Goal: Communication & Community: Answer question/provide support

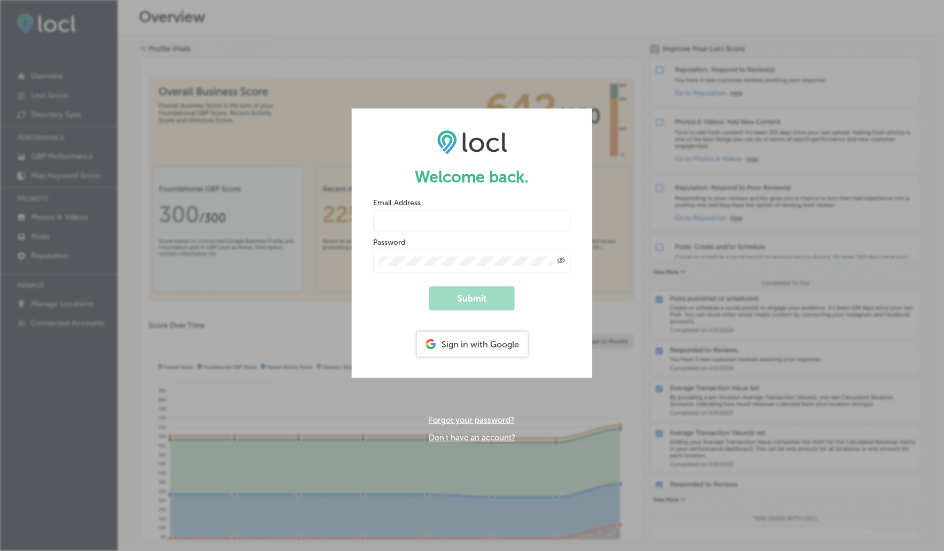
click at [408, 209] on div "Email Address" at bounding box center [472, 214] width 198 height 34
click at [406, 221] on input "email" at bounding box center [472, 220] width 198 height 21
type input "[PERSON_NAME][EMAIL_ADDRESS][DOMAIN_NAME]"
click at [471, 306] on button "Submit" at bounding box center [471, 298] width 85 height 24
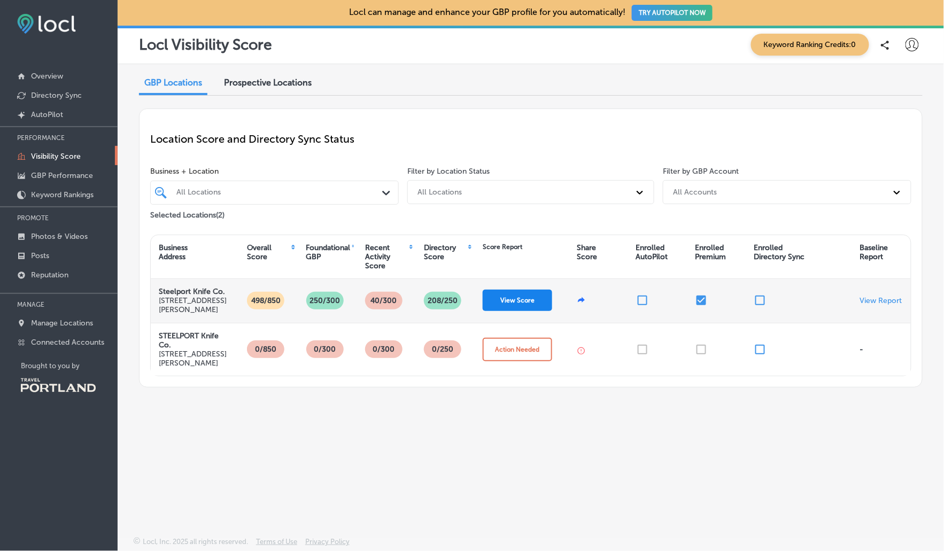
click at [524, 305] on button "View Score" at bounding box center [517, 300] width 69 height 21
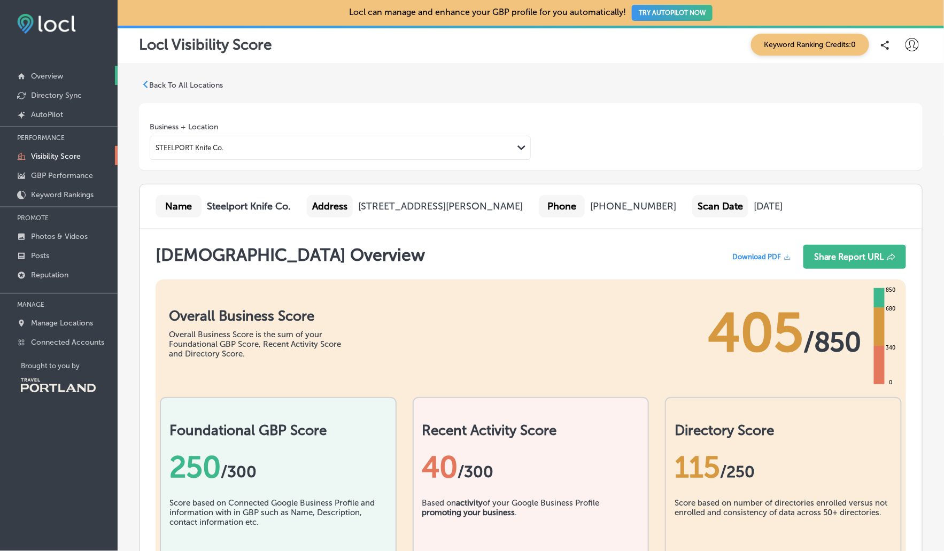
click at [56, 74] on p "Overview" at bounding box center [47, 76] width 32 height 9
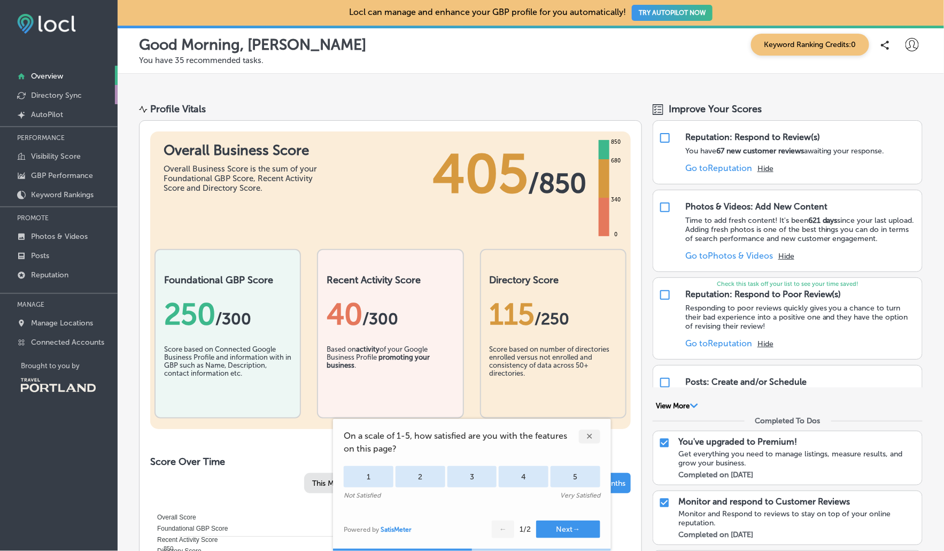
click at [55, 98] on p "Directory Sync" at bounding box center [56, 95] width 51 height 9
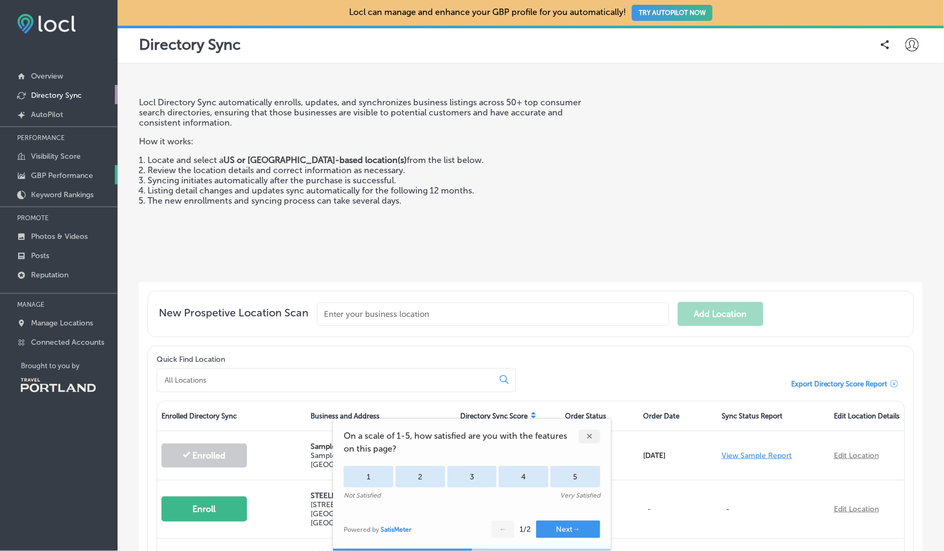
click at [69, 176] on p "GBP Performance" at bounding box center [62, 175] width 62 height 9
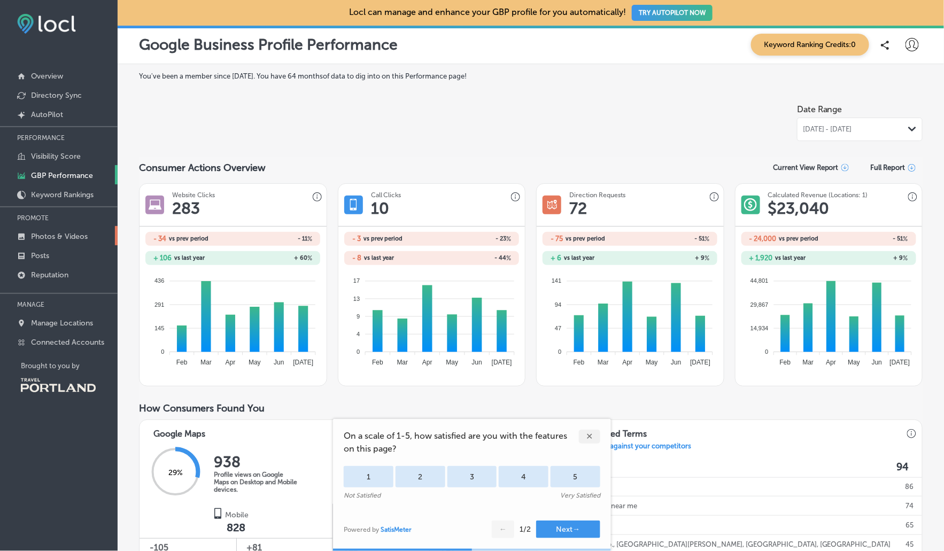
click at [59, 236] on p "Photos & Videos" at bounding box center [59, 236] width 57 height 9
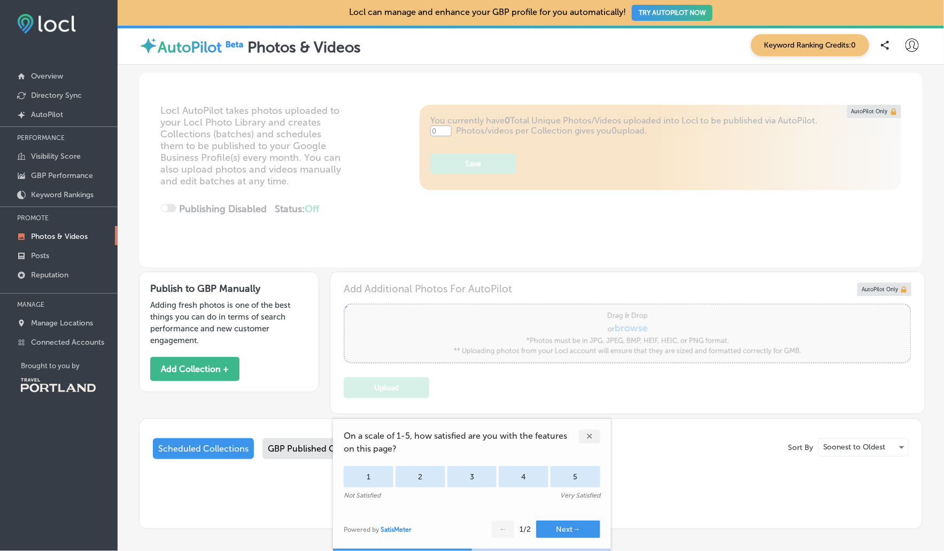
type input "5"
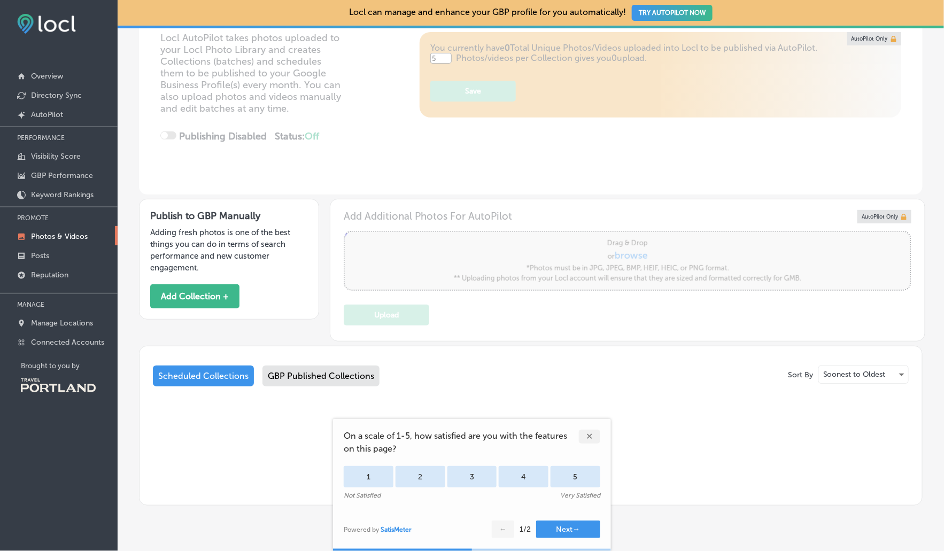
scroll to position [97, 0]
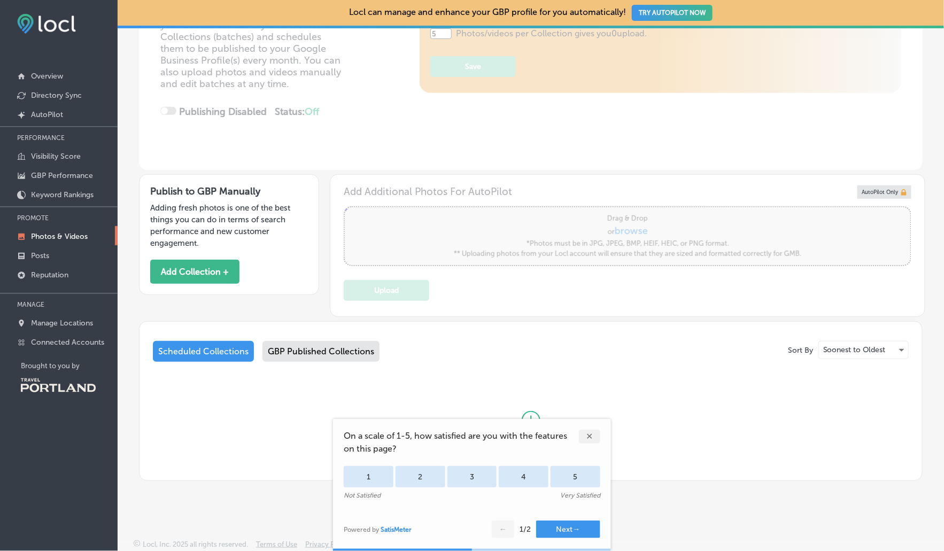
click at [588, 437] on div "✕" at bounding box center [589, 437] width 21 height 14
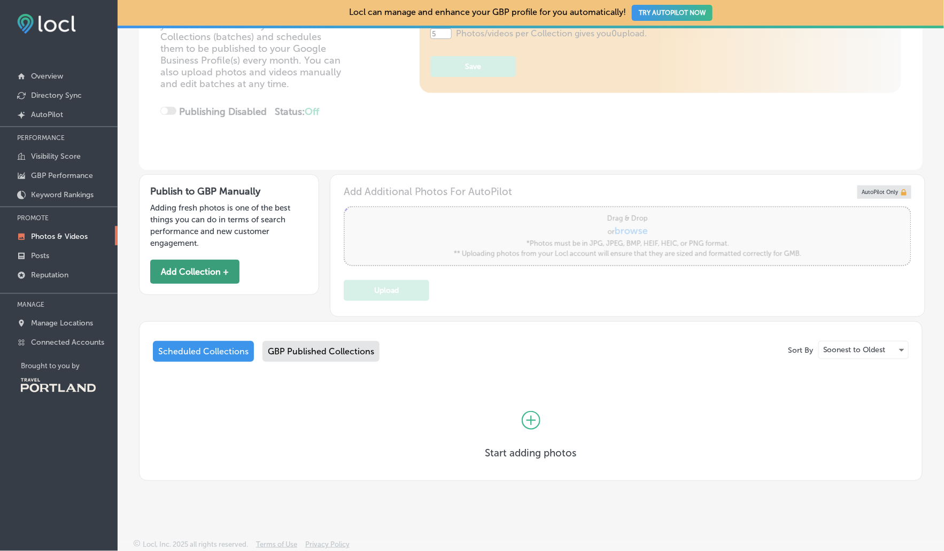
click at [213, 271] on button "Add Collection +" at bounding box center [194, 272] width 89 height 24
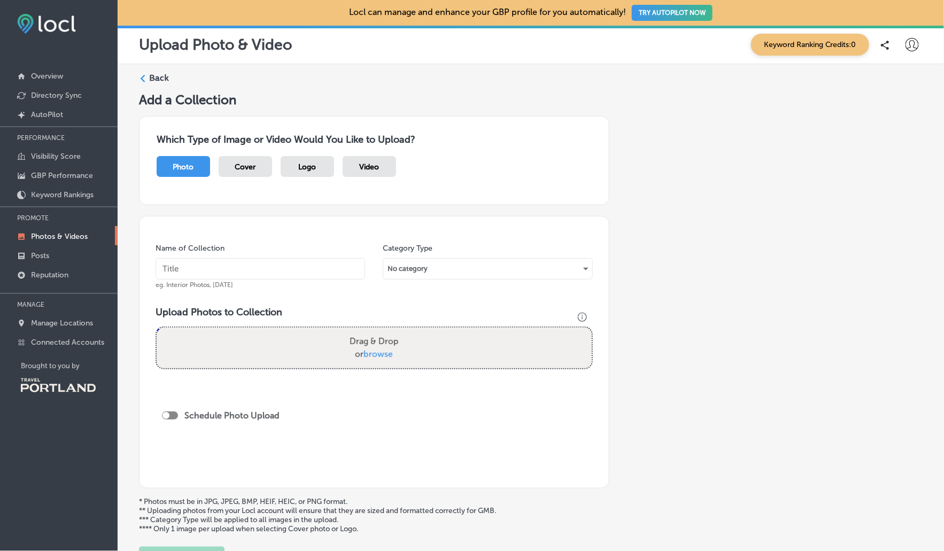
click at [73, 234] on p "Photos & Videos" at bounding box center [59, 236] width 57 height 9
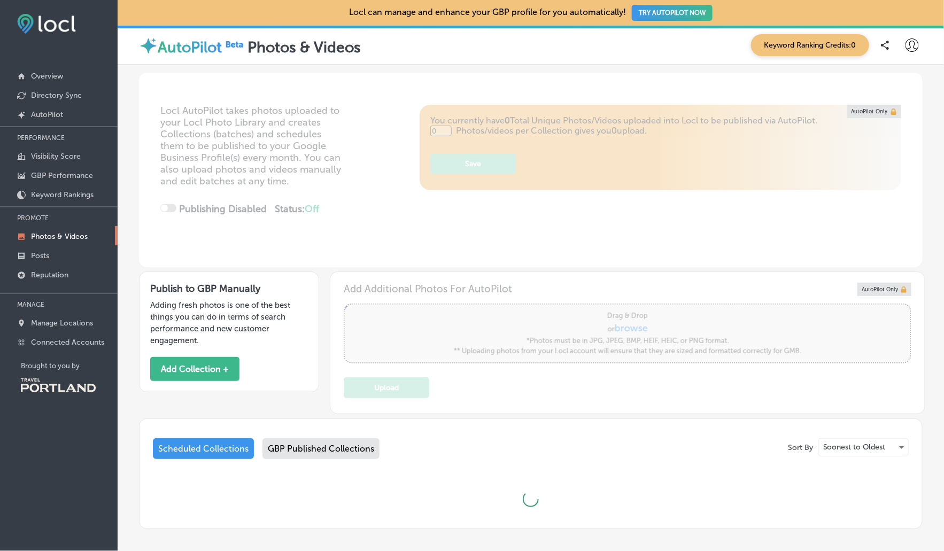
type input "5"
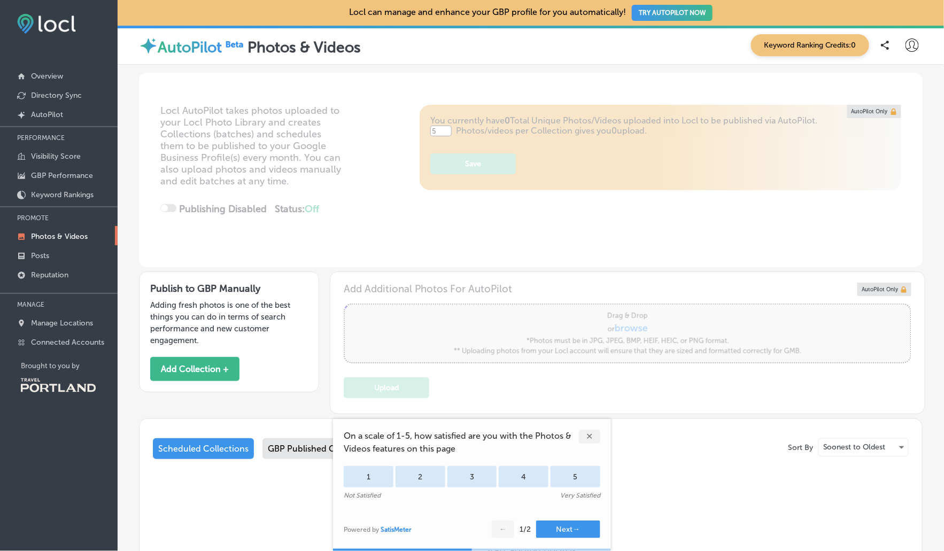
scroll to position [98, 0]
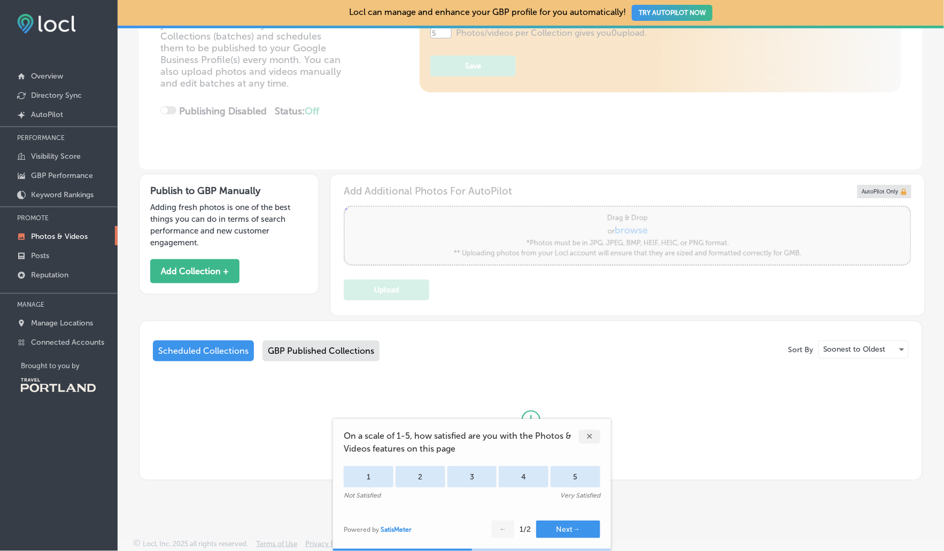
click at [341, 348] on div "GBP Published Collections" at bounding box center [320, 350] width 117 height 21
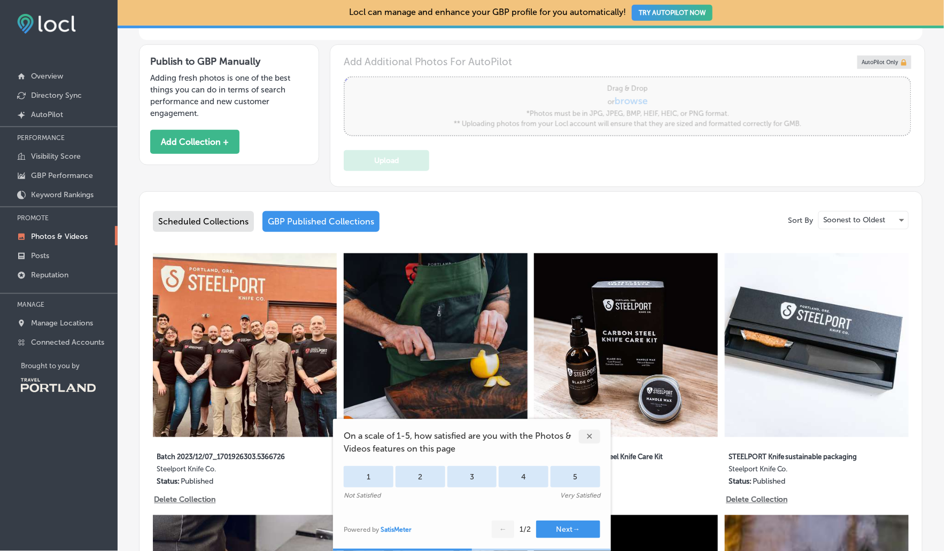
scroll to position [125, 0]
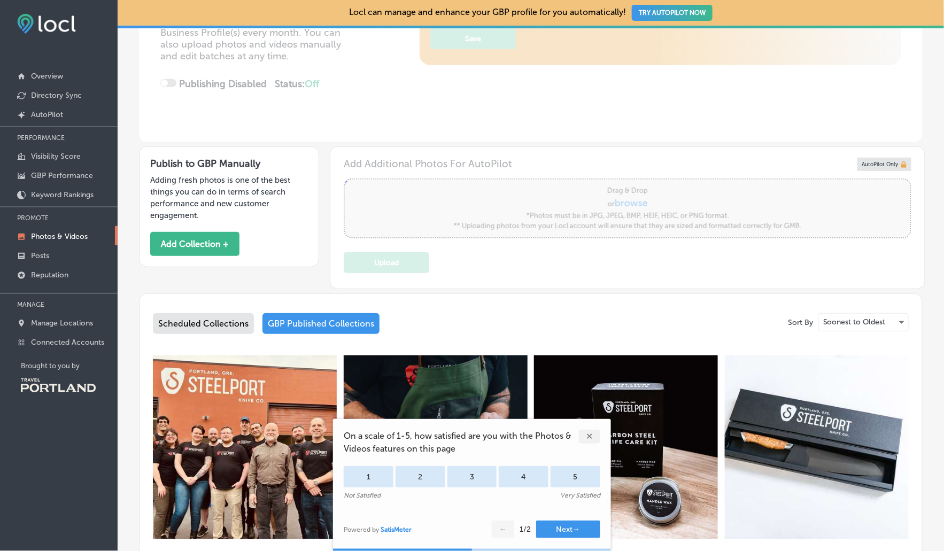
click at [473, 156] on div "Add Additional Photos For AutoPilot Powered by PQINA Drag & Drop or browse *Pho…" at bounding box center [627, 217] width 595 height 143
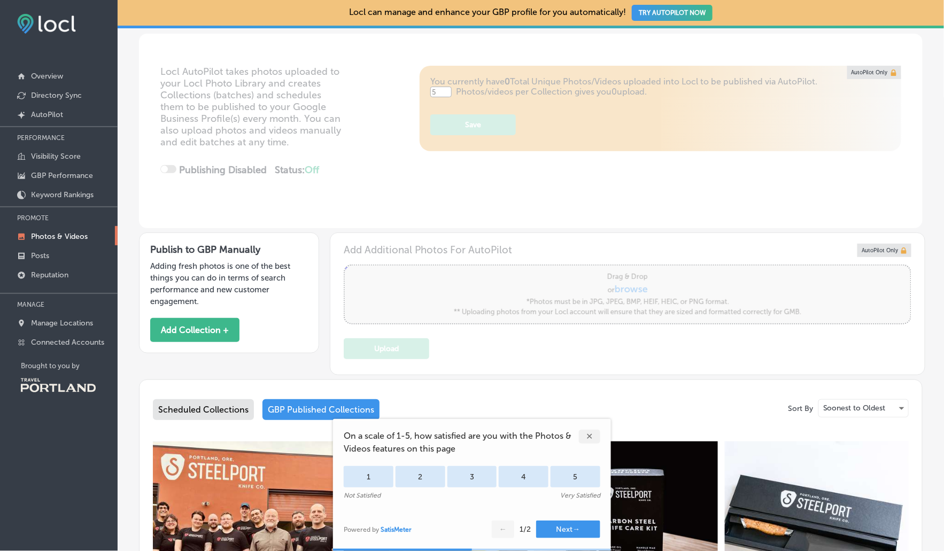
scroll to position [46, 0]
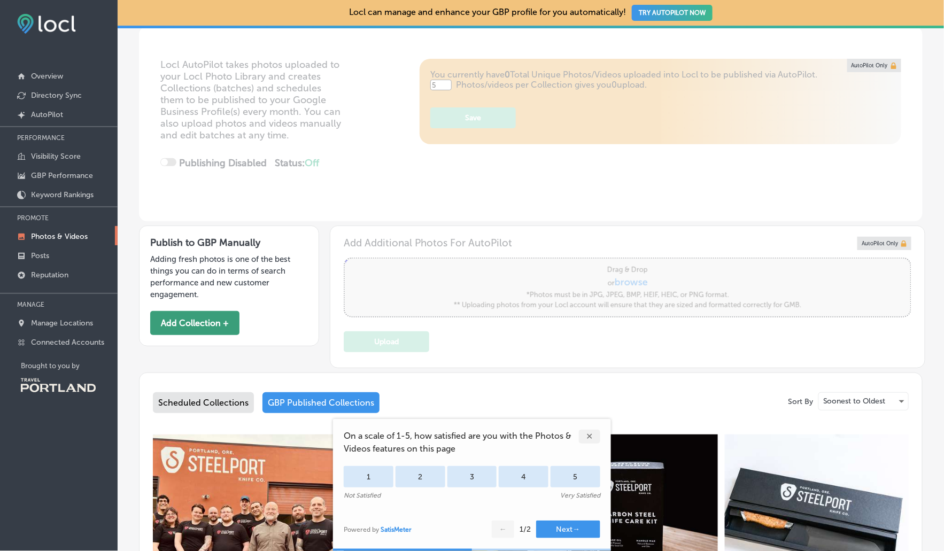
click at [188, 321] on button "Add Collection +" at bounding box center [194, 323] width 89 height 24
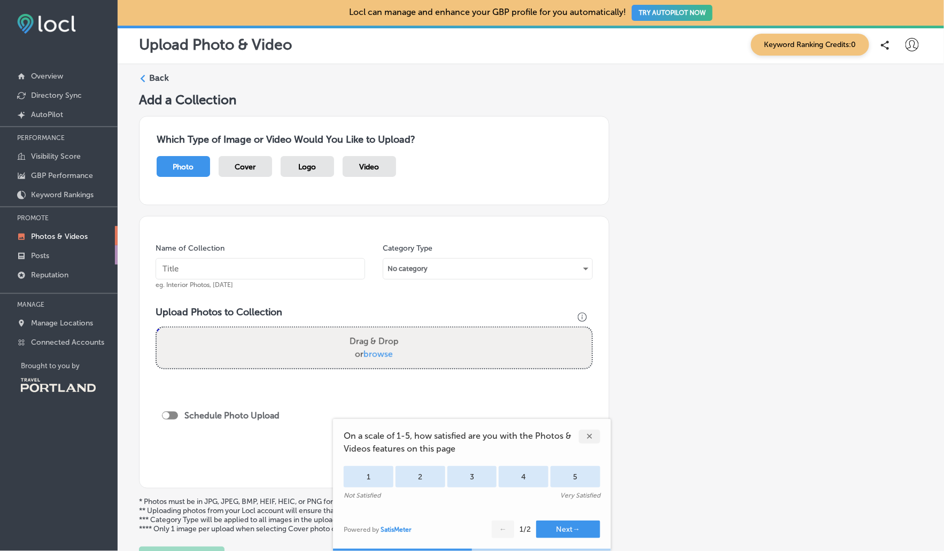
click at [59, 254] on link "Posts" at bounding box center [59, 254] width 118 height 19
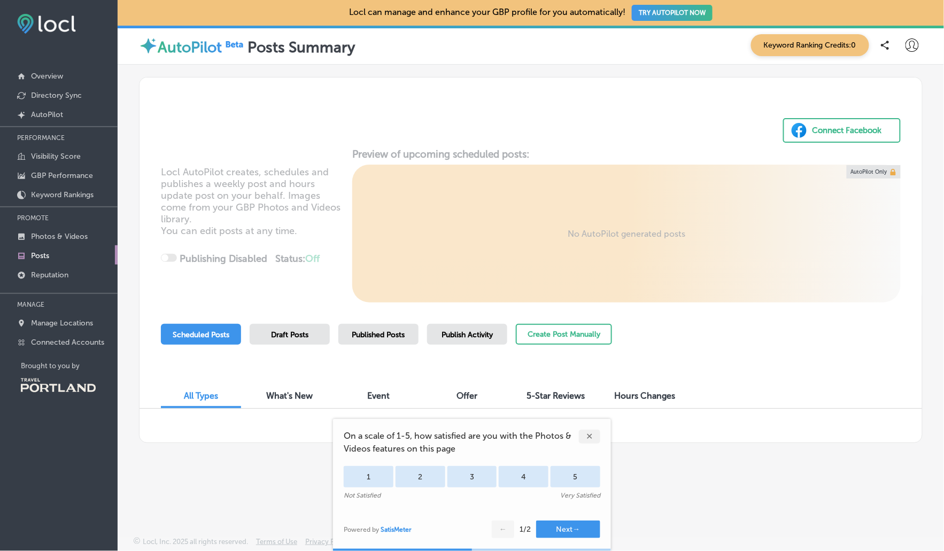
click at [842, 134] on div "Connect Facebook" at bounding box center [846, 130] width 69 height 16
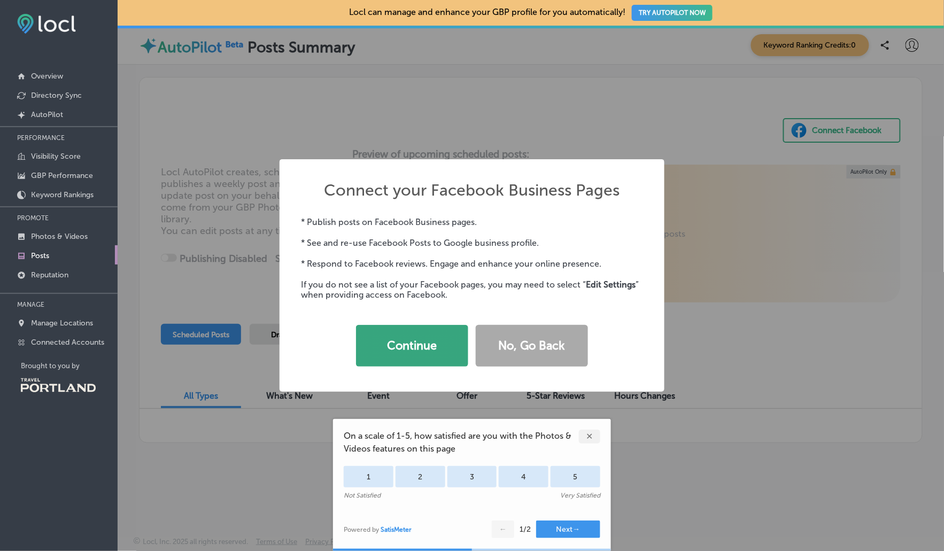
click at [398, 349] on button "Continue" at bounding box center [412, 346] width 112 height 42
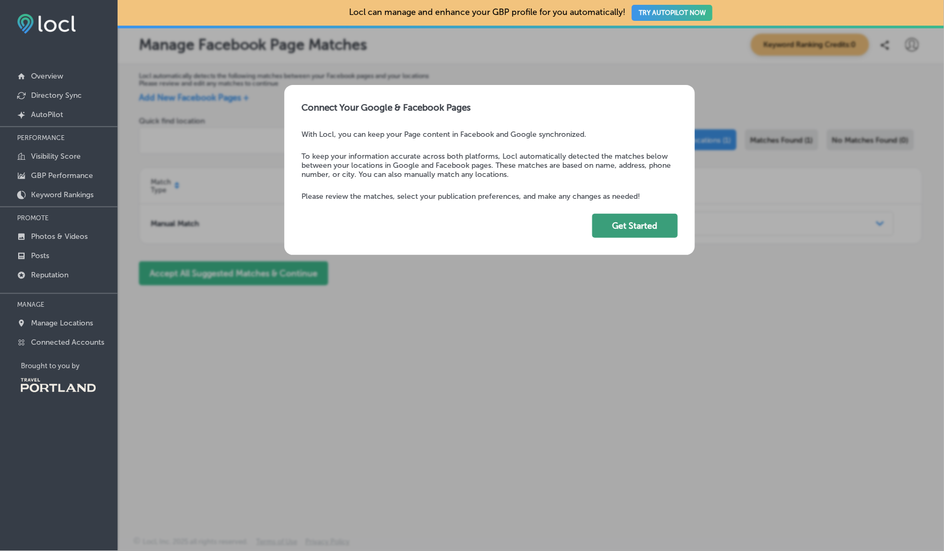
click at [636, 230] on button "Get Started" at bounding box center [634, 226] width 85 height 24
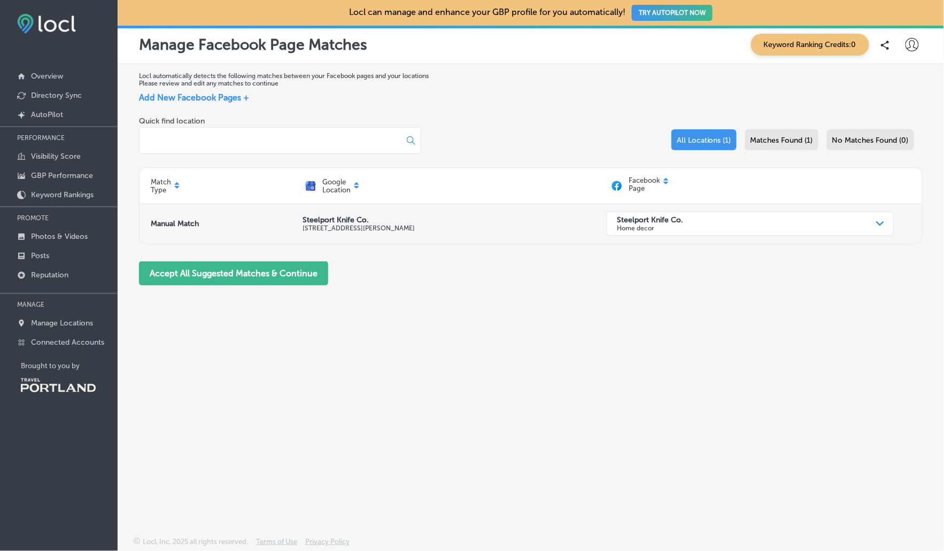
click at [628, 223] on strong "Steelport Knife Co." at bounding box center [650, 219] width 66 height 9
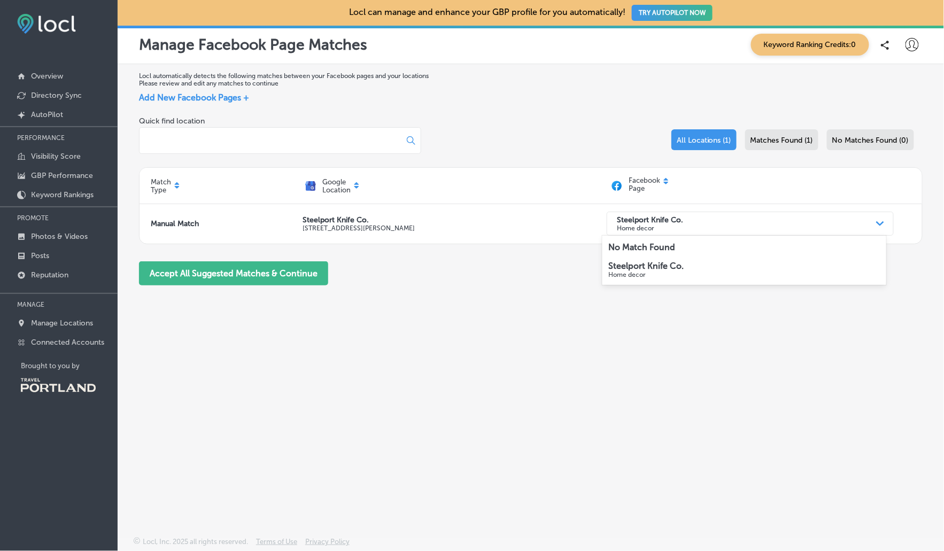
click at [625, 271] on p "Home decor" at bounding box center [744, 274] width 271 height 7
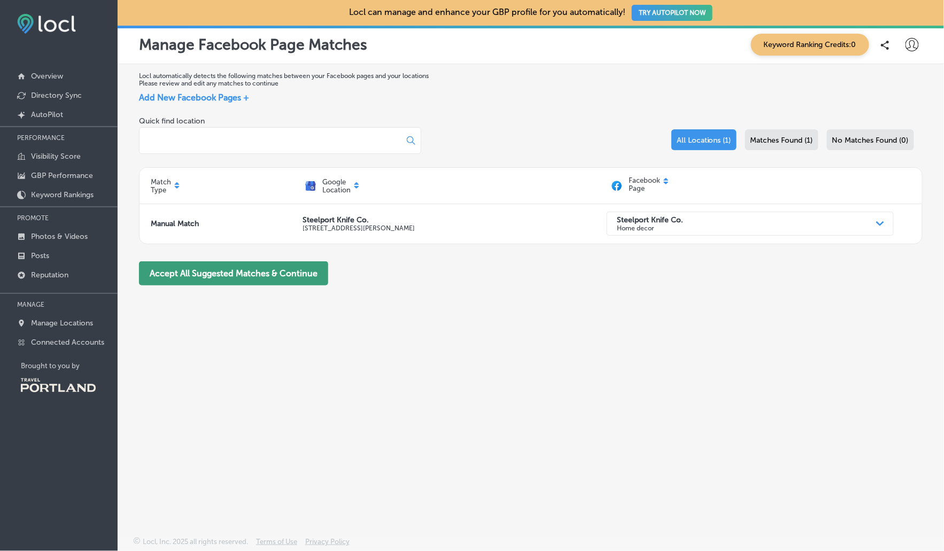
click at [239, 278] on button "Accept All Suggested Matches & Continue" at bounding box center [233, 273] width 189 height 24
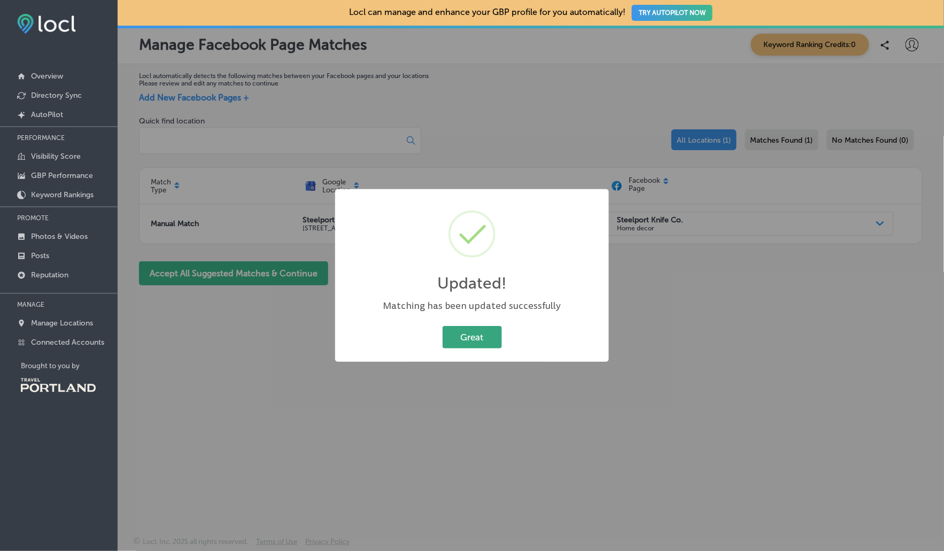
click at [476, 339] on button "Great" at bounding box center [471, 337] width 59 height 22
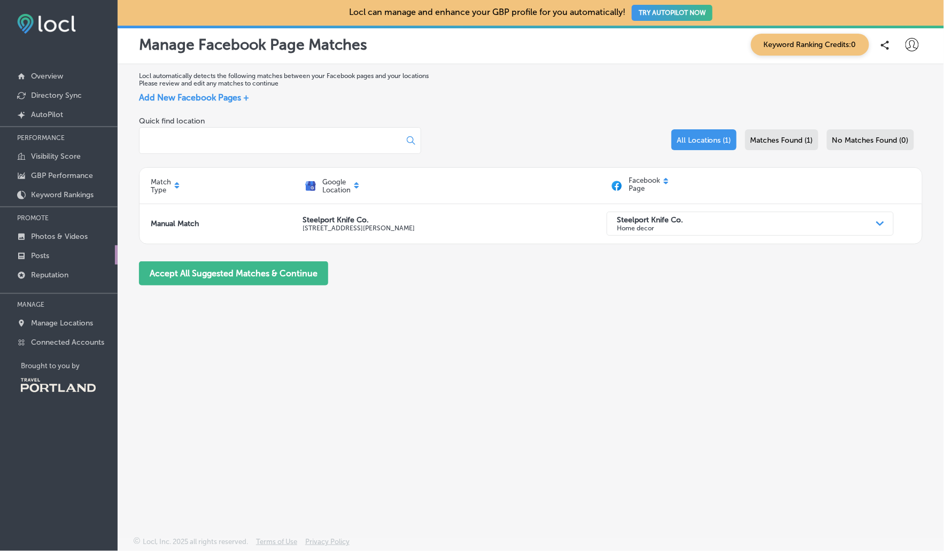
click at [58, 258] on link "Posts" at bounding box center [59, 254] width 118 height 19
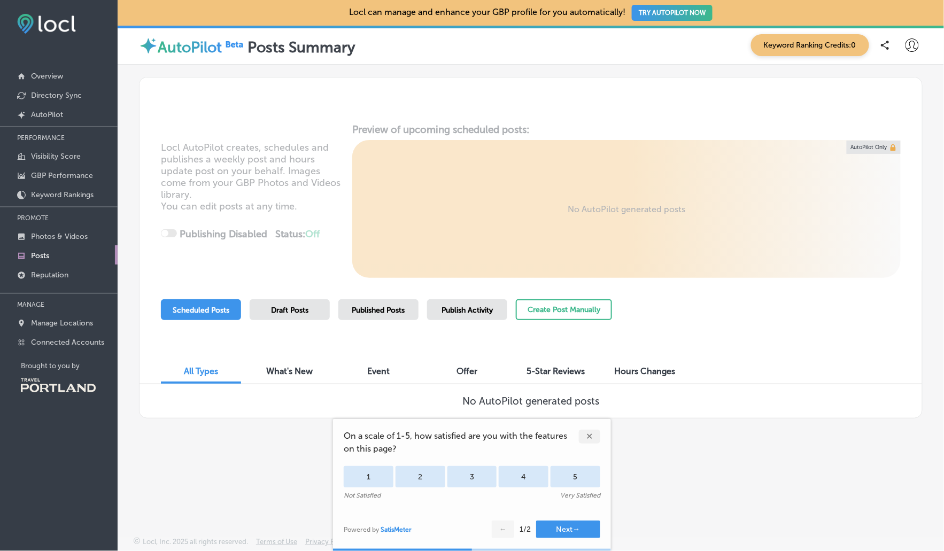
click at [380, 367] on span "Event" at bounding box center [378, 371] width 22 height 10
click at [592, 437] on div "✕" at bounding box center [589, 437] width 21 height 14
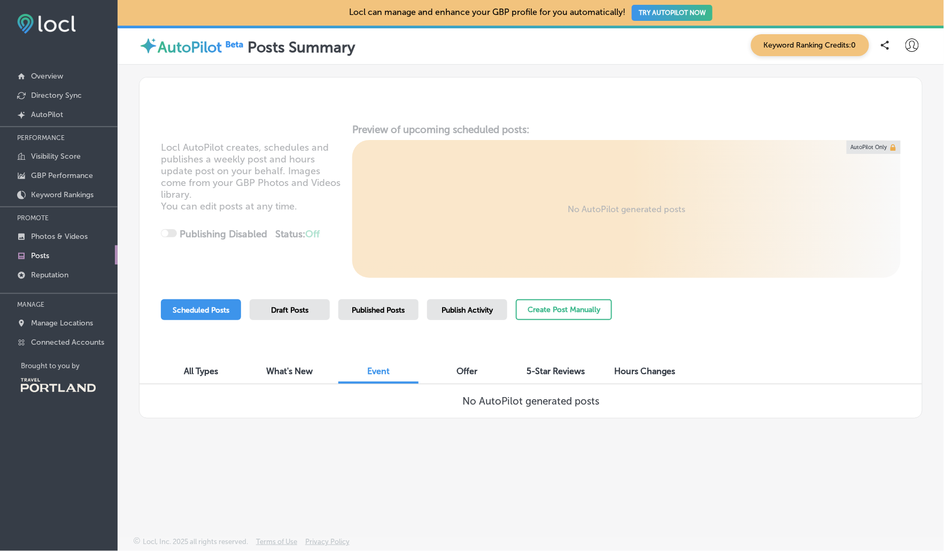
click at [450, 307] on span "Publish Activity" at bounding box center [466, 310] width 51 height 9
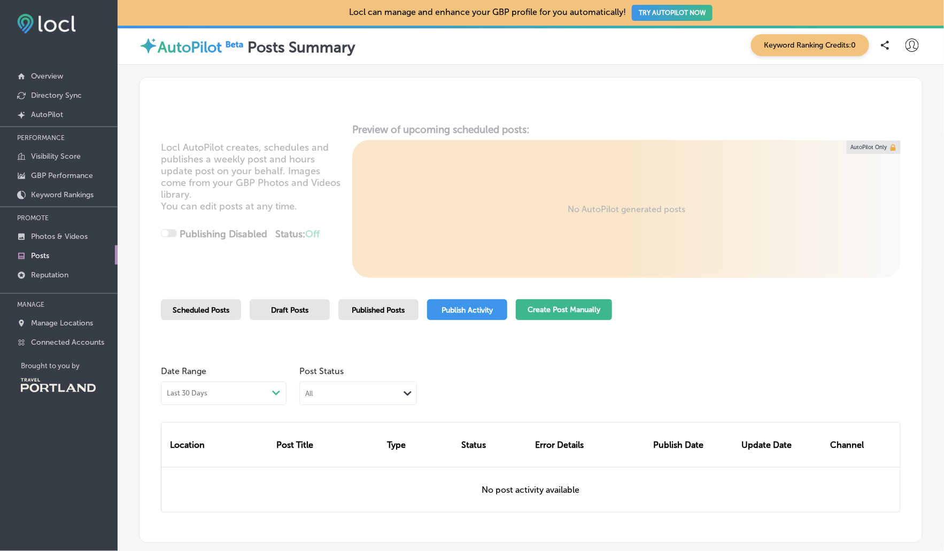
click at [563, 311] on button "Create Post Manually" at bounding box center [564, 309] width 96 height 21
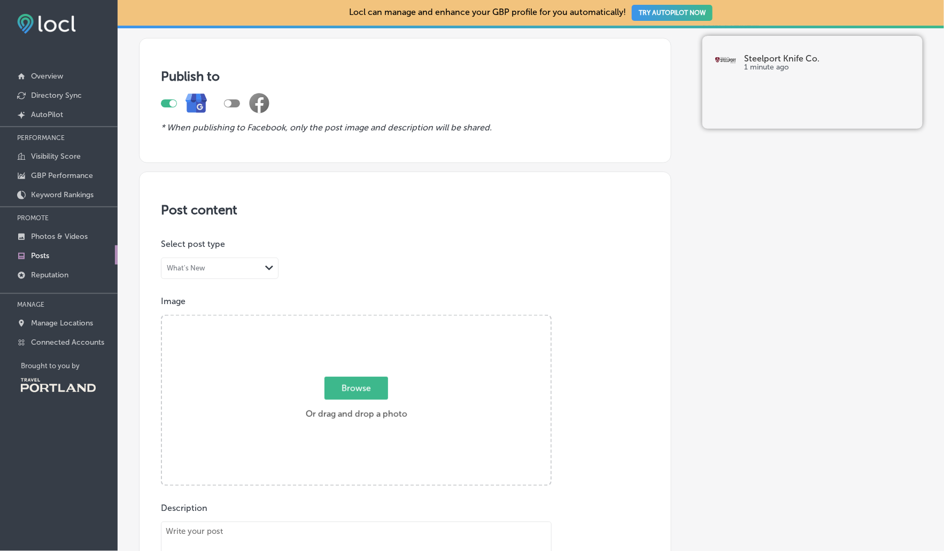
scroll to position [97, 0]
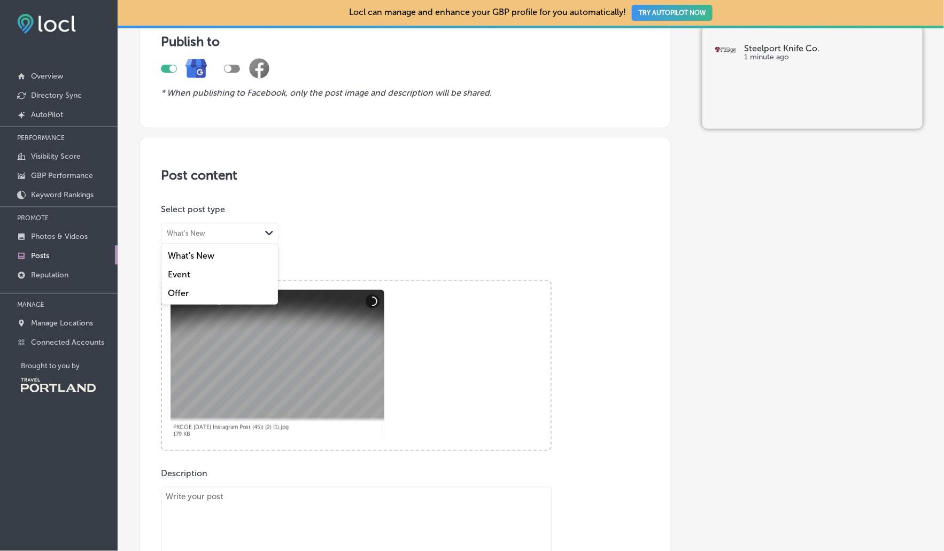
click at [209, 236] on div "What's New" at bounding box center [210, 234] width 99 height 10
click at [205, 274] on div "Event" at bounding box center [219, 274] width 116 height 19
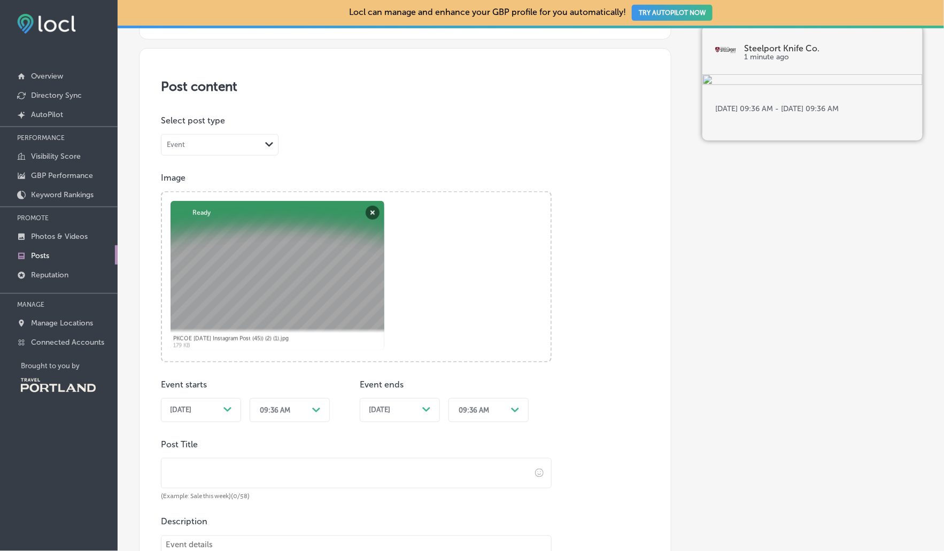
scroll to position [224, 0]
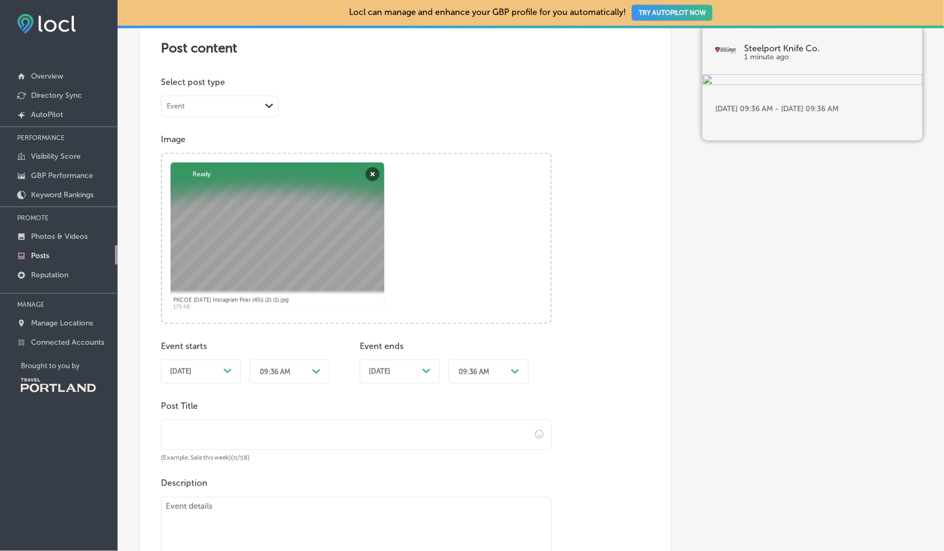
click at [223, 370] on div "[DATE] Path Created with Sketch." at bounding box center [201, 371] width 62 height 9
click at [403, 375] on div "[DATE] Path Created with Sketch." at bounding box center [400, 372] width 80 height 24
click at [293, 367] on div "09:36 AM" at bounding box center [280, 371] width 53 height 17
click at [263, 368] on div "09:36 AM" at bounding box center [275, 372] width 30 height 8
click at [282, 371] on div "09:36 AM" at bounding box center [275, 372] width 30 height 8
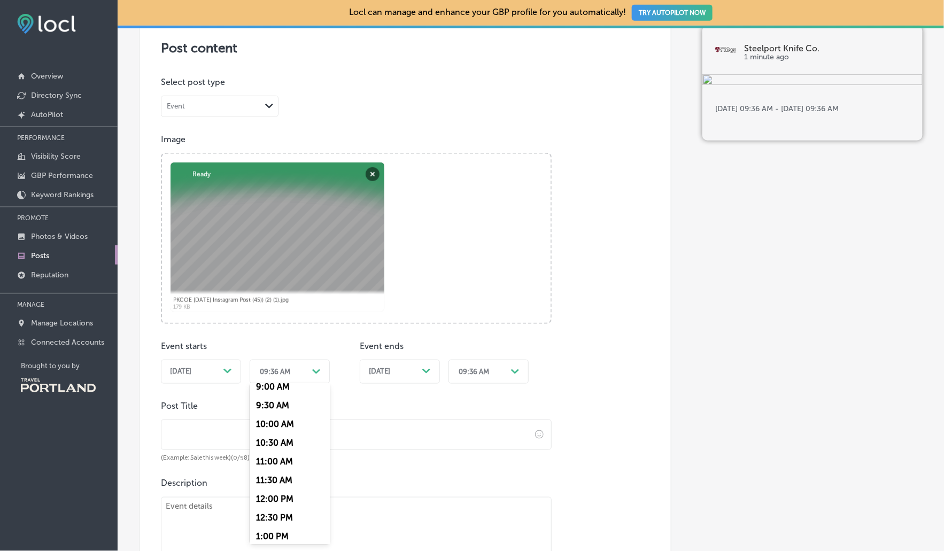
scroll to position [345, 0]
click at [280, 421] on div "10:00 AM" at bounding box center [290, 424] width 80 height 19
click at [509, 366] on div "Path Created with Sketch." at bounding box center [515, 371] width 17 height 17
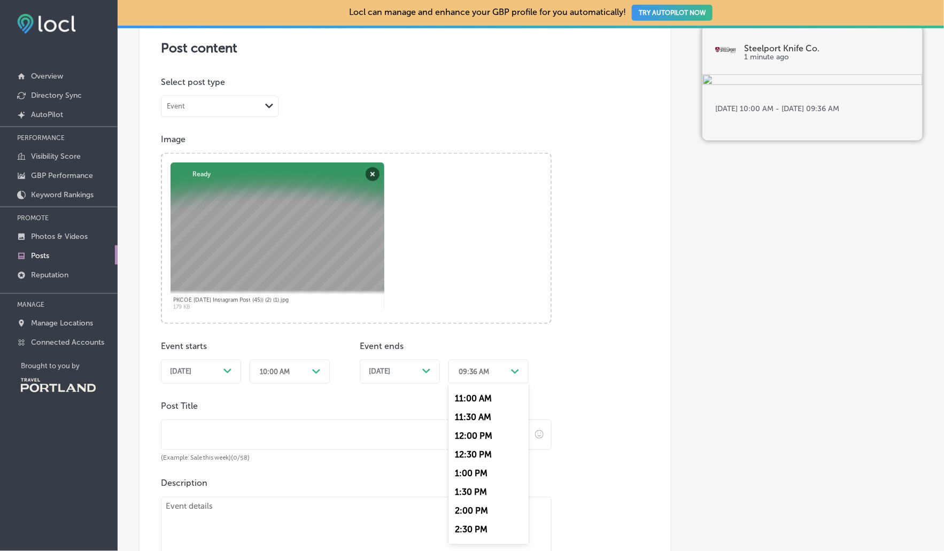
scroll to position [409, 0]
click at [486, 506] on div "2:00 PM" at bounding box center [488, 509] width 80 height 19
click at [238, 434] on input "text" at bounding box center [345, 434] width 369 height 29
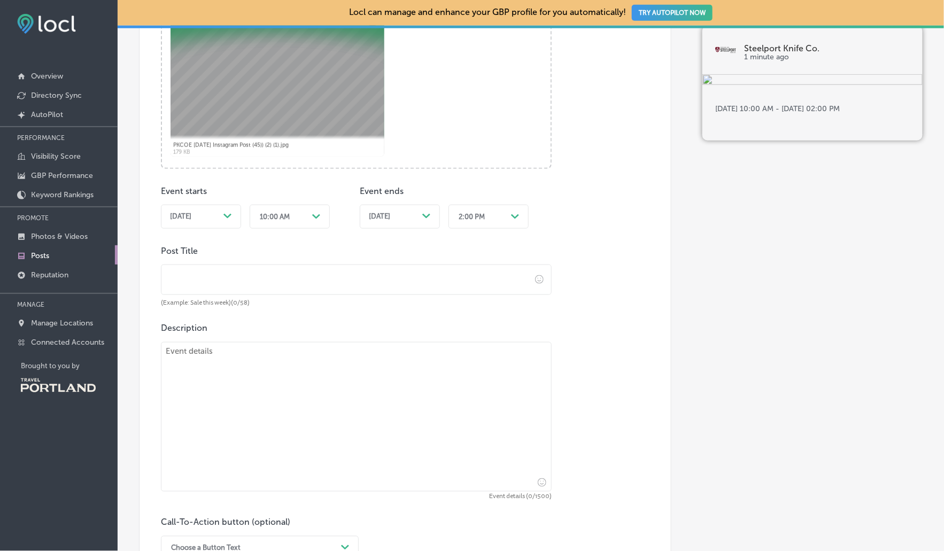
scroll to position [387, 0]
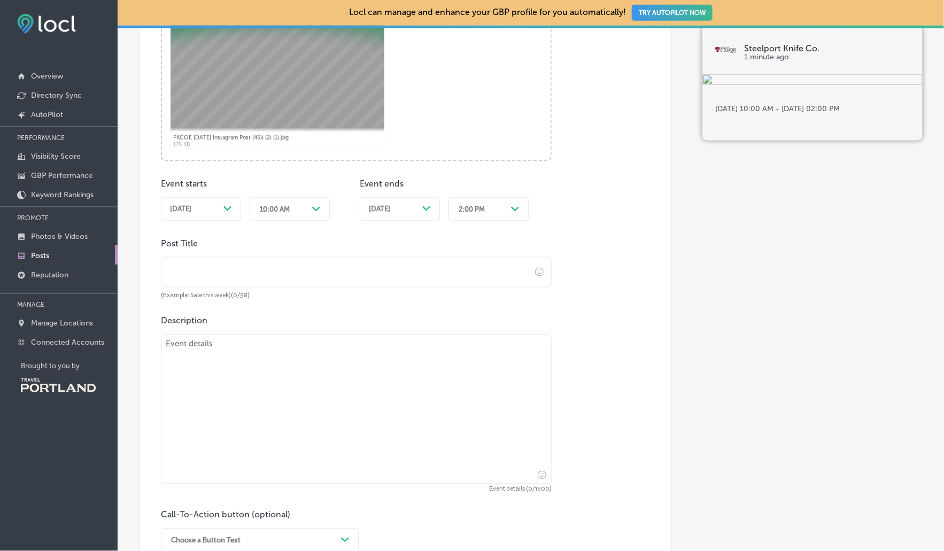
click at [211, 363] on textarea at bounding box center [356, 410] width 391 height 150
paste textarea "WHAT: [PERSON_NAME]'s National [DATE] Portland Showcase 2025 WHEN: [DATE] 10am-…"
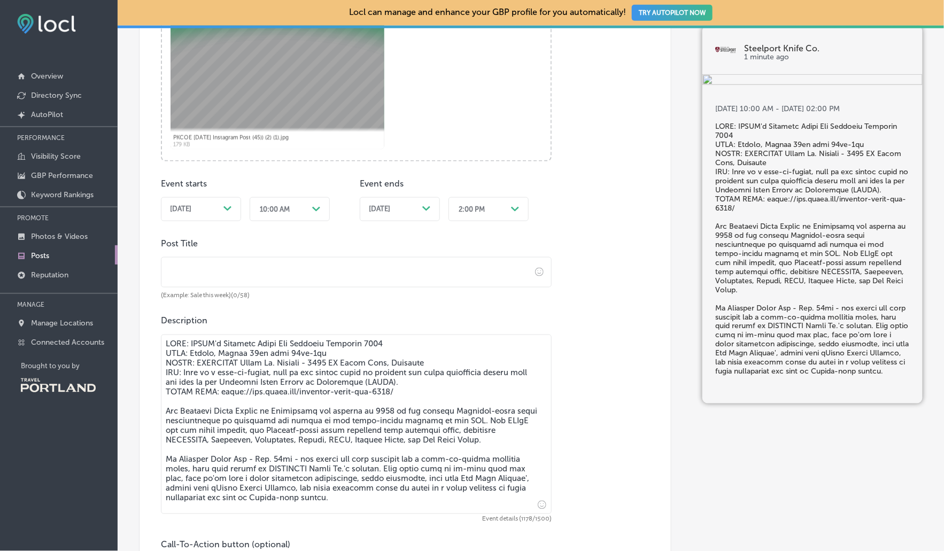
scroll to position [424, 0]
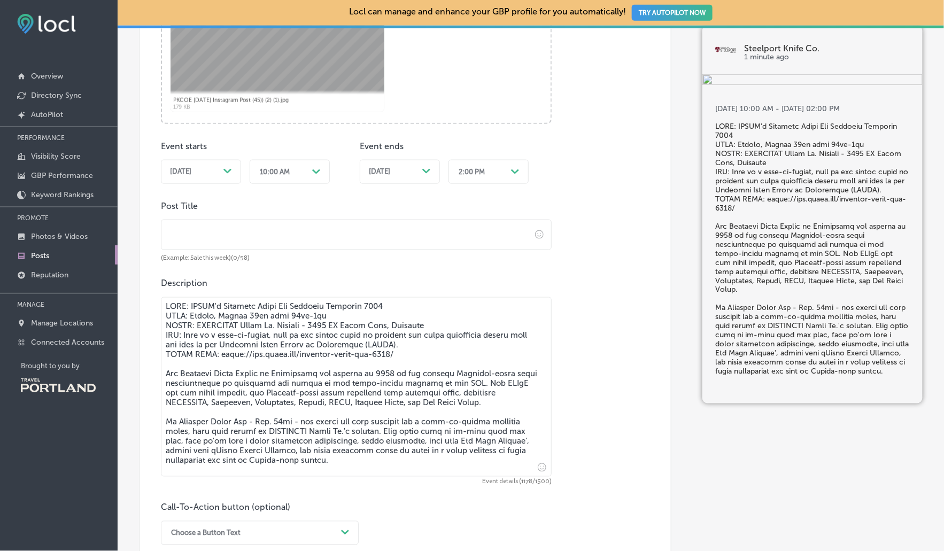
drag, startPoint x: 409, startPoint y: 356, endPoint x: 159, endPoint y: 305, distance: 255.4
click at [159, 305] on div "Post content Select location(s) Select post type Event Path Created with Sketch…" at bounding box center [405, 197] width 532 height 774
click at [296, 388] on textarea at bounding box center [356, 387] width 391 height 180
click at [200, 304] on textarea at bounding box center [356, 387] width 391 height 180
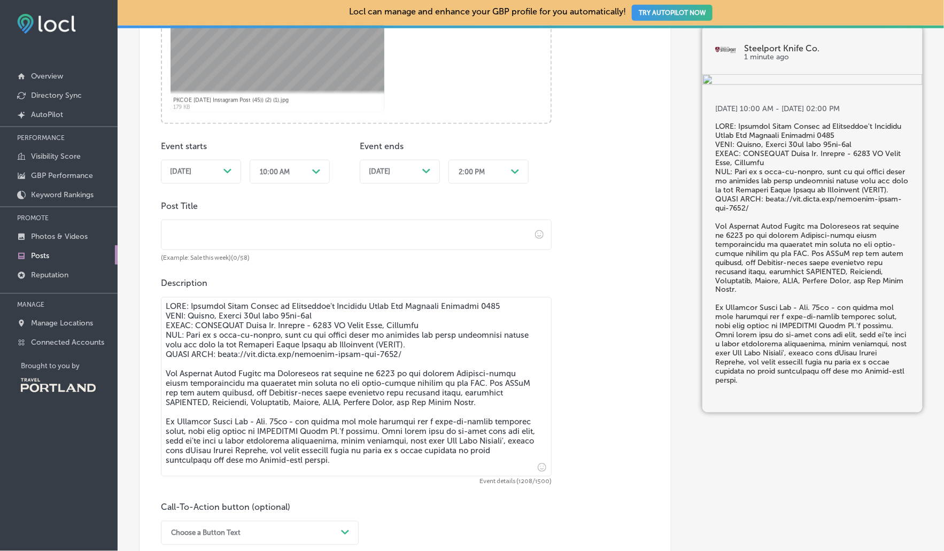
click at [438, 313] on textarea at bounding box center [356, 387] width 391 height 180
drag, startPoint x: 437, startPoint y: 303, endPoint x: 407, endPoint y: 301, distance: 30.5
click at [407, 301] on textarea at bounding box center [356, 387] width 391 height 180
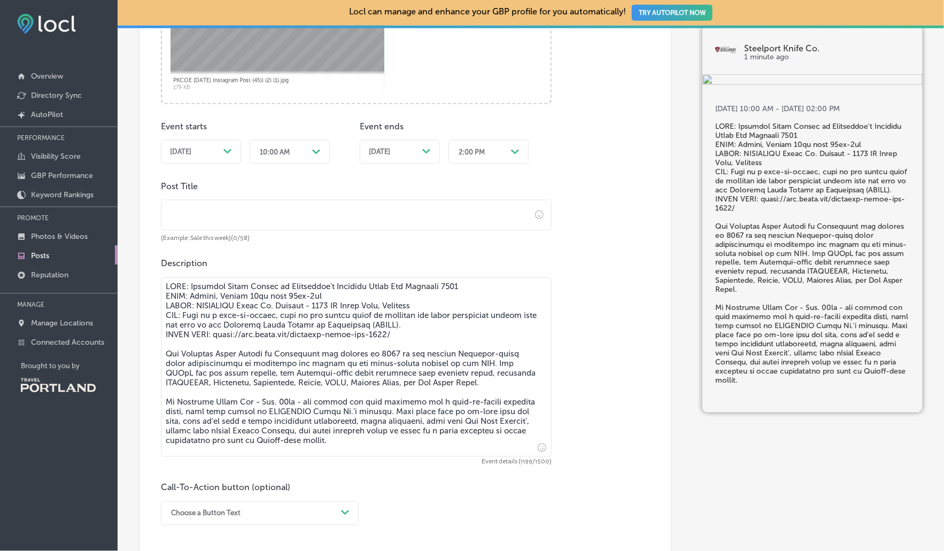
scroll to position [485, 0]
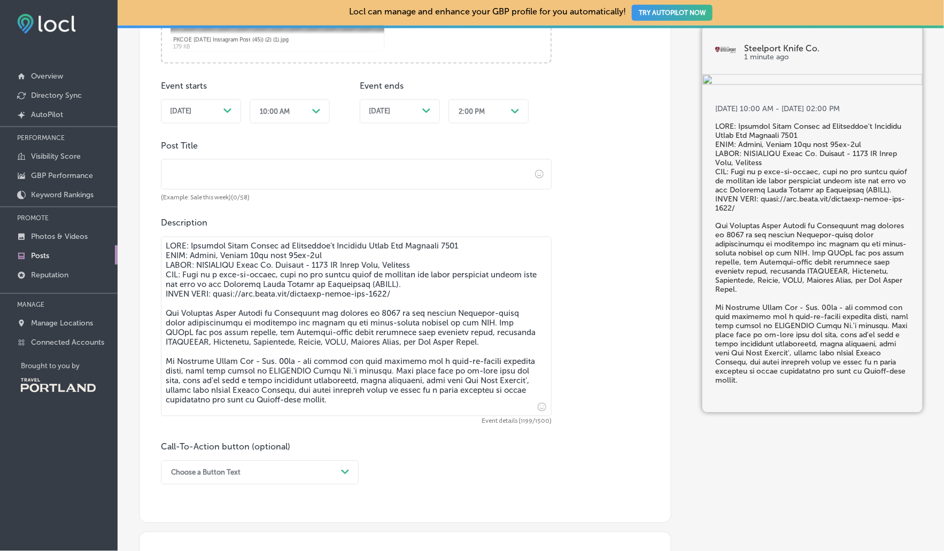
click at [391, 280] on textarea at bounding box center [356, 327] width 391 height 180
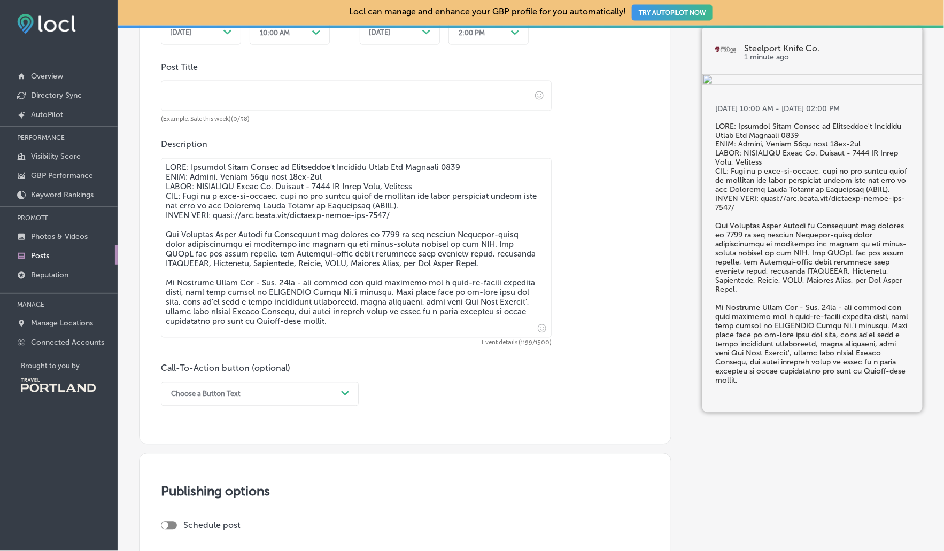
scroll to position [580, 0]
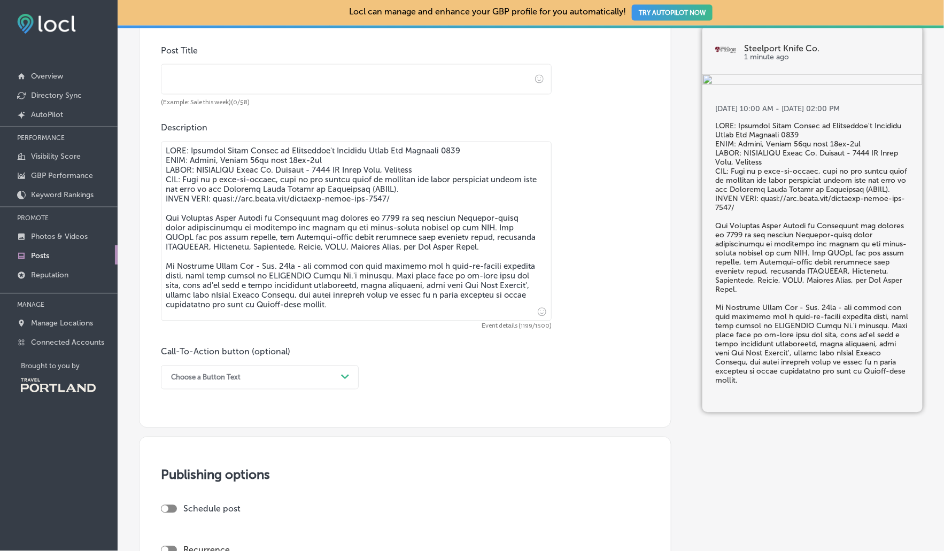
type textarea "WHAT: Portland Knife Center of Excellence's National [DATE] Showcase 2025 WHEN:…"
click at [234, 382] on div "Choose a Button Text" at bounding box center [251, 377] width 171 height 17
click at [195, 471] on div "Learn more" at bounding box center [260, 475] width 198 height 19
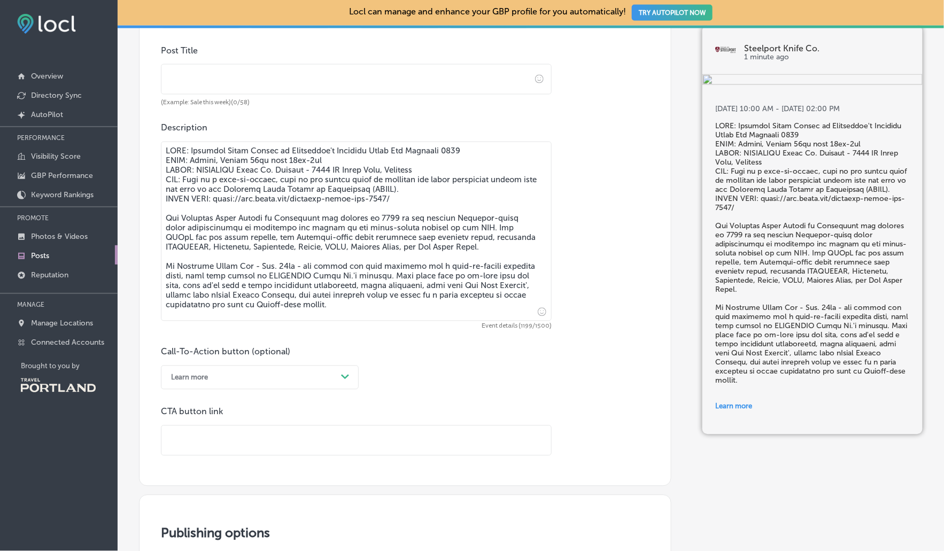
scroll to position [600, 0]
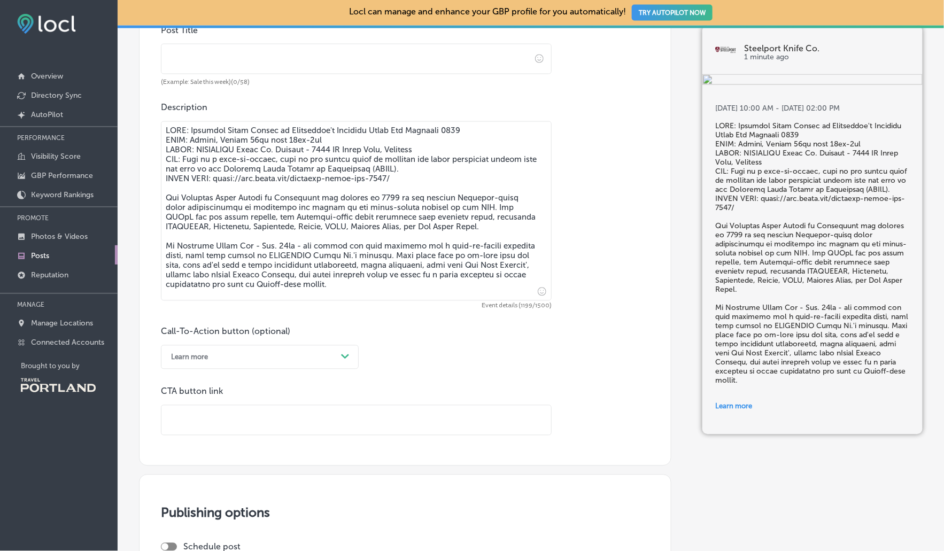
drag, startPoint x: 400, startPoint y: 175, endPoint x: 216, endPoint y: 177, distance: 183.8
click at [216, 177] on textarea at bounding box center [356, 211] width 391 height 180
click at [216, 408] on input "text" at bounding box center [356, 420] width 390 height 29
paste input "[URL][DOMAIN_NAME][DATE]"
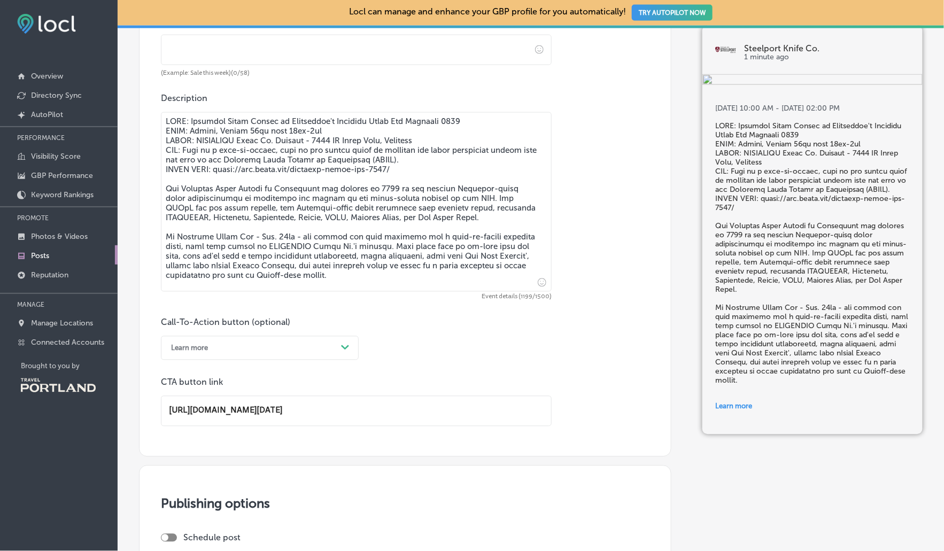
scroll to position [855, 0]
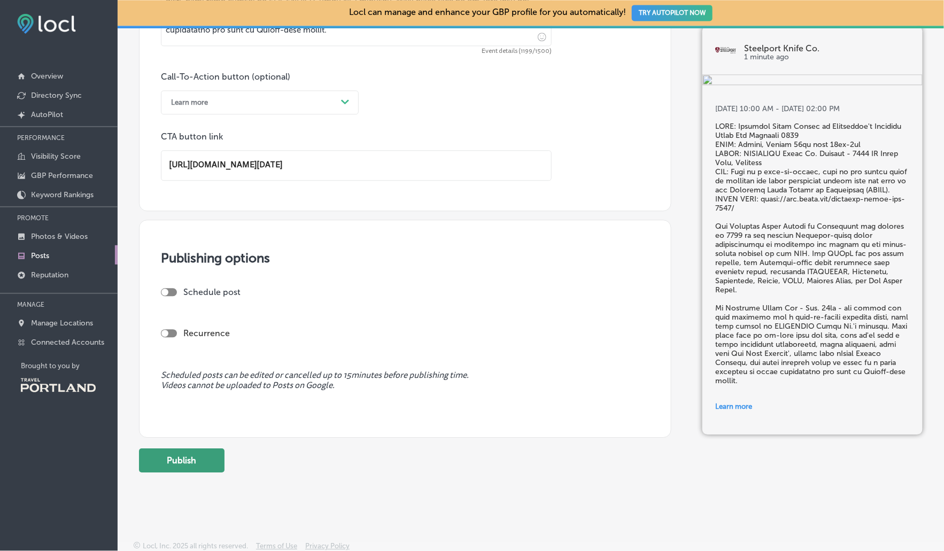
type input "[URL][DOMAIN_NAME][DATE]"
click at [172, 461] on button "Publish" at bounding box center [181, 460] width 85 height 24
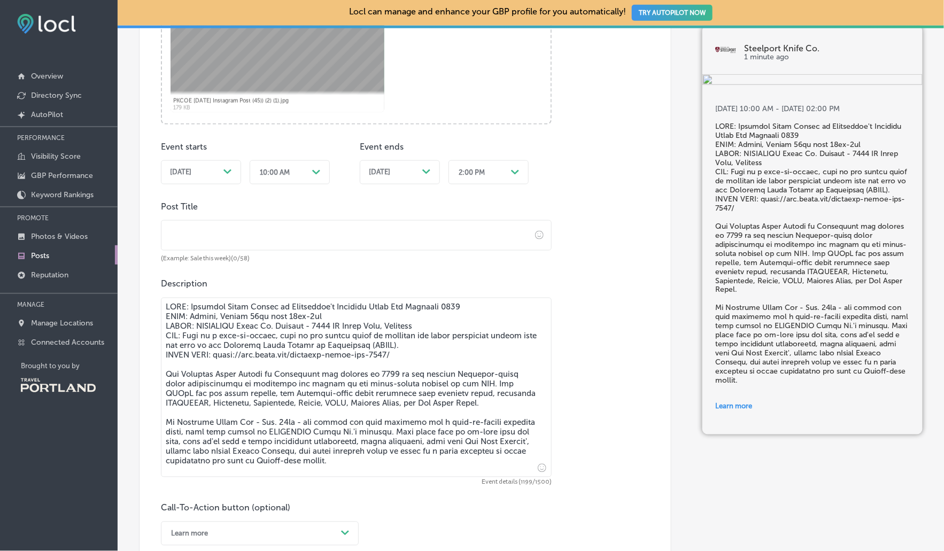
scroll to position [416, 0]
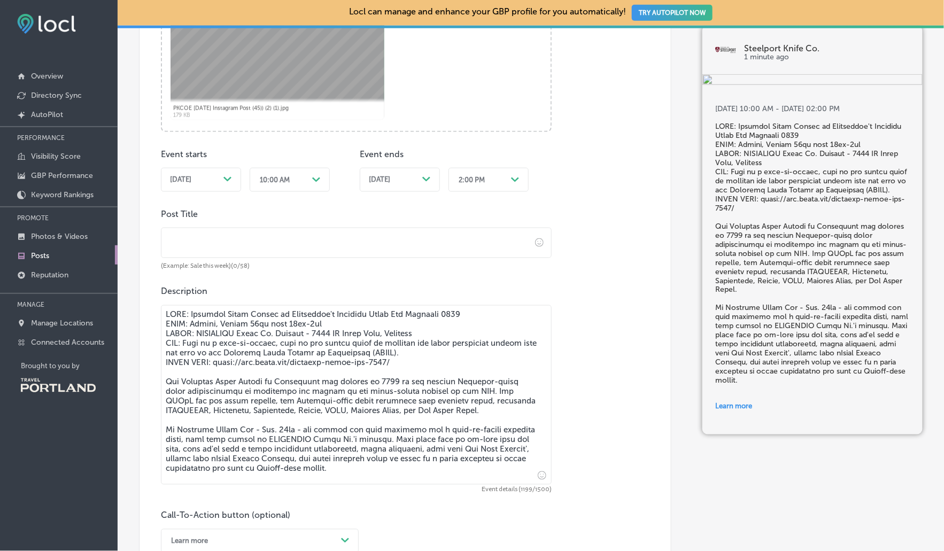
click at [219, 240] on input "text" at bounding box center [345, 242] width 369 height 29
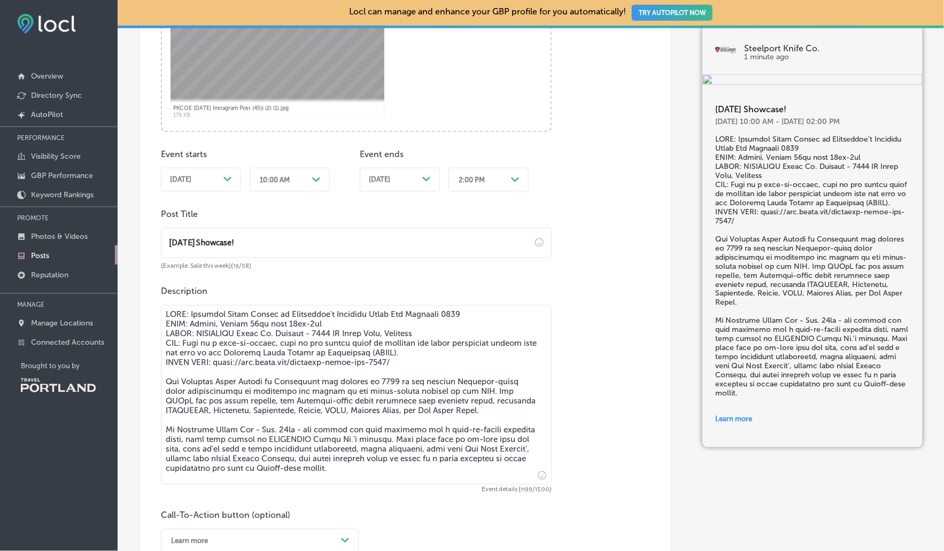
click at [168, 240] on input "[DATE] Showcase!" at bounding box center [345, 242] width 369 height 29
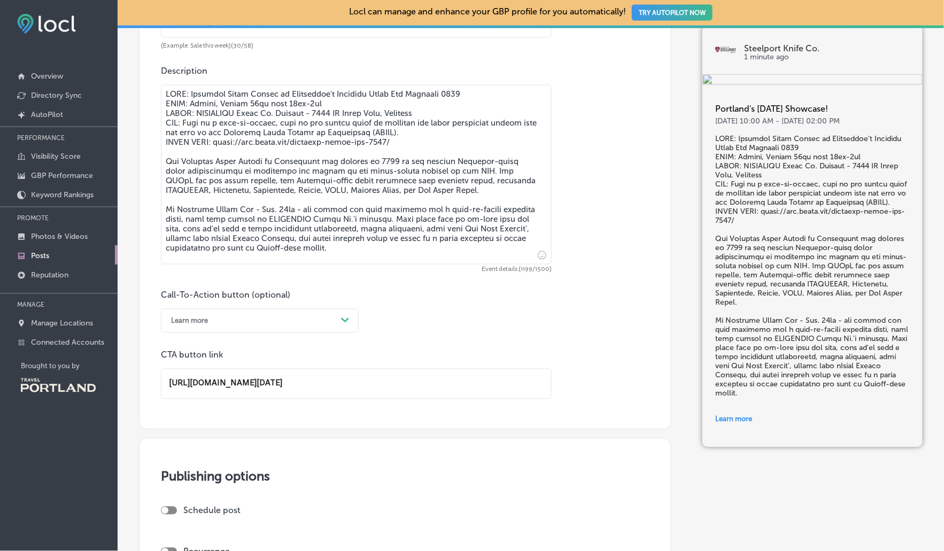
scroll to position [813, 0]
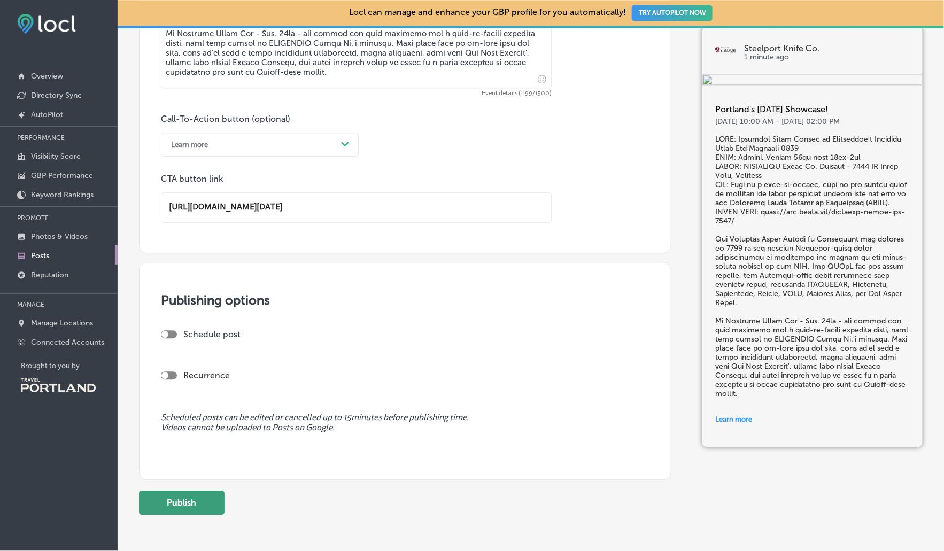
type input "Portland's [DATE] Showcase!"
click at [176, 495] on button "Publish" at bounding box center [181, 503] width 85 height 24
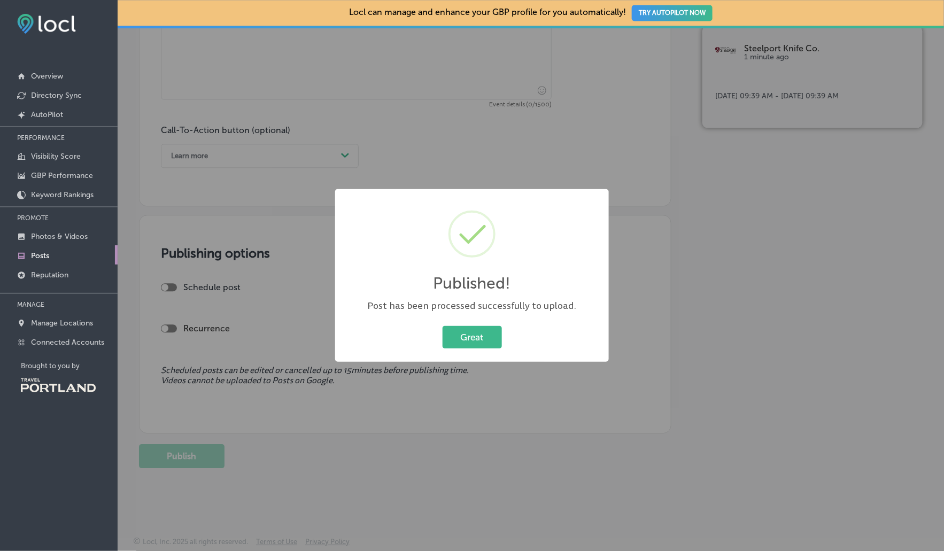
scroll to position [797, 0]
click at [471, 338] on button "Great" at bounding box center [471, 337] width 59 height 22
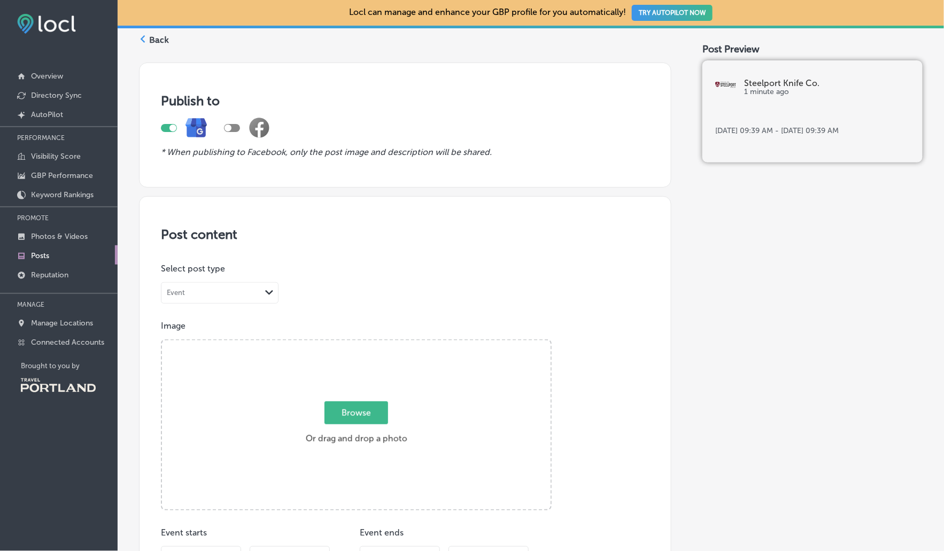
scroll to position [0, 0]
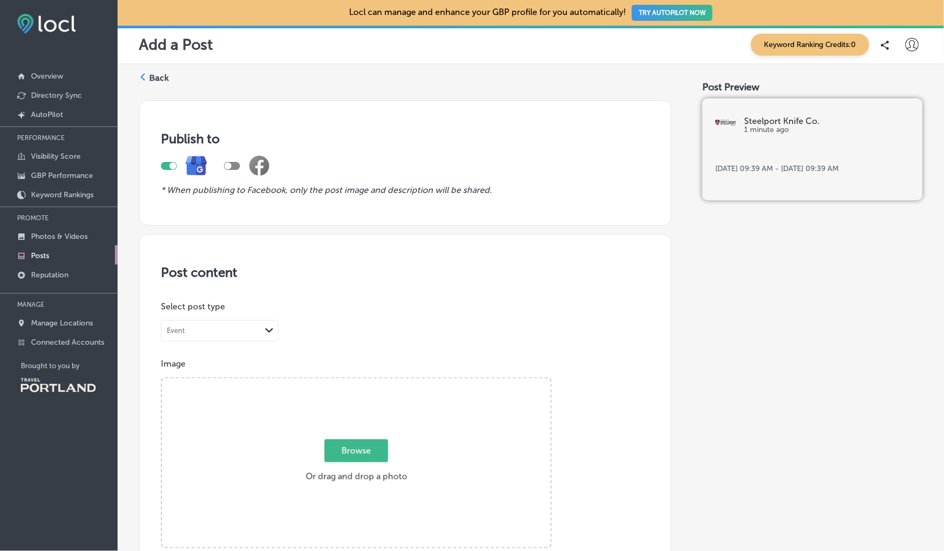
click at [56, 254] on link "Posts" at bounding box center [59, 254] width 118 height 19
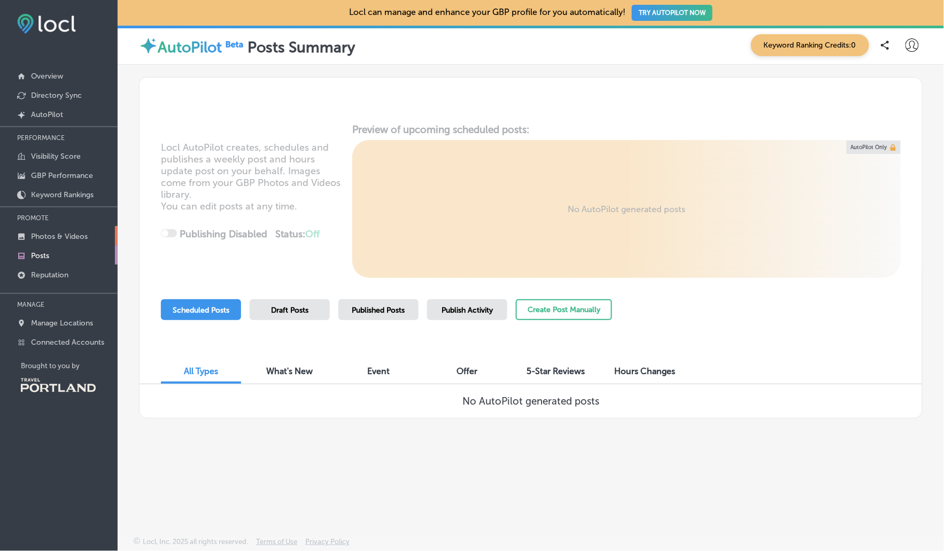
click at [34, 237] on p "Photos & Videos" at bounding box center [59, 236] width 57 height 9
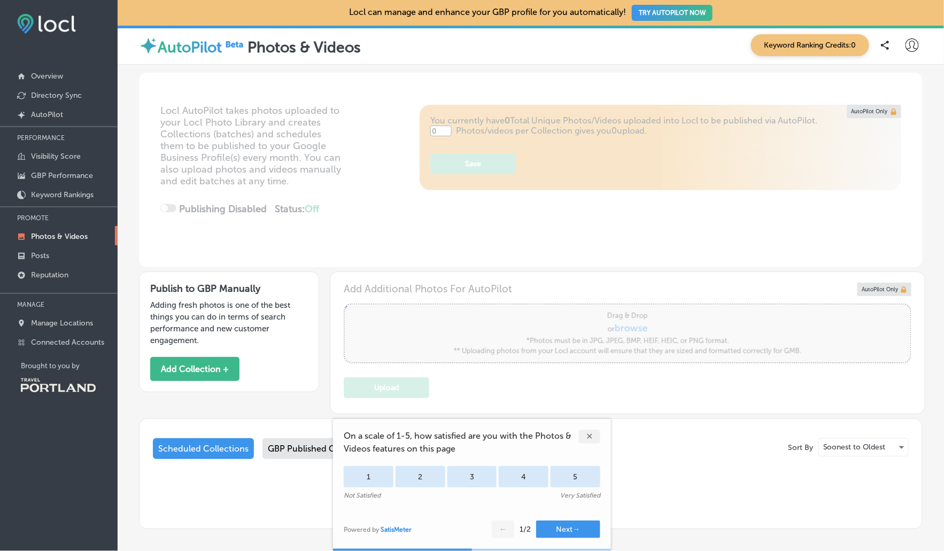
type input "5"
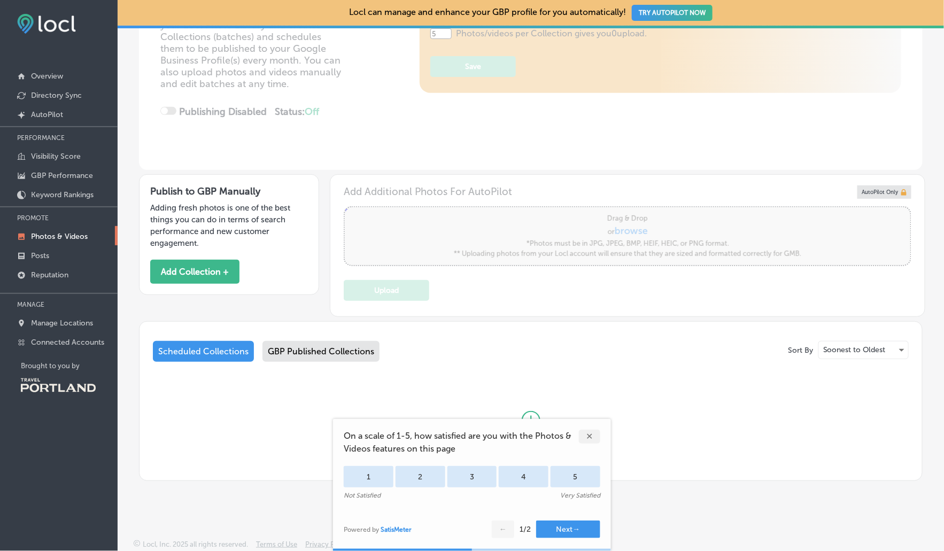
scroll to position [98, 0]
click at [184, 264] on button "Add Collection +" at bounding box center [194, 271] width 89 height 24
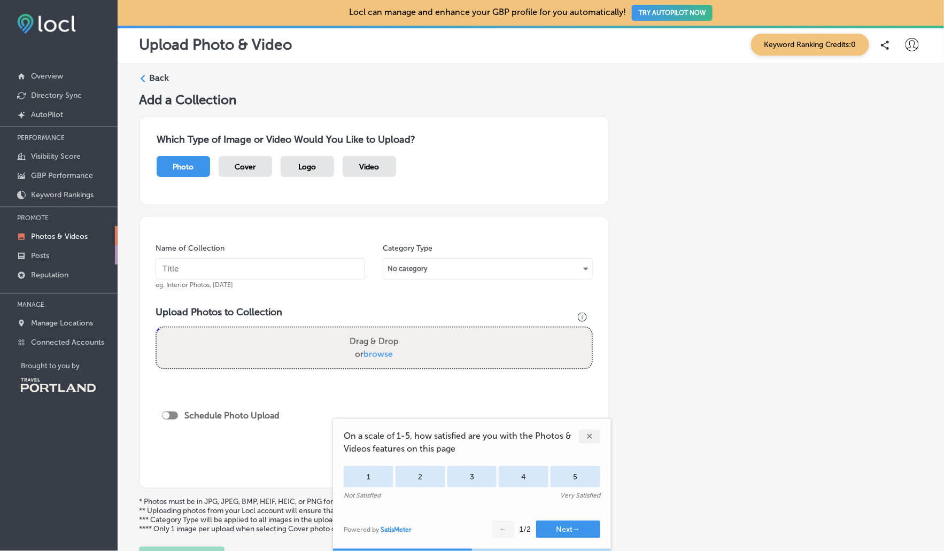
click at [46, 262] on link "Posts" at bounding box center [59, 254] width 118 height 19
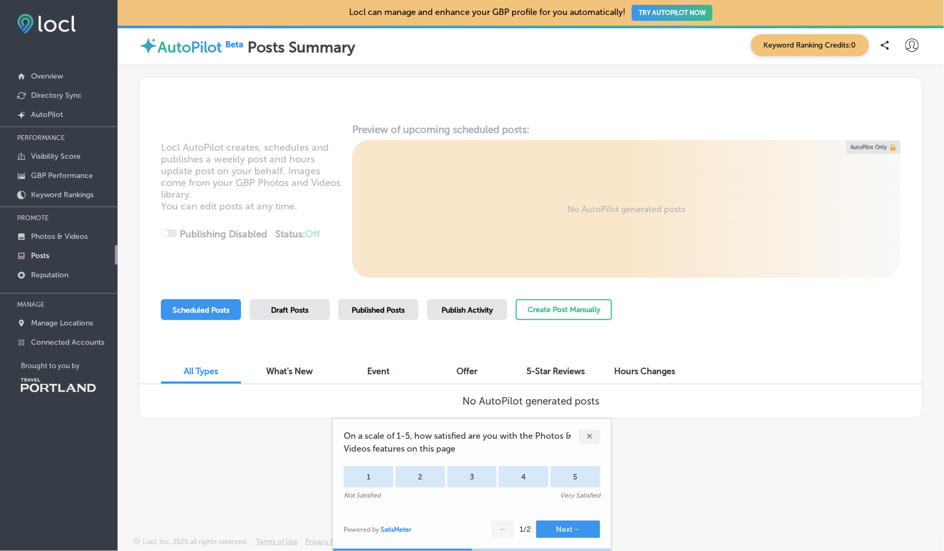
click at [659, 10] on button "TRY AUTOPILOT NOW" at bounding box center [672, 13] width 81 height 16
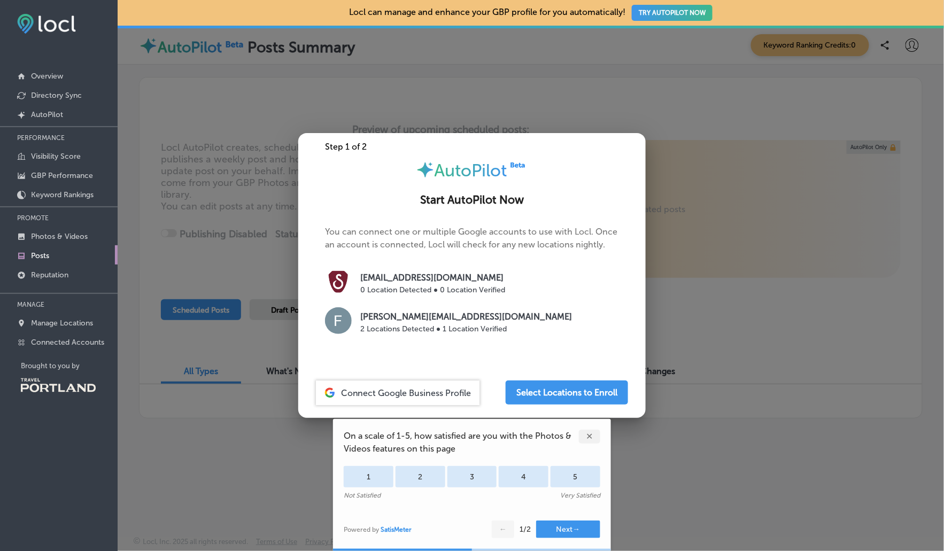
click at [200, 192] on div at bounding box center [472, 275] width 944 height 551
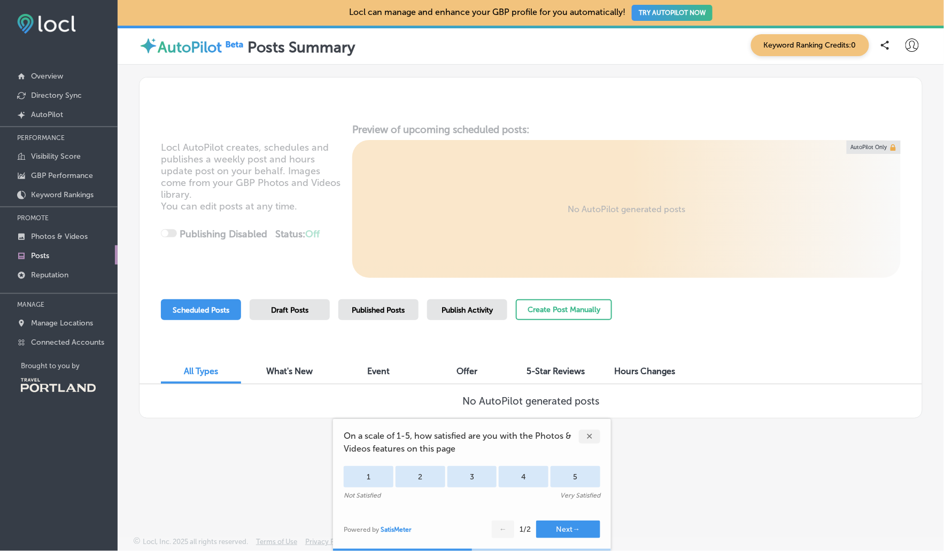
click at [550, 527] on button "Next →" at bounding box center [568, 529] width 64 height 18
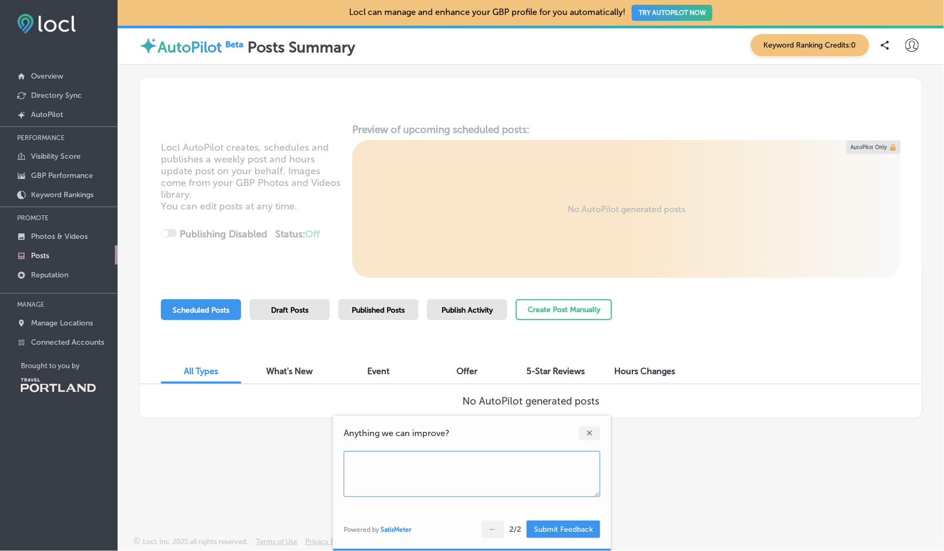
click at [586, 430] on div "✕" at bounding box center [589, 433] width 21 height 14
click at [44, 254] on p "Posts" at bounding box center [40, 255] width 18 height 9
click at [364, 309] on span "Published Posts" at bounding box center [378, 310] width 53 height 9
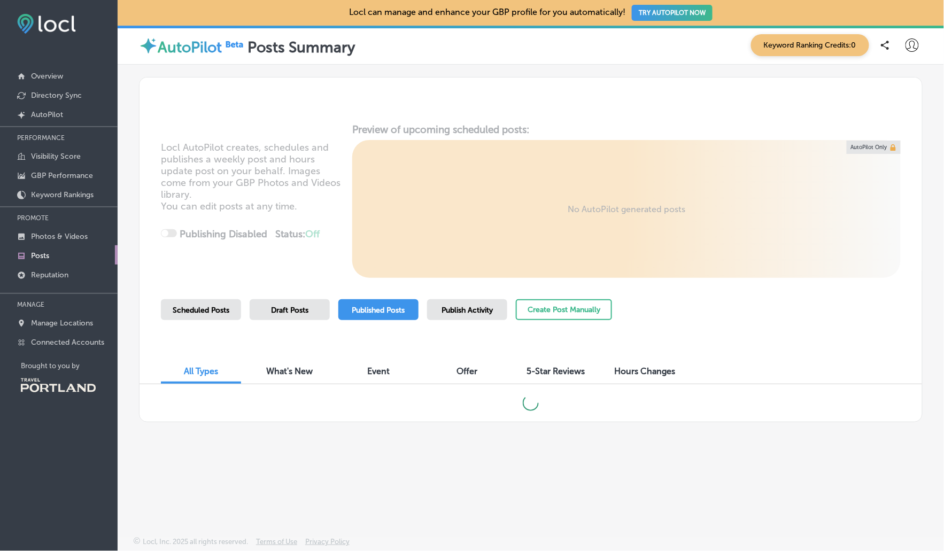
click at [469, 307] on span "Publish Activity" at bounding box center [466, 310] width 51 height 9
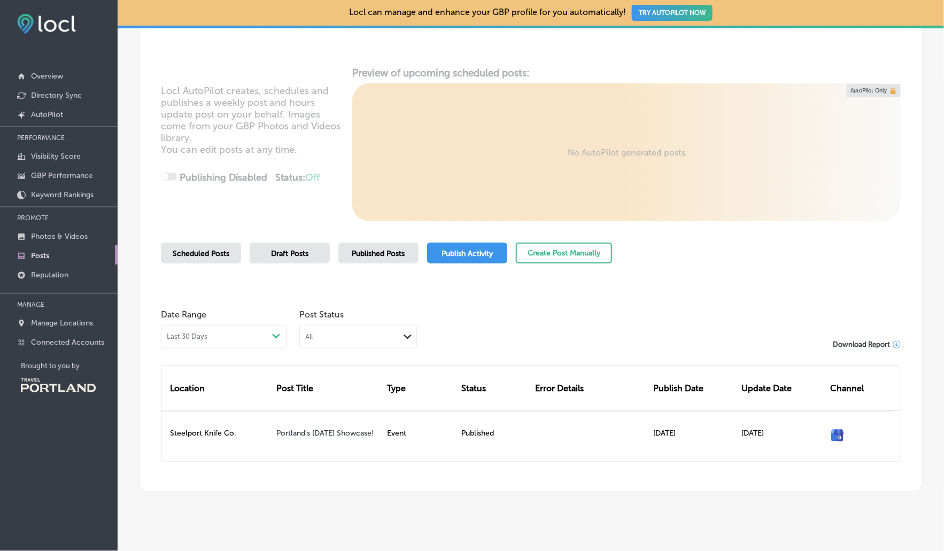
scroll to position [63, 0]
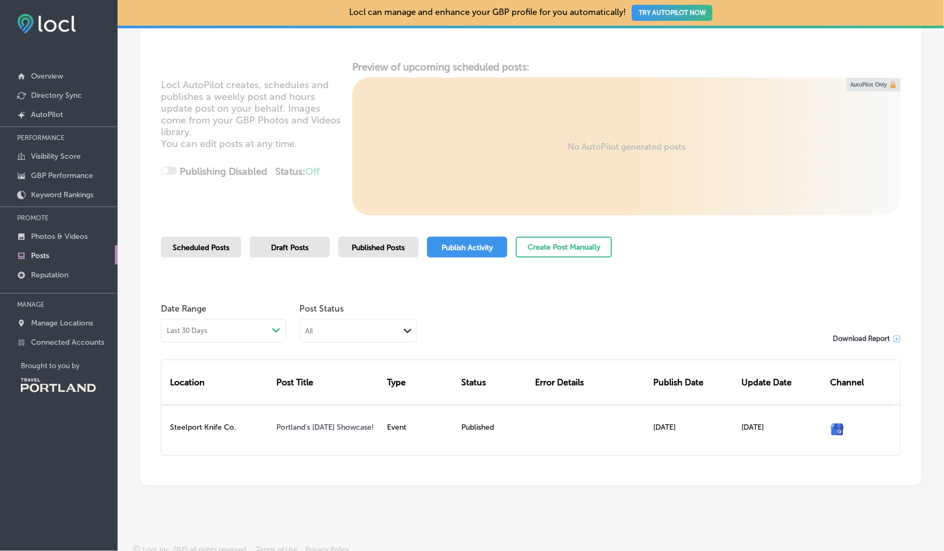
click at [285, 252] on div "Draft Posts" at bounding box center [290, 247] width 80 height 21
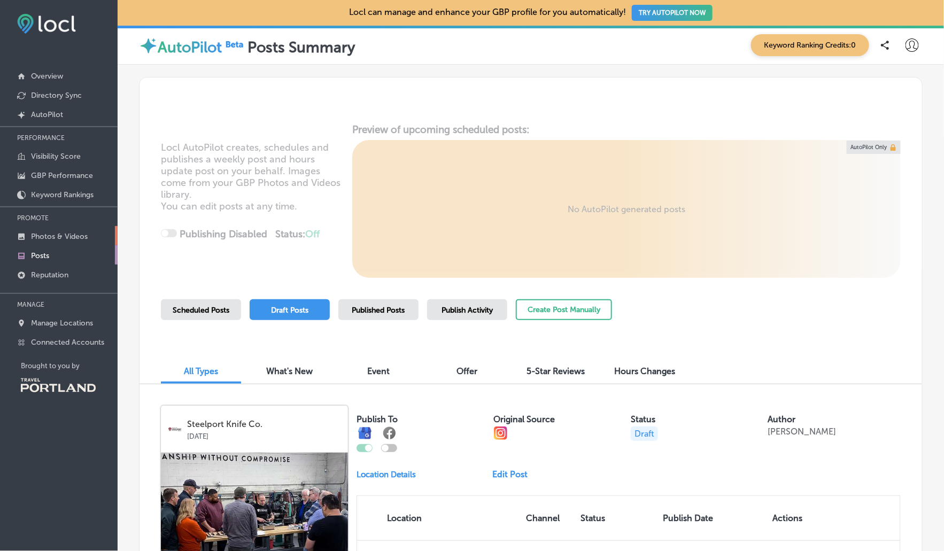
click at [38, 236] on p "Photos & Videos" at bounding box center [59, 236] width 57 height 9
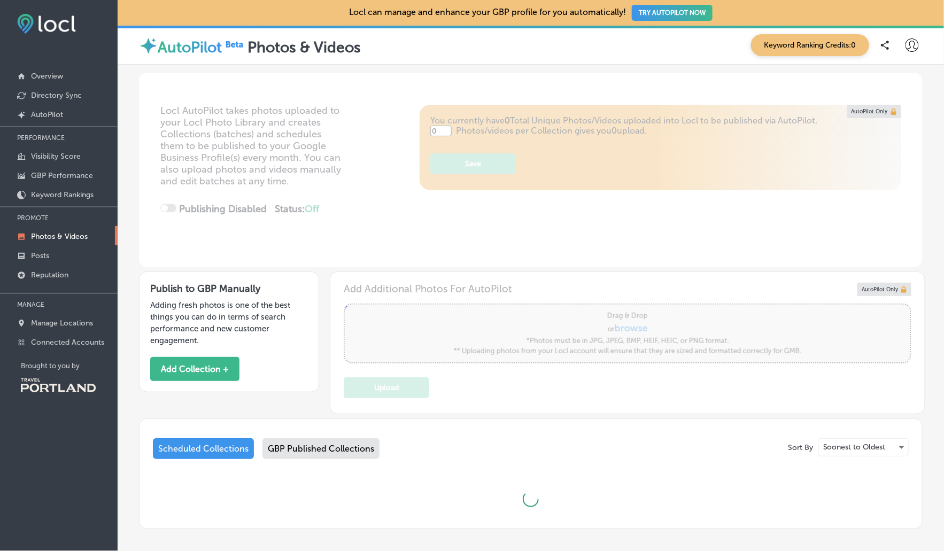
type input "5"
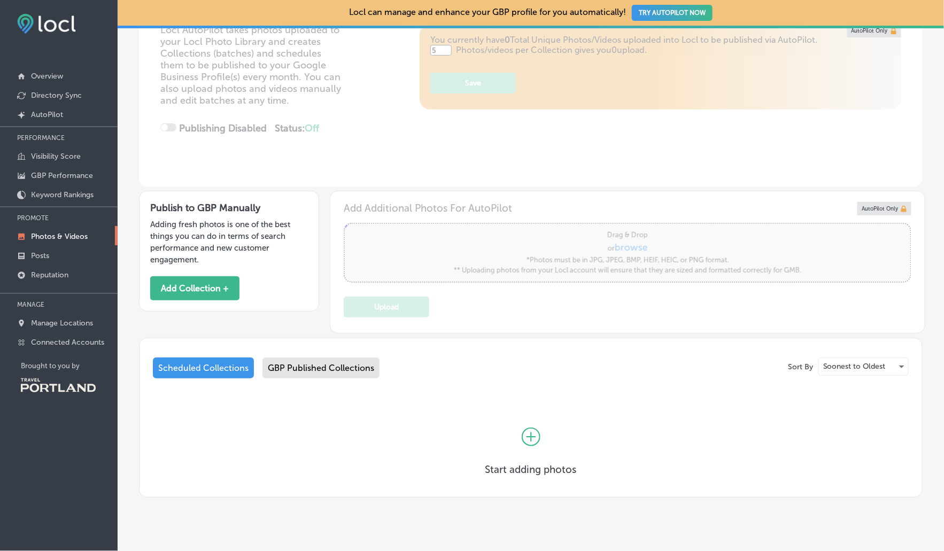
scroll to position [98, 0]
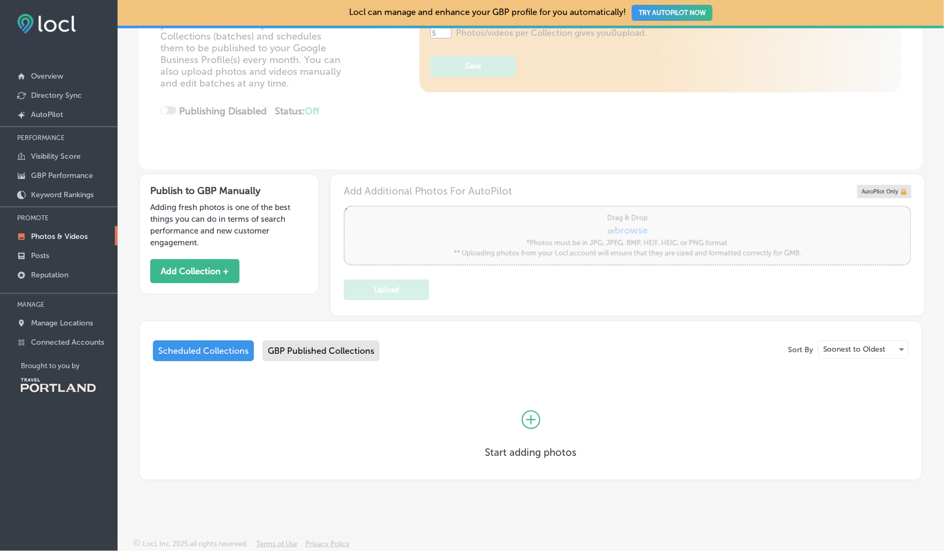
click at [527, 417] on icon at bounding box center [531, 419] width 19 height 19
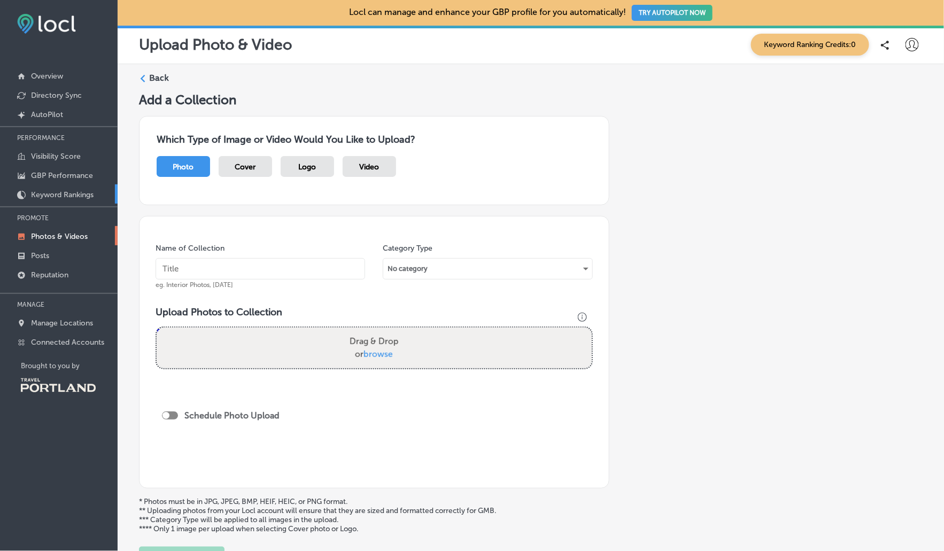
click at [70, 193] on p "Keyword Rankings" at bounding box center [62, 194] width 63 height 9
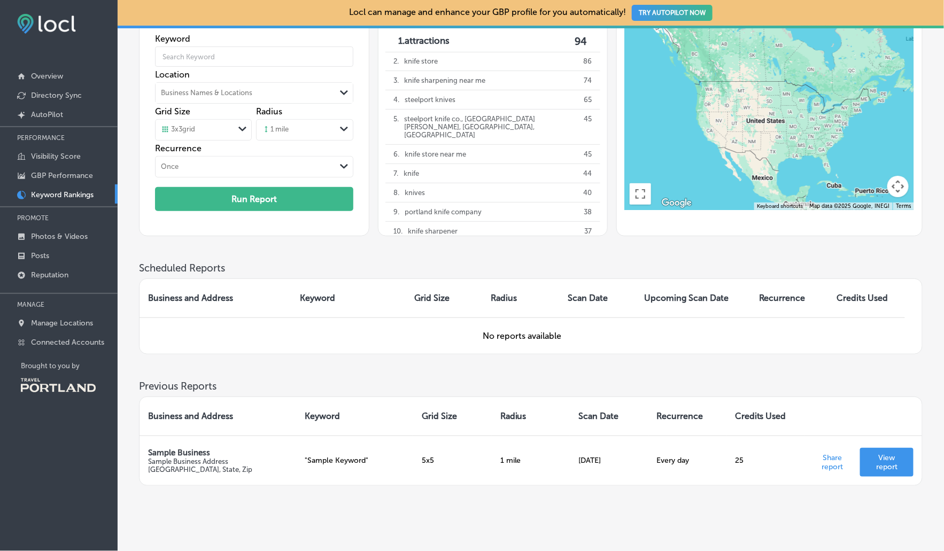
scroll to position [103, 0]
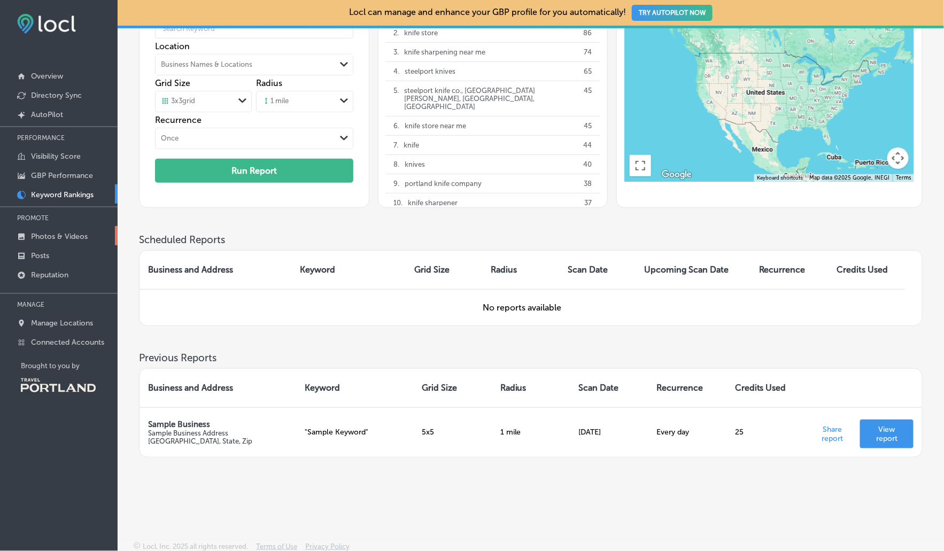
click at [65, 238] on p "Photos & Videos" at bounding box center [59, 236] width 57 height 9
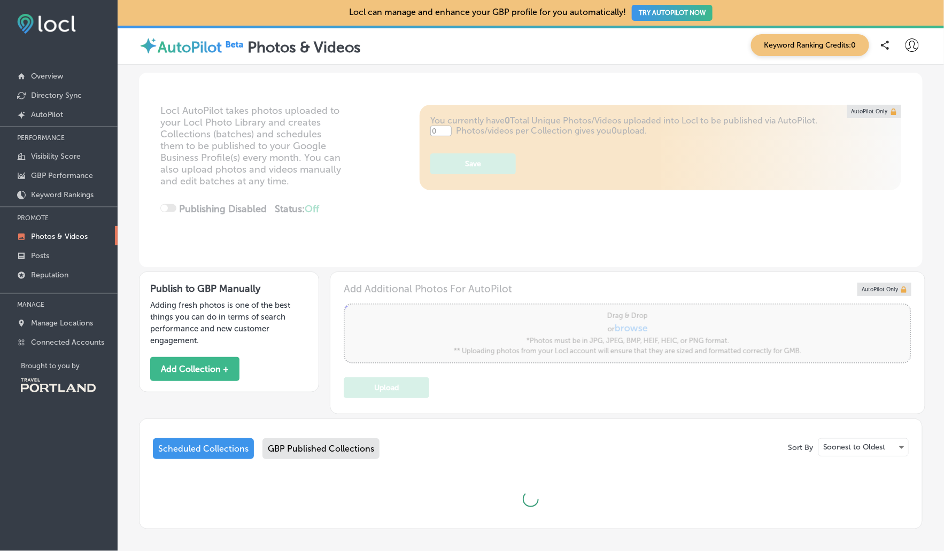
type input "5"
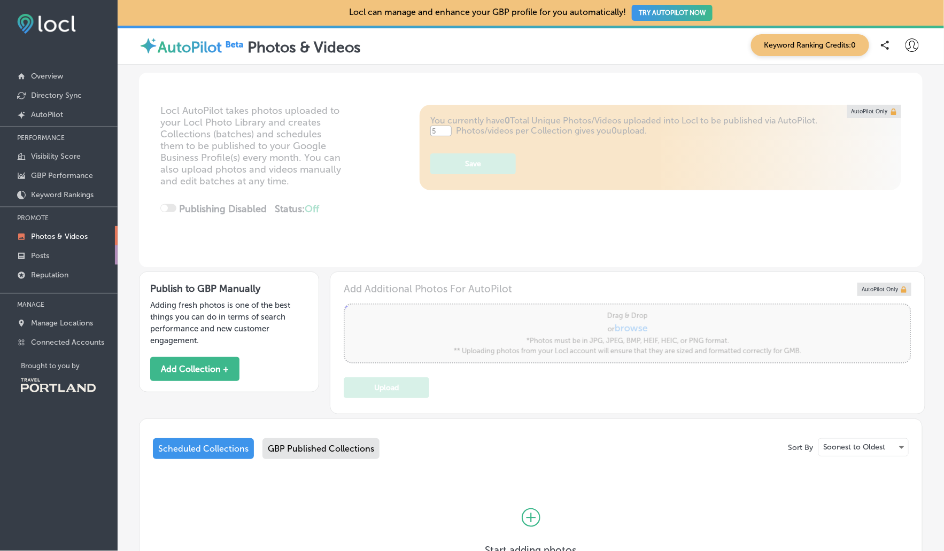
click at [60, 260] on link "Posts" at bounding box center [59, 254] width 118 height 19
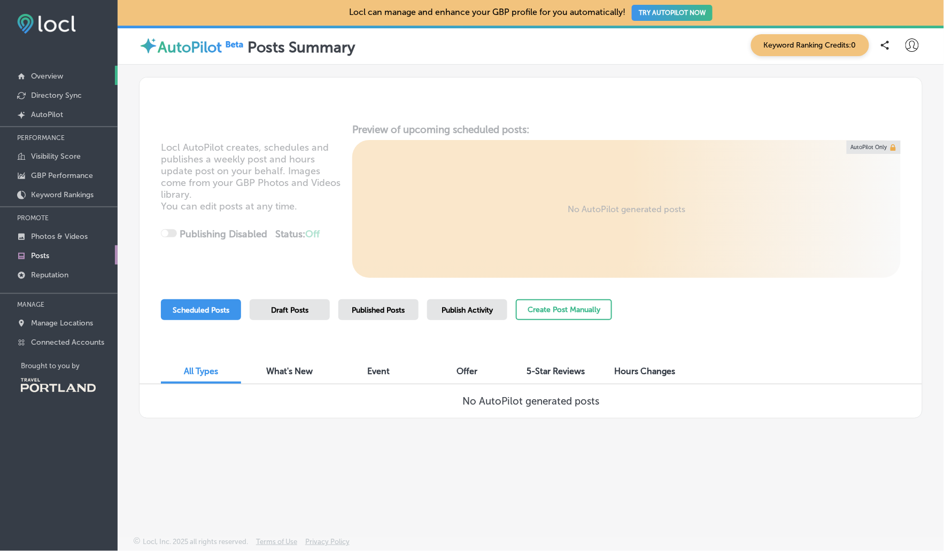
click at [64, 72] on link "Overview" at bounding box center [59, 75] width 118 height 19
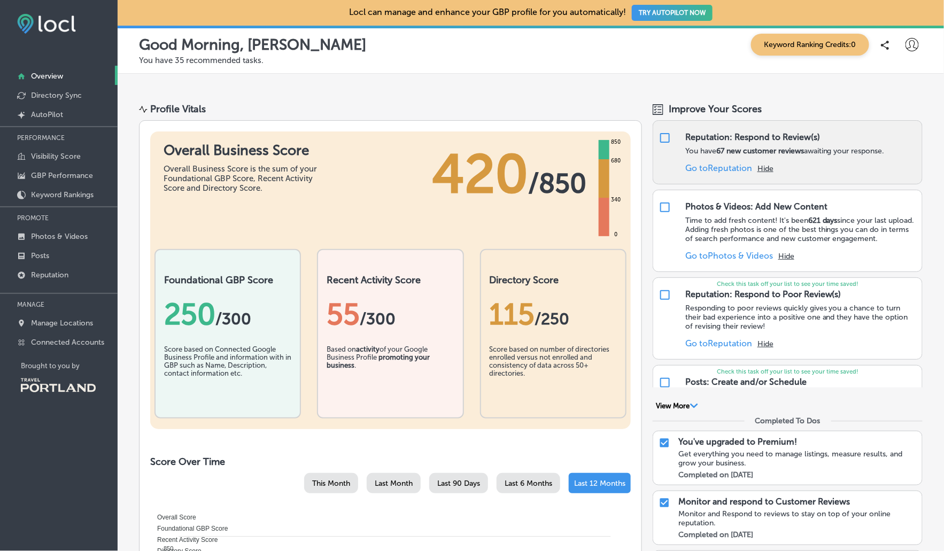
click at [740, 168] on link "Go to Reputation" at bounding box center [718, 168] width 67 height 10
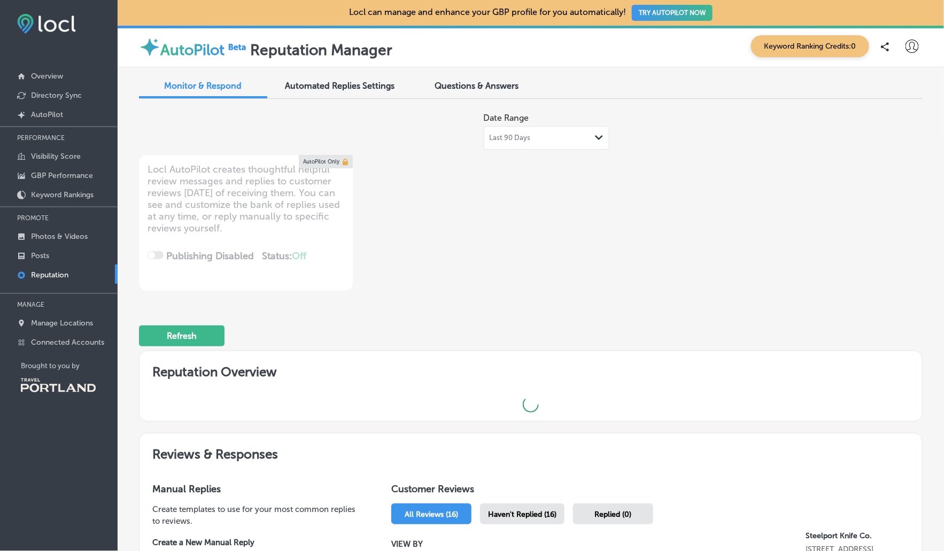
type textarea "x"
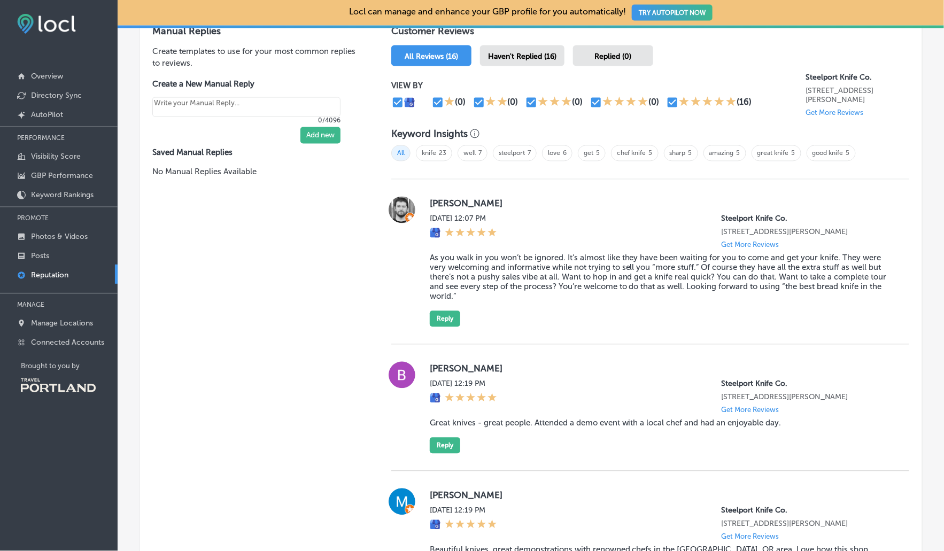
scroll to position [634, 0]
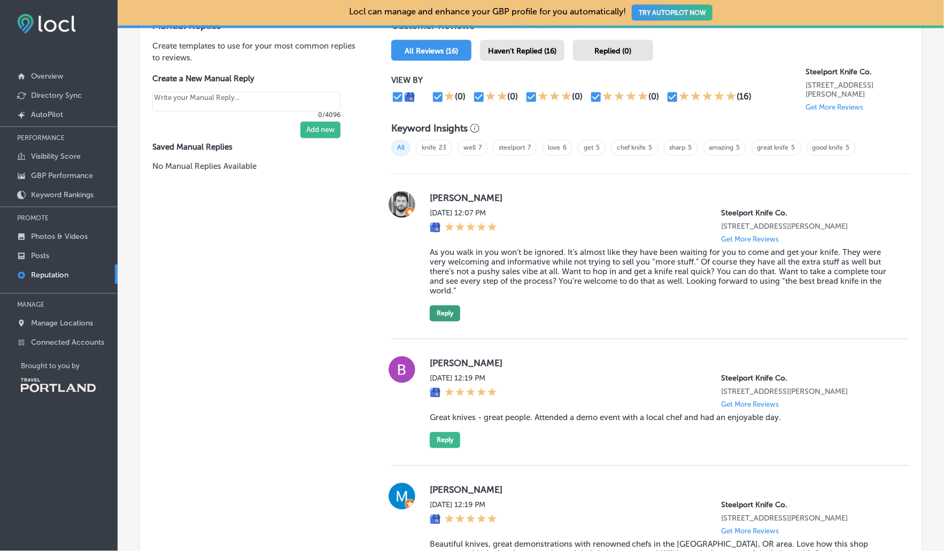
click at [441, 318] on button "Reply" at bounding box center [445, 314] width 30 height 16
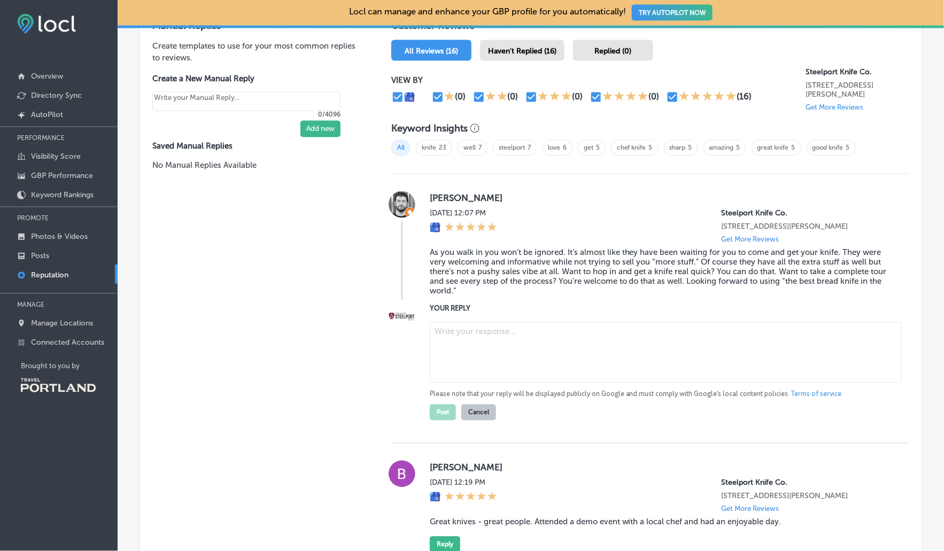
click at [453, 339] on textarea at bounding box center [666, 352] width 472 height 61
click at [624, 335] on textarea "Thanks, [PERSON_NAME]! We're glad you had a positive expreince at our factory." at bounding box center [666, 352] width 472 height 61
click at [623, 336] on textarea "Thanks, [PERSON_NAME]! We're glad you had a positive expreince at our factory." at bounding box center [666, 352] width 472 height 61
click at [571, 337] on textarea "Thanks, [PERSON_NAME]! We're glad you had a positive experience at our factory." at bounding box center [666, 352] width 472 height 61
click at [551, 337] on textarea "Thanks, [PERSON_NAME]! We're glad you had such a positive experience at our fac…" at bounding box center [666, 352] width 472 height 61
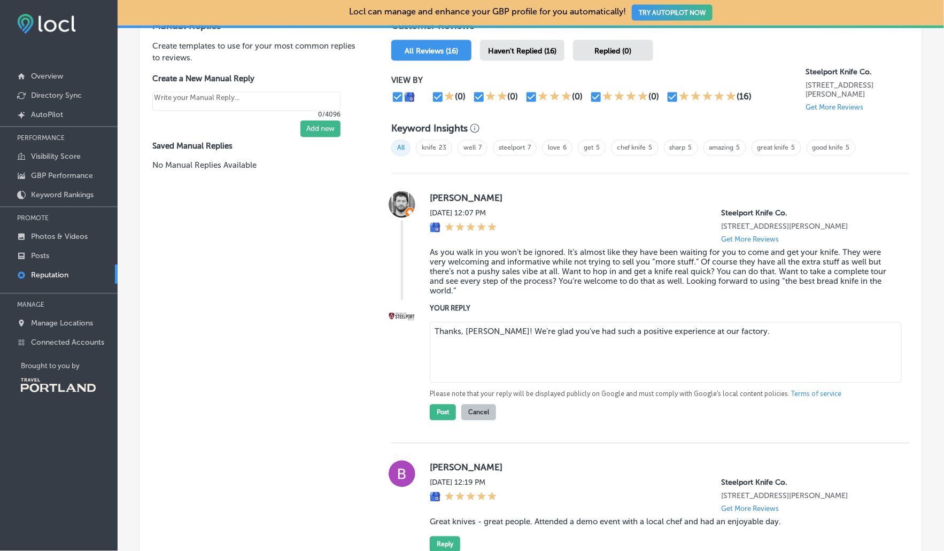
click at [754, 335] on textarea "Thanks, [PERSON_NAME]! We're glad you've had such a positive experience at our …" at bounding box center [666, 352] width 472 height 61
click at [461, 335] on textarea "Thanks, [PERSON_NAME]! We're glad you've had such a positive experience at our …" at bounding box center [666, 352] width 472 height 61
click at [597, 333] on textarea "Thanks so much, [PERSON_NAME]! We're glad you've had such a positive experience…" at bounding box center [666, 352] width 472 height 61
click at [799, 338] on textarea "Thanks so much, [PERSON_NAME]! We're glad you've had such a positive experience…" at bounding box center [666, 352] width 472 height 61
click at [553, 332] on textarea "Thanks so much, [PERSON_NAME]! We're glad you've had such a positive experience…" at bounding box center [666, 352] width 472 height 61
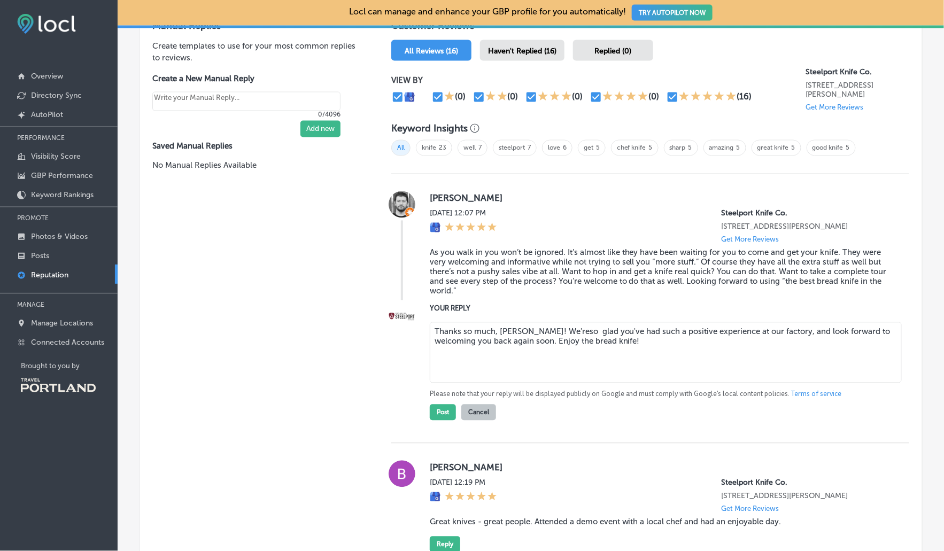
click at [495, 335] on textarea "Thanks so much, [PERSON_NAME]! We'reso glad you've had such a positive experien…" at bounding box center [666, 352] width 472 height 61
click at [614, 356] on textarea "Thank you, [PERSON_NAME]! We'reso glad you've had such a positive experience at…" at bounding box center [666, 352] width 472 height 61
click at [533, 334] on textarea "Thank you, [PERSON_NAME]! We'reso glad you've had such a positive experience at…" at bounding box center [666, 352] width 472 height 61
click at [658, 356] on textarea "Thank you, [PERSON_NAME]! We're so glad you've had such a positive experience a…" at bounding box center [666, 352] width 472 height 61
click at [727, 335] on textarea "Thank you, [PERSON_NAME]! We're so glad you've had such a positive experience a…" at bounding box center [666, 352] width 472 height 61
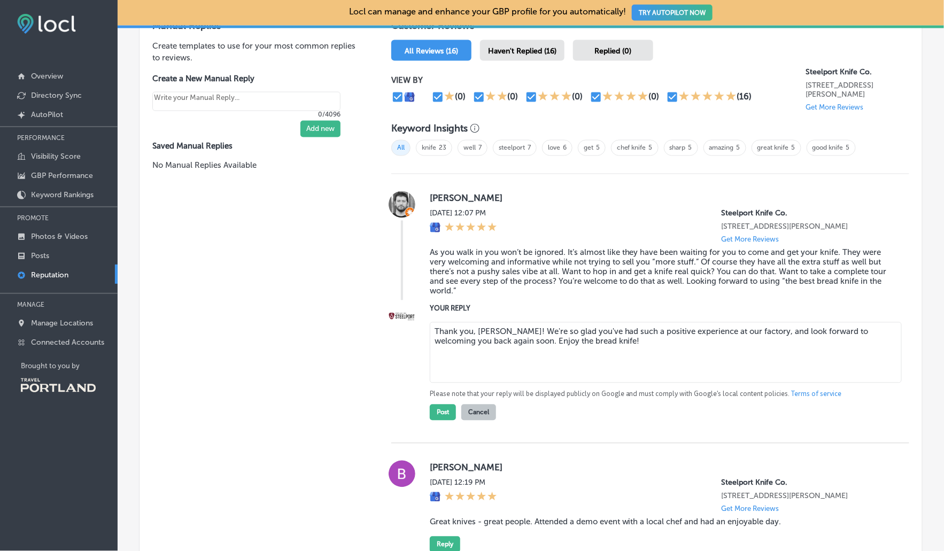
click at [772, 334] on textarea "Thank you, [PERSON_NAME]! We're so glad you've had such a positive experience a…" at bounding box center [666, 352] width 472 height 61
click at [620, 351] on textarea "Thank you, [PERSON_NAME]! We're so glad you've had such a positive experience a…" at bounding box center [666, 352] width 472 height 61
click at [621, 335] on textarea "Thank you, [PERSON_NAME]! We're so glad you've had such a positive experience a…" at bounding box center [666, 352] width 472 height 61
click at [646, 361] on textarea "Thank you, [PERSON_NAME]! We're so glad you've had a positive experience at our…" at bounding box center [666, 352] width 472 height 61
type textarea "Thank you, [PERSON_NAME]! We're so glad you've had a positive experience at our…"
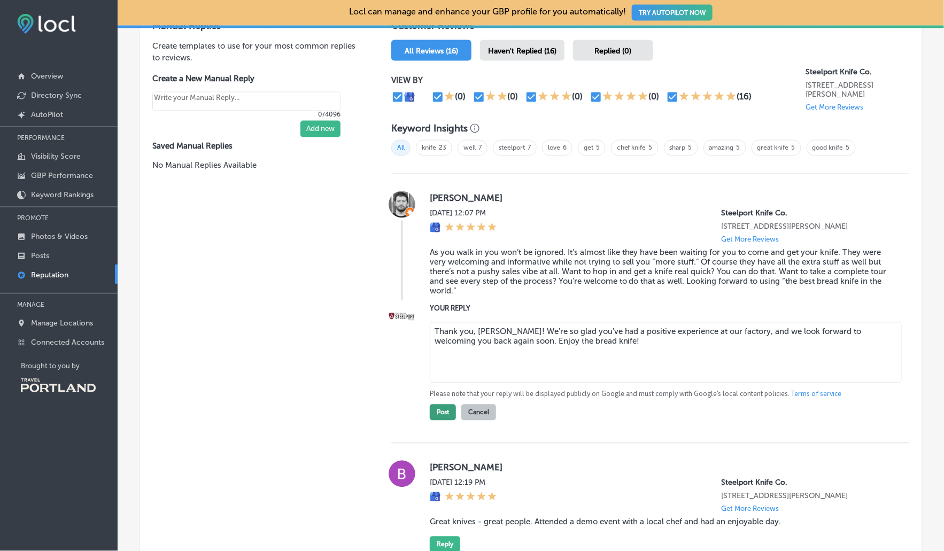
click at [438, 417] on button "Post" at bounding box center [443, 413] width 26 height 16
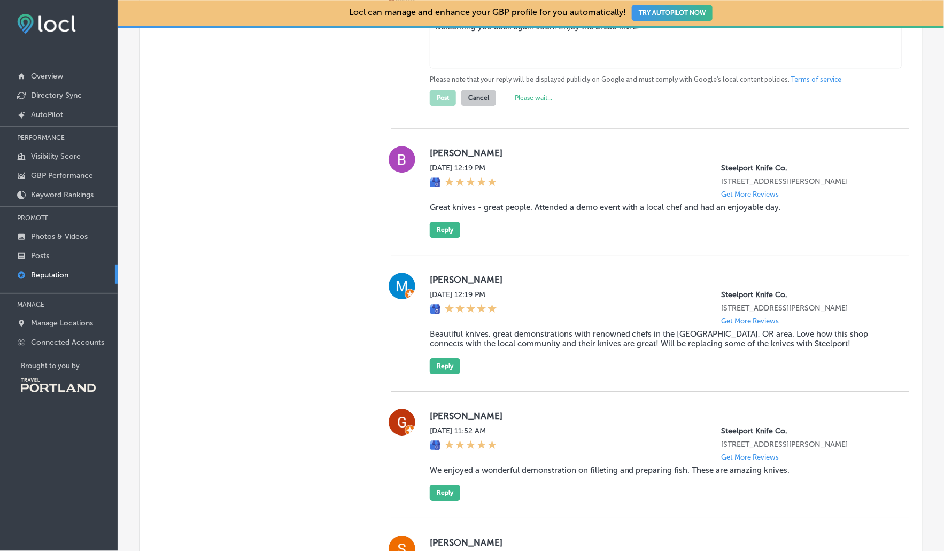
scroll to position [958, 0]
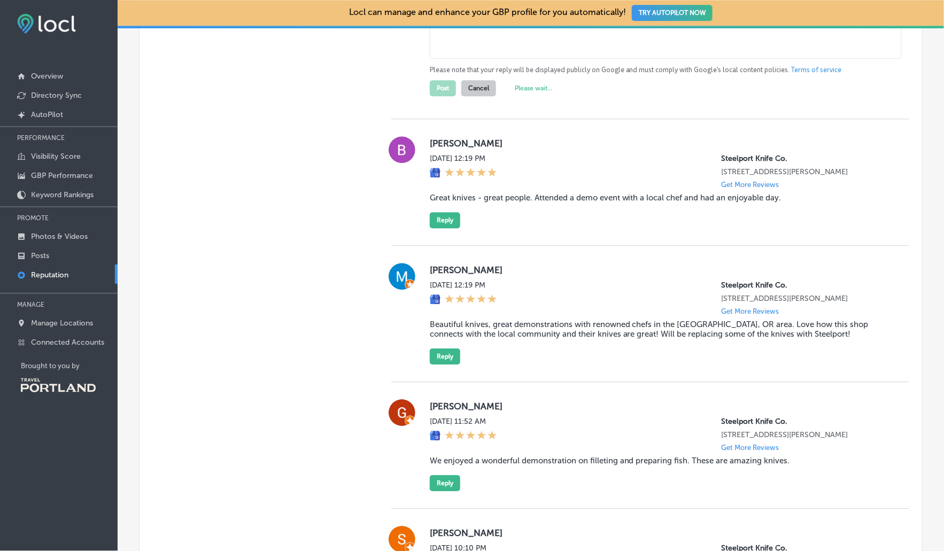
type textarea "x"
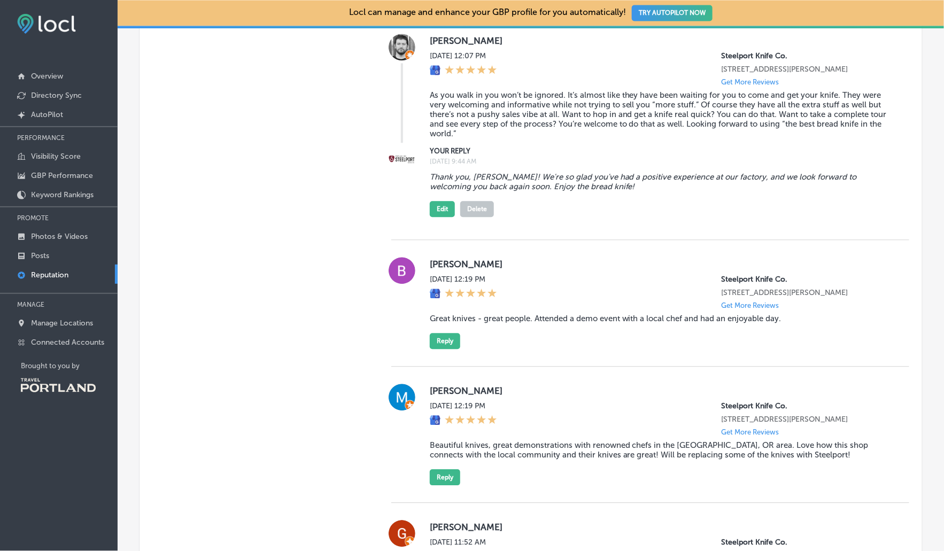
scroll to position [786, 0]
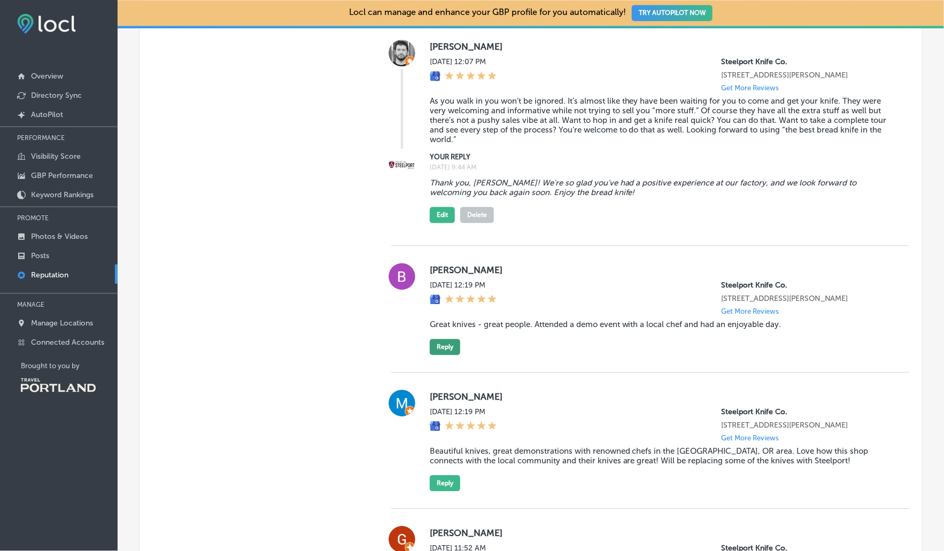
click at [447, 355] on button "Reply" at bounding box center [445, 347] width 30 height 16
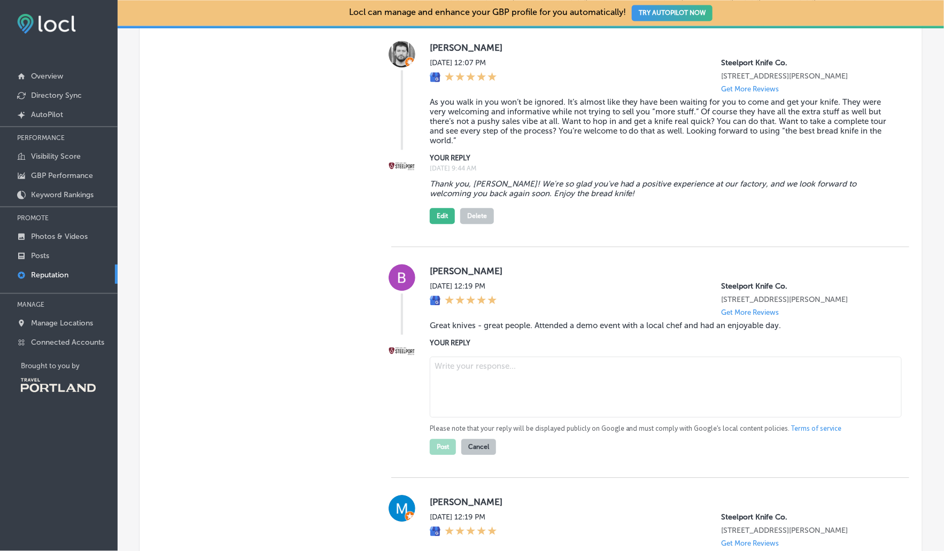
click at [495, 387] on textarea at bounding box center [666, 386] width 472 height 61
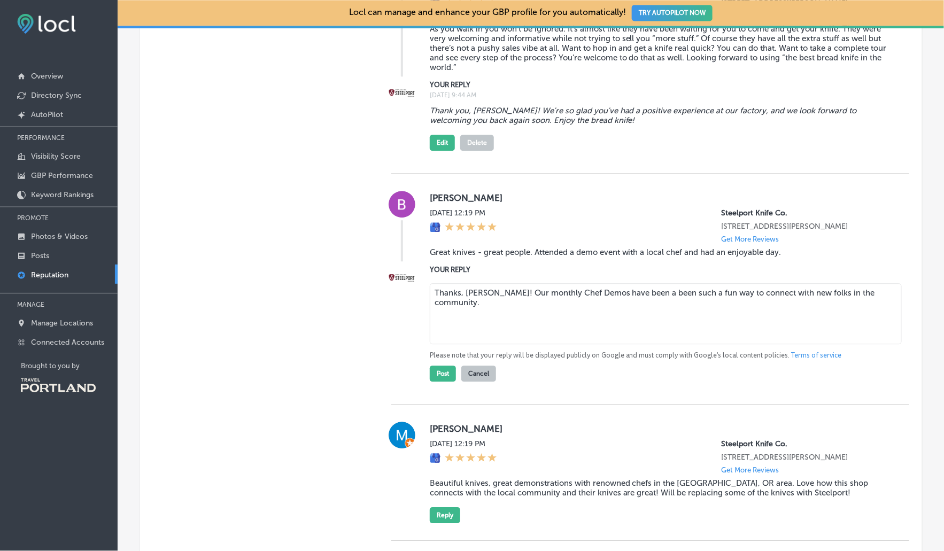
scroll to position [859, 0]
type textarea "Thanks, [PERSON_NAME]! Our monthly Chef Demos have been a been such a fun way t…"
click at [445, 380] on button "Post" at bounding box center [443, 372] width 26 height 16
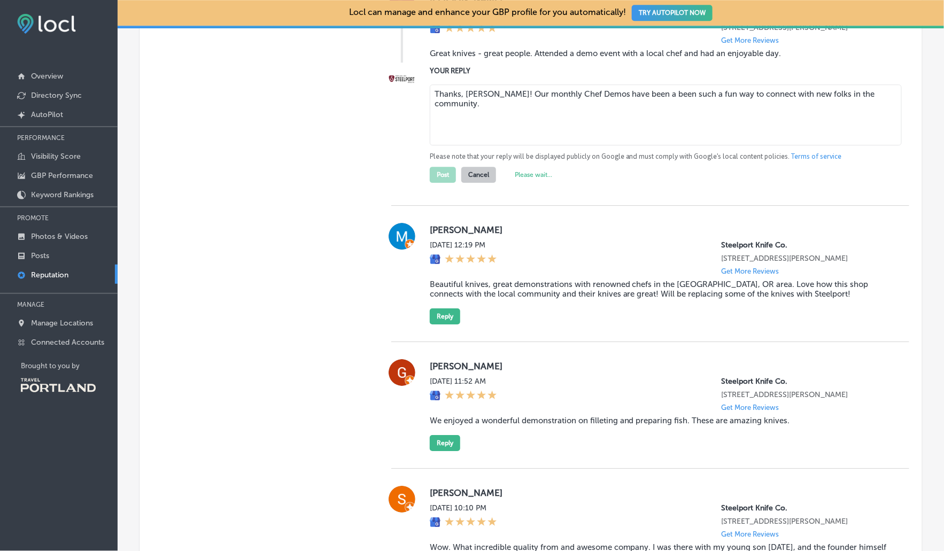
scroll to position [1060, 0]
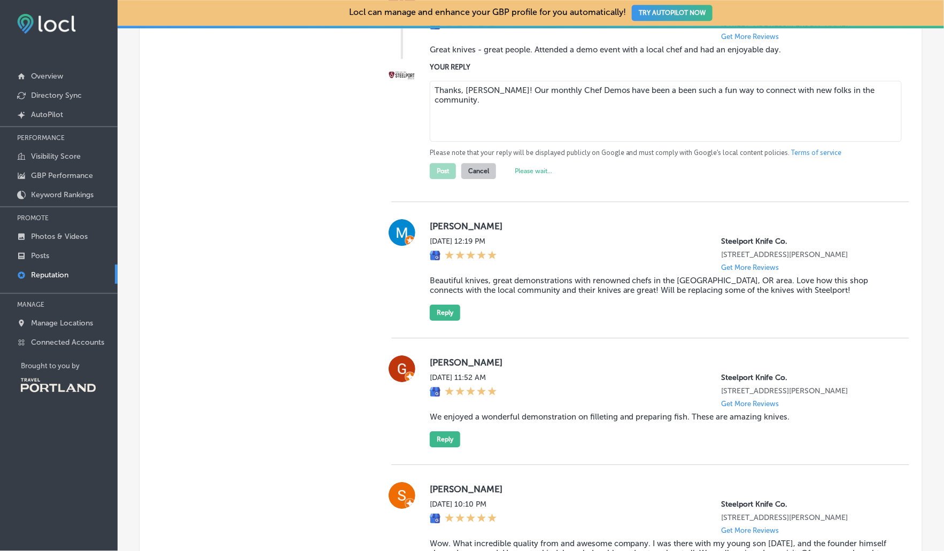
type textarea "x"
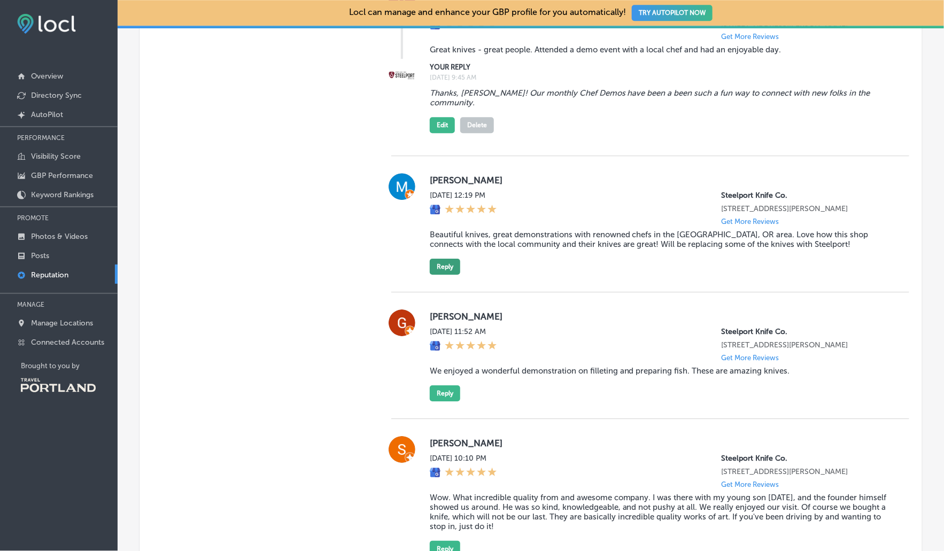
click at [455, 275] on button "Reply" at bounding box center [445, 267] width 30 height 16
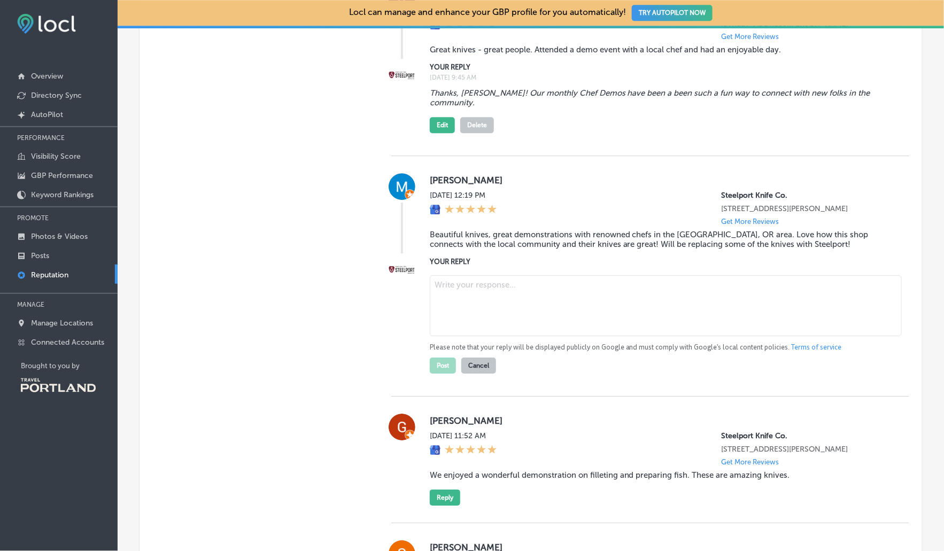
click at [485, 320] on textarea at bounding box center [666, 305] width 472 height 61
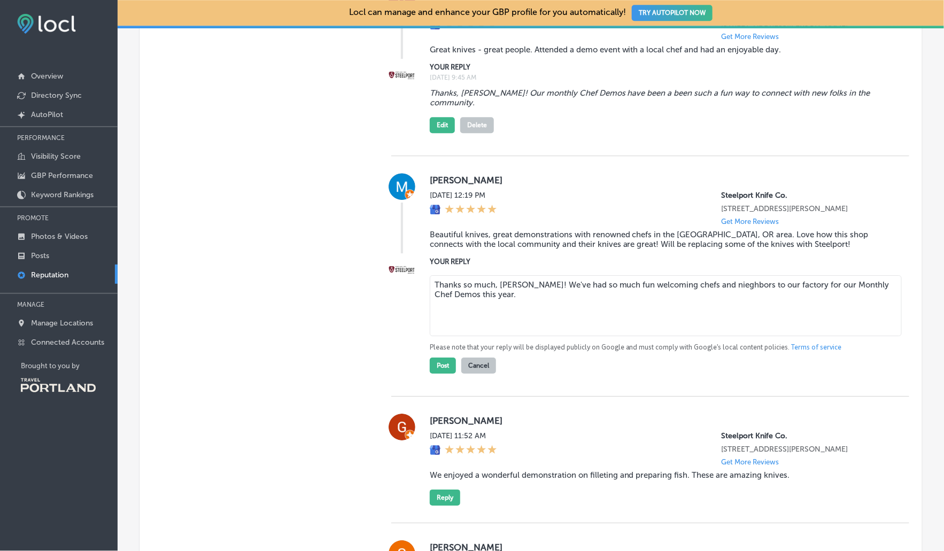
click at [654, 300] on textarea "Thanks so much, [PERSON_NAME]! We've had so much fun welcoming chefs and nieghb…" at bounding box center [666, 305] width 472 height 61
click at [785, 299] on textarea "Thanks so much, [PERSON_NAME]! We've had so much fun welcoming Portland's incre…" at bounding box center [666, 305] width 472 height 61
click at [769, 300] on textarea "Thanks so much, [PERSON_NAME]! We've had so much fun welcoming Portland's incre…" at bounding box center [666, 305] width 472 height 61
click at [841, 299] on textarea "Thanks so much, [PERSON_NAME]! We've had so much fun welcoming Portland's incre…" at bounding box center [666, 305] width 472 height 61
click at [632, 314] on textarea "Thanks so much, [PERSON_NAME]! We've had so much fun welcoming Portland's incre…" at bounding box center [666, 305] width 472 height 61
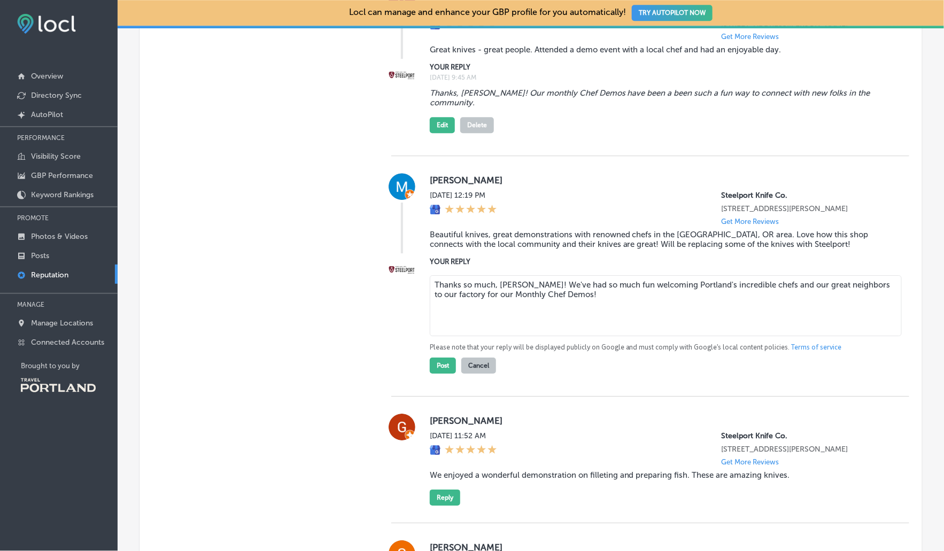
drag, startPoint x: 494, startPoint y: 298, endPoint x: 458, endPoint y: 298, distance: 36.3
click at [458, 298] on textarea "Thanks so much, [PERSON_NAME]! We've had so much fun welcoming Portland's incre…" at bounding box center [666, 305] width 472 height 61
click at [570, 318] on textarea "Thank you, [PERSON_NAME]! We've had so much fun welcoming Portland's incredible…" at bounding box center [666, 305] width 472 height 61
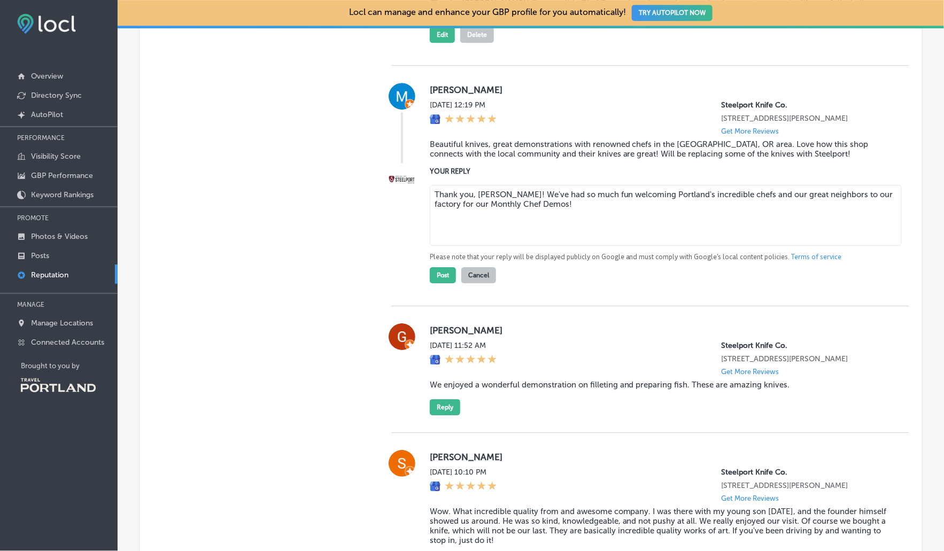
scroll to position [1152, 0]
click at [845, 206] on textarea "Thank you, [PERSON_NAME]! We've had so much fun welcoming Portland's incredible…" at bounding box center [666, 213] width 472 height 61
click at [584, 228] on textarea "Thank you, [PERSON_NAME]! We've had so much fun welcoming Portland's incredible…" at bounding box center [666, 213] width 472 height 61
click at [536, 208] on textarea "Thank you, [PERSON_NAME]! We've had so much fun welcoming Portland's incredible…" at bounding box center [666, 213] width 472 height 61
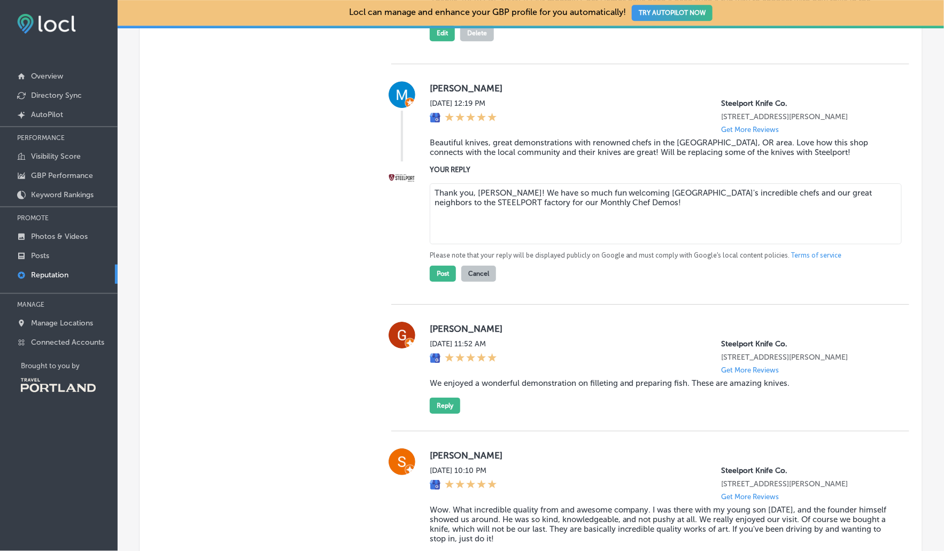
click at [613, 223] on textarea "Thank you, [PERSON_NAME]! We have so much fun welcoming [GEOGRAPHIC_DATA]'s inc…" at bounding box center [666, 213] width 472 height 61
type textarea "Thank you, [PERSON_NAME]! We have so much fun welcoming [GEOGRAPHIC_DATA]'s inc…"
click at [433, 282] on button "Post" at bounding box center [443, 274] width 26 height 16
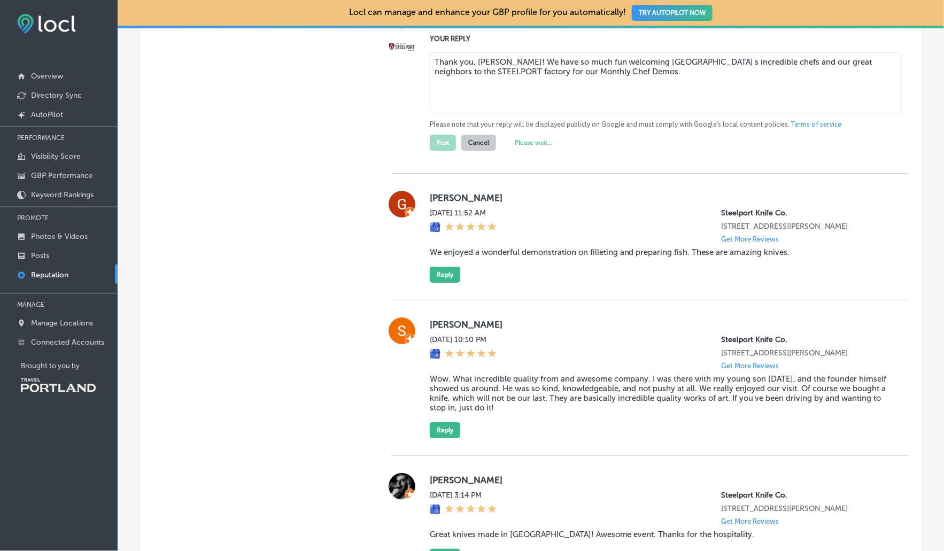
type textarea "x"
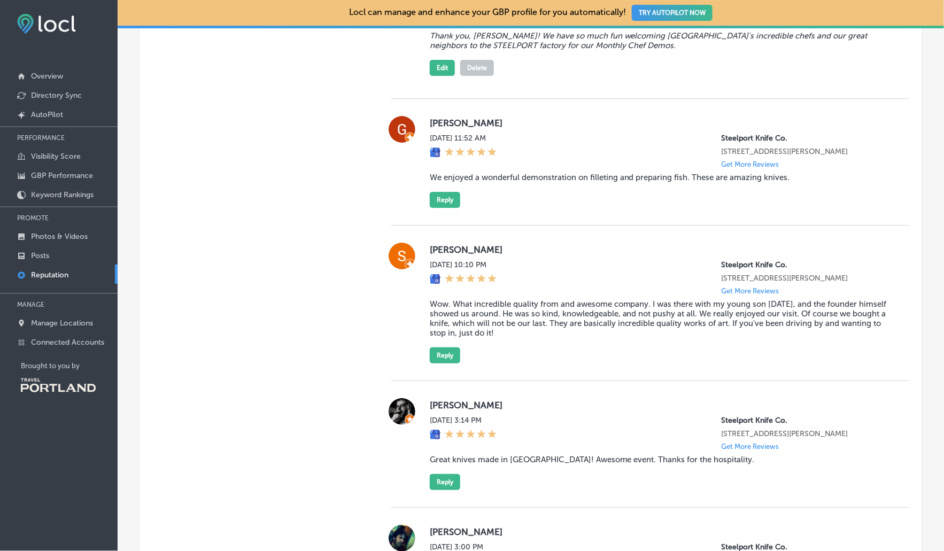
scroll to position [1320, 0]
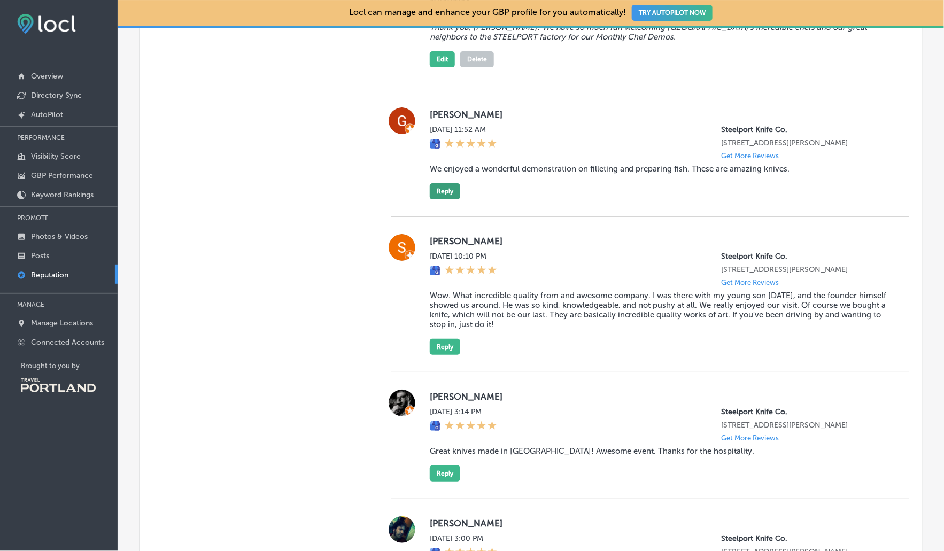
click at [449, 199] on button "Reply" at bounding box center [445, 191] width 30 height 16
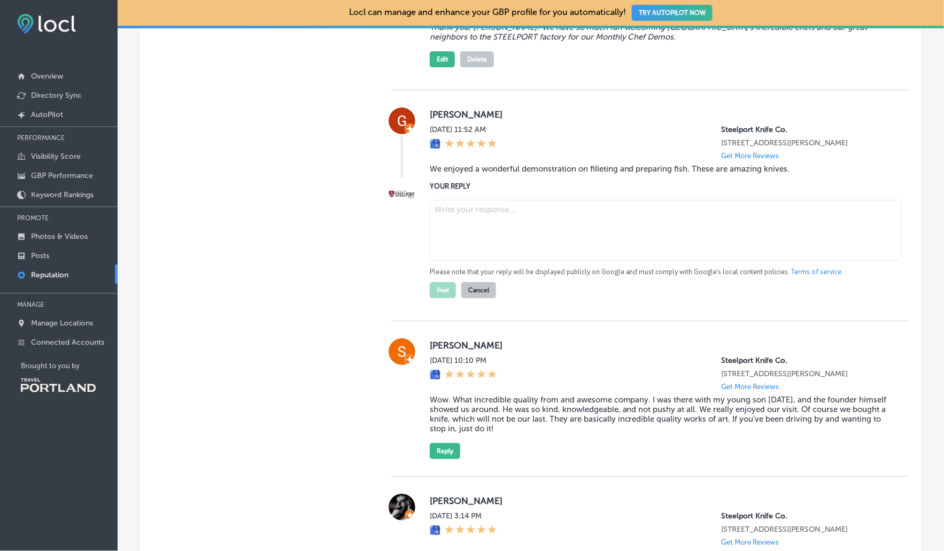
click at [481, 220] on div "Please note that your reply will be displayed publicly on Google and must compl…" at bounding box center [661, 247] width 462 height 103
click at [479, 247] on textarea at bounding box center [666, 230] width 472 height 61
click at [640, 233] on textarea "Thanks, [PERSON_NAME]! Hope to see you at more STEELPORT events in the future!" at bounding box center [666, 230] width 472 height 61
type textarea "Thanks, [PERSON_NAME]! Hope to see you at more STEELPORT factory events in the …"
click at [433, 298] on button "Post" at bounding box center [443, 290] width 26 height 16
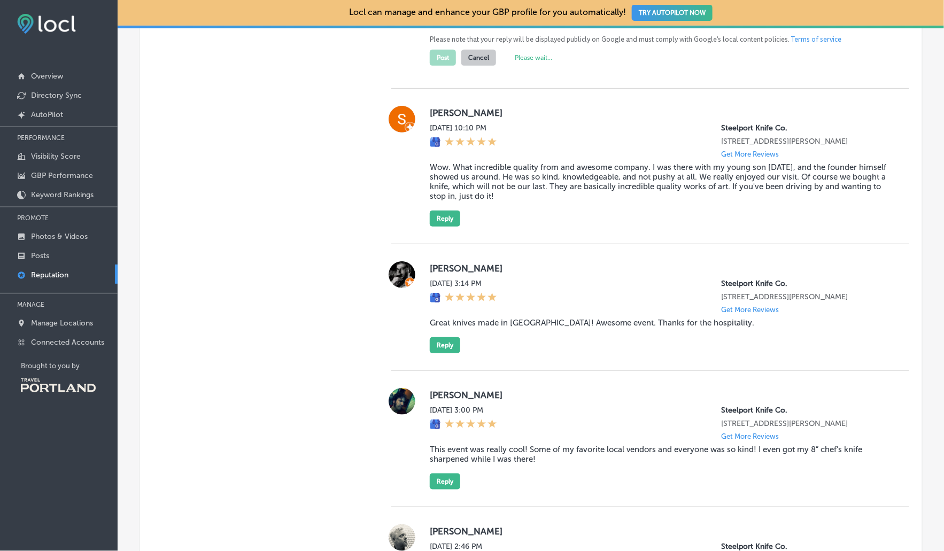
scroll to position [1557, 0]
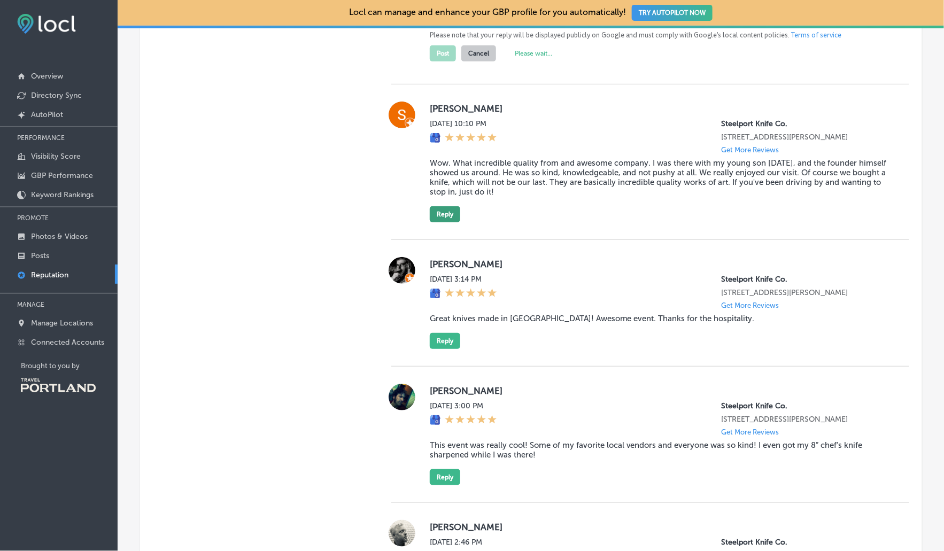
click at [440, 222] on button "Reply" at bounding box center [445, 214] width 30 height 16
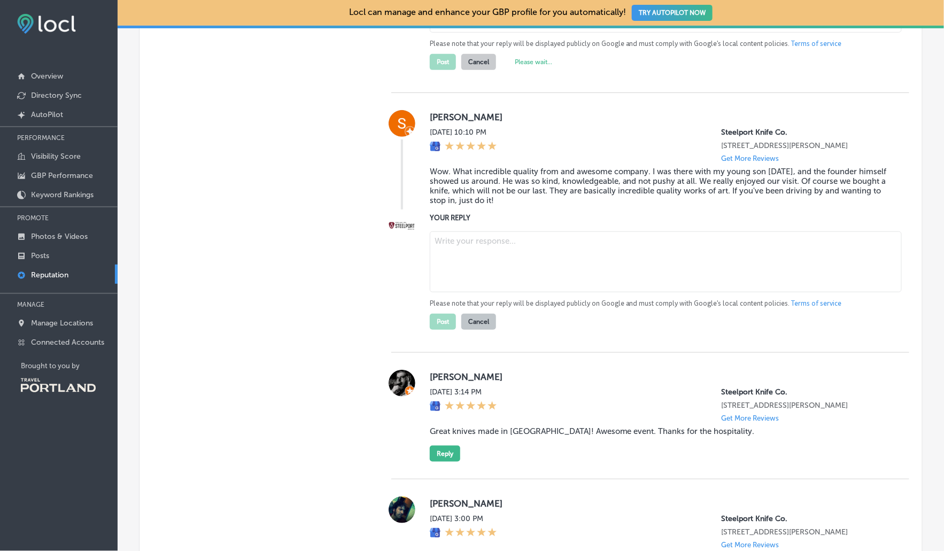
click at [496, 286] on textarea at bounding box center [666, 261] width 472 height 61
type textarea "T"
type textarea "x"
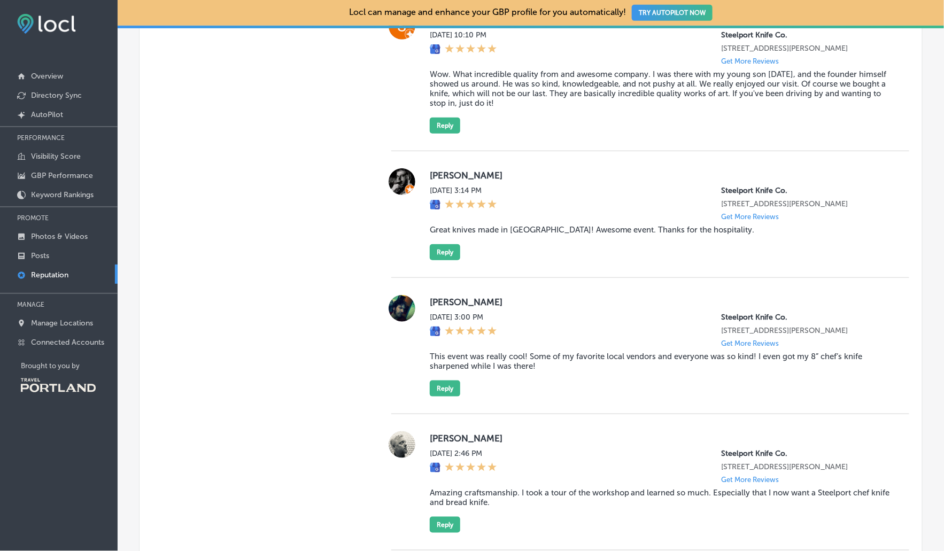
scroll to position [1540, 0]
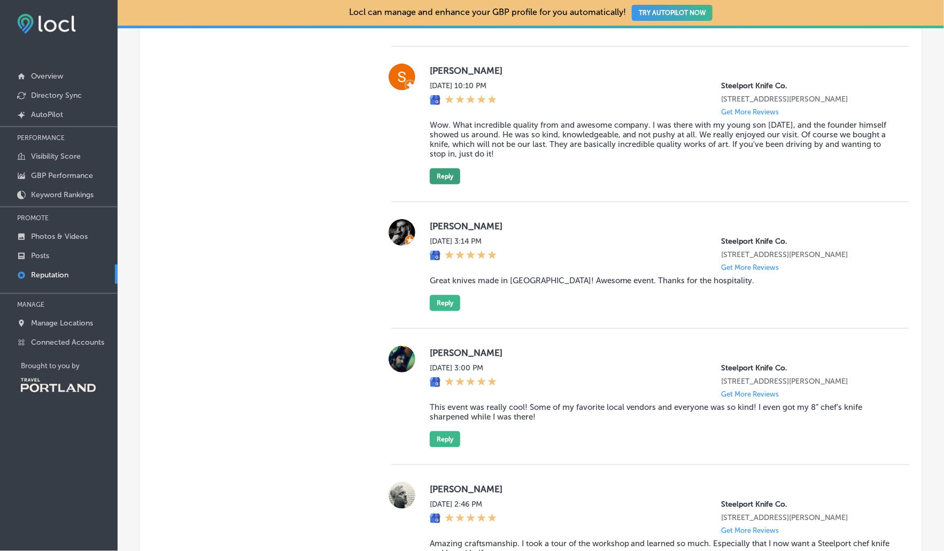
click at [442, 184] on button "Reply" at bounding box center [445, 176] width 30 height 16
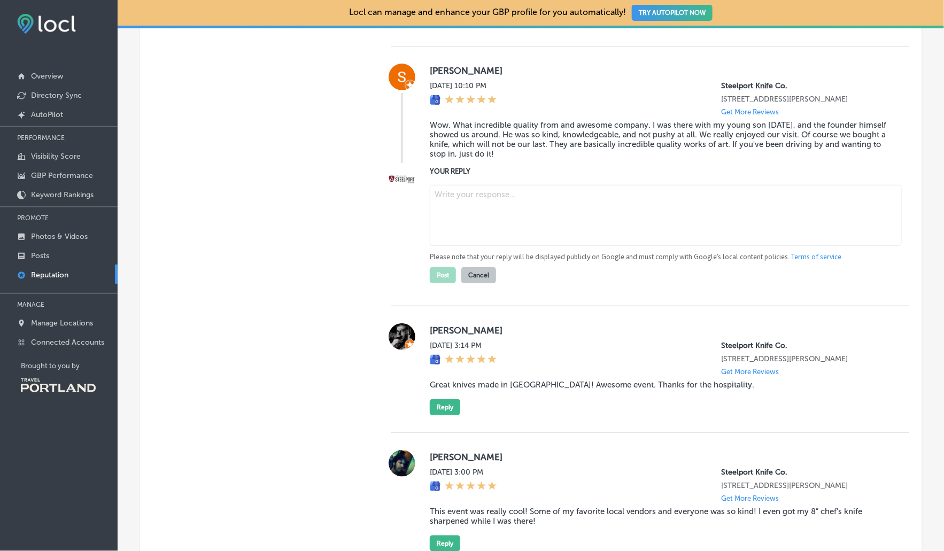
click at [460, 239] on textarea at bounding box center [666, 215] width 472 height 61
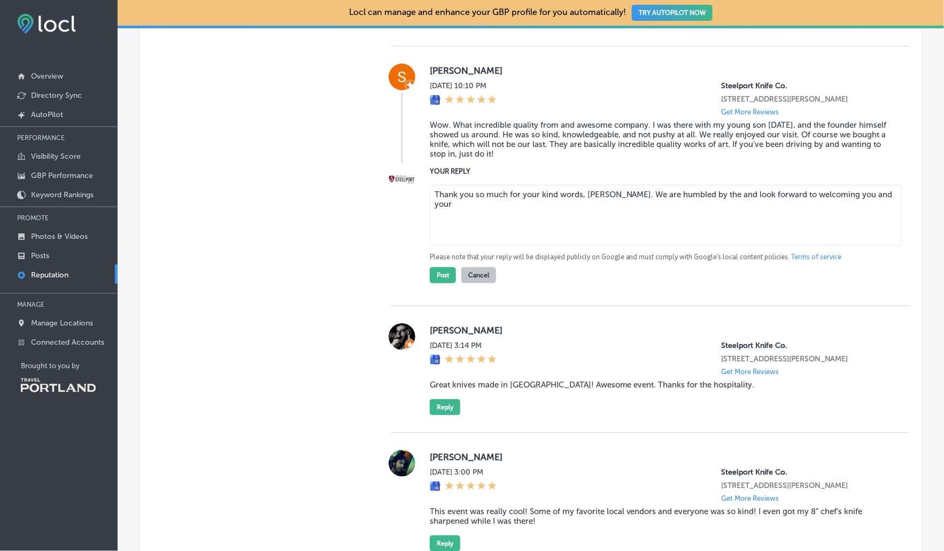
click at [699, 228] on textarea "Thank you so much for your kind words, [PERSON_NAME]. We are humbled by the and…" at bounding box center [666, 215] width 472 height 61
drag, startPoint x: 582, startPoint y: 228, endPoint x: 504, endPoint y: 230, distance: 77.5
click at [504, 230] on textarea "Thank you so much for your kind words, [PERSON_NAME]. We are humbled by your ki…" at bounding box center [666, 215] width 472 height 61
click at [534, 231] on textarea "Thank you so much, [PERSON_NAME]. We are humbled by your kind words, and look f…" at bounding box center [666, 215] width 472 height 61
click at [868, 227] on textarea "Thank you so much, [PERSON_NAME]! We are humbled by your kind words, and look f…" at bounding box center [666, 215] width 472 height 61
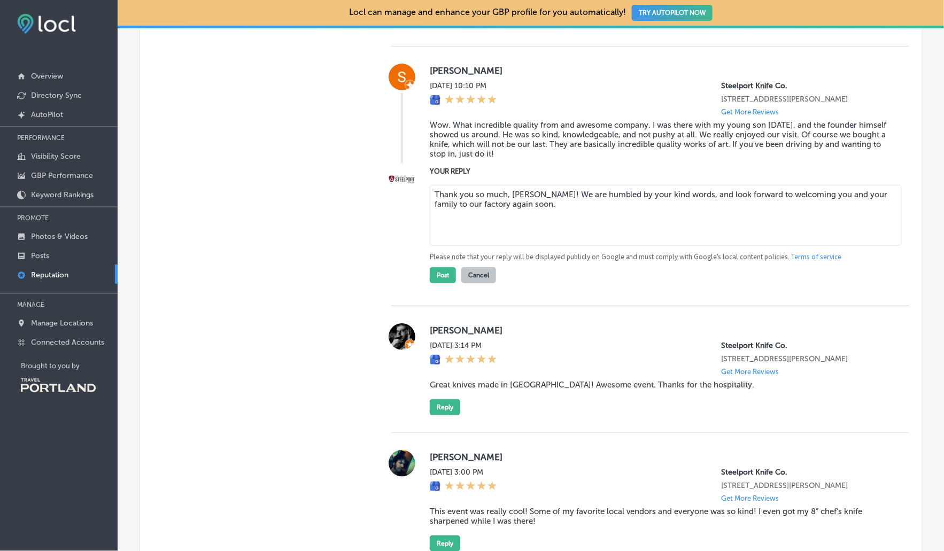
click at [876, 228] on textarea "Thank you so much, [PERSON_NAME]! We are humbled by your kind words, and look f…" at bounding box center [666, 215] width 472 height 61
click at [484, 246] on textarea "Thank you so much, [PERSON_NAME]! We are humbled by your kind words, and look f…" at bounding box center [666, 215] width 472 height 61
type textarea "Thank you so much, [PERSON_NAME]! We are humbled by your kind words, and look f…"
click at [447, 283] on button "Post" at bounding box center [443, 275] width 26 height 16
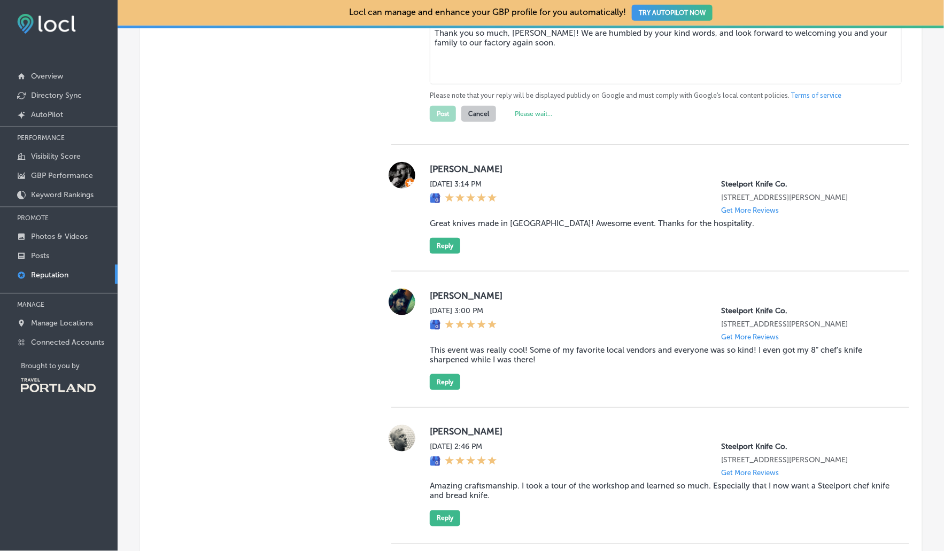
type textarea "x"
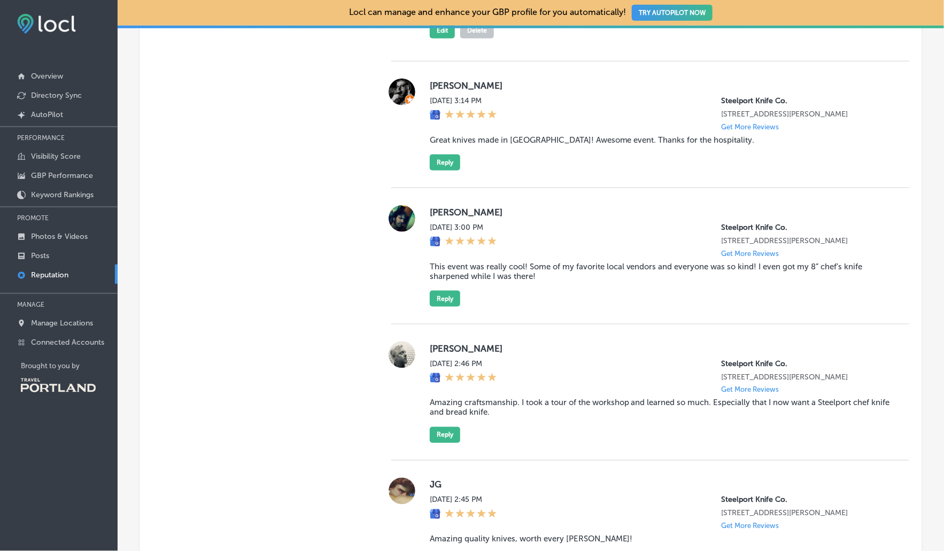
scroll to position [1746, 0]
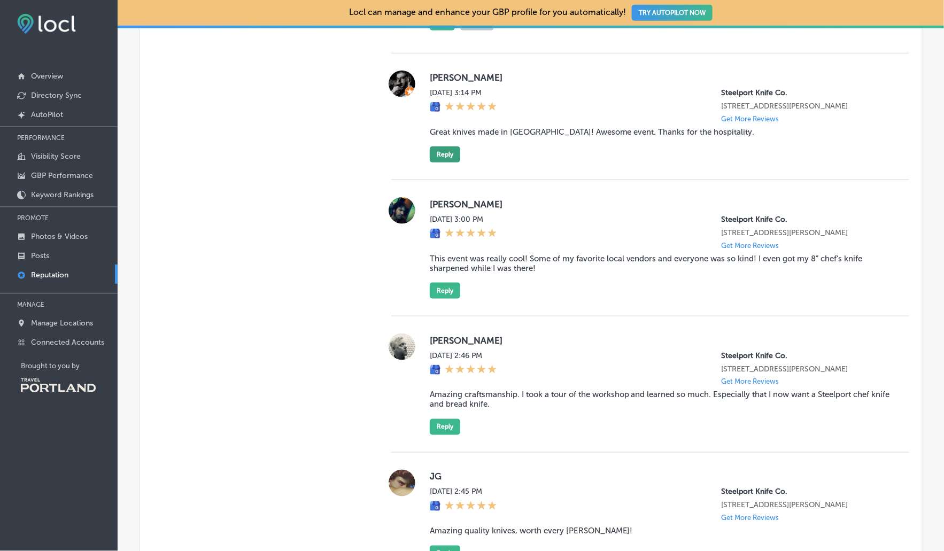
click at [437, 162] on button "Reply" at bounding box center [445, 154] width 30 height 16
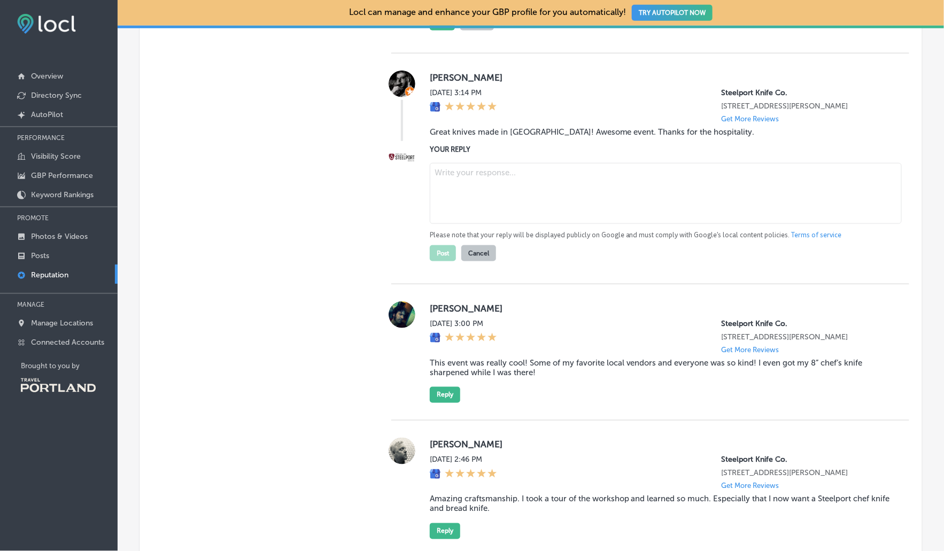
click at [454, 224] on textarea at bounding box center [666, 193] width 472 height 61
click at [558, 216] on textarea "Thanks, [PERSON_NAME]! hope to see you again soon!" at bounding box center [666, 193] width 472 height 61
drag, startPoint x: 604, startPoint y: 215, endPoint x: 560, endPoint y: 213, distance: 44.4
click at [561, 213] on textarea "Thanks, [PERSON_NAME]! hope to see you again soon!" at bounding box center [666, 193] width 472 height 61
click at [503, 218] on textarea "Thanks, [PERSON_NAME]! hope to see you at the [GEOGRAPHIC_DATA] again soon!" at bounding box center [666, 193] width 472 height 61
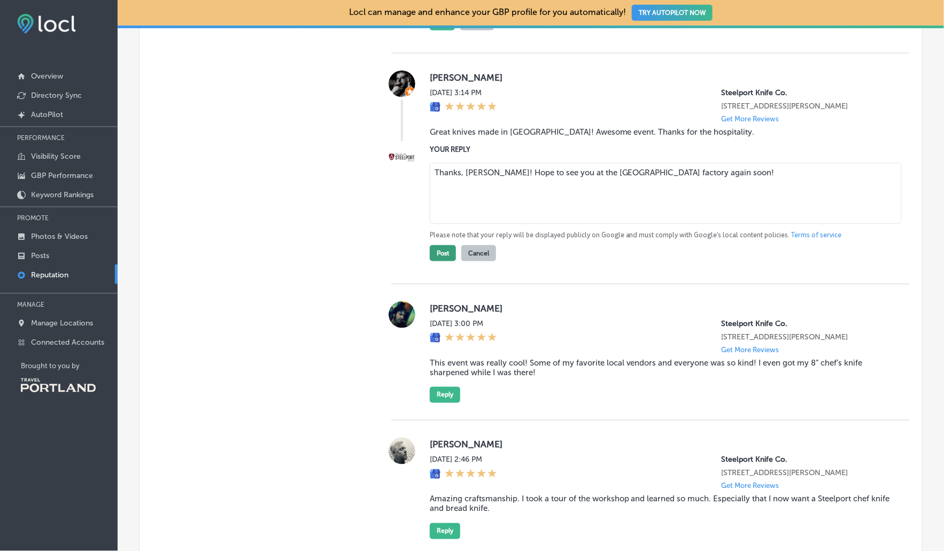
type textarea "Thanks, [PERSON_NAME]! Hope to see you at the [GEOGRAPHIC_DATA] factory again s…"
click at [439, 261] on button "Post" at bounding box center [443, 253] width 26 height 16
type textarea "x"
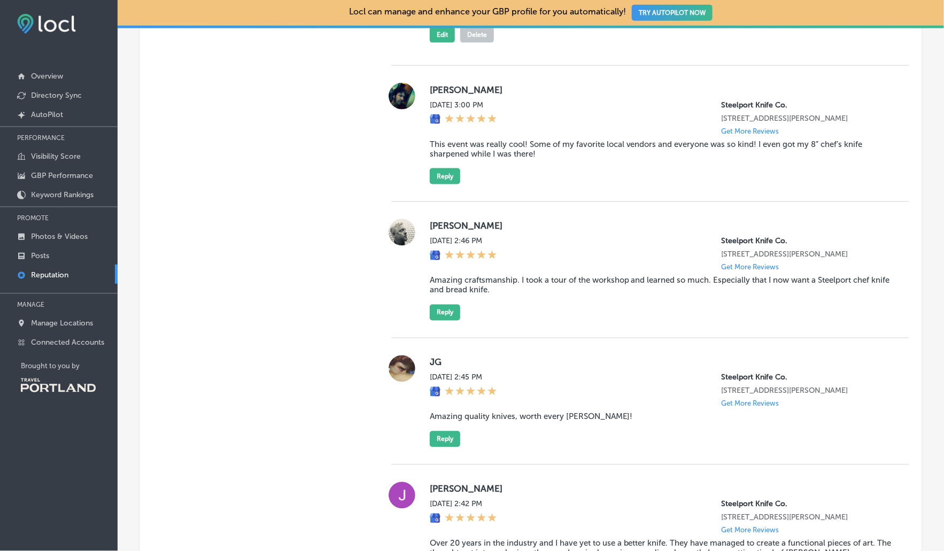
scroll to position [1913, 0]
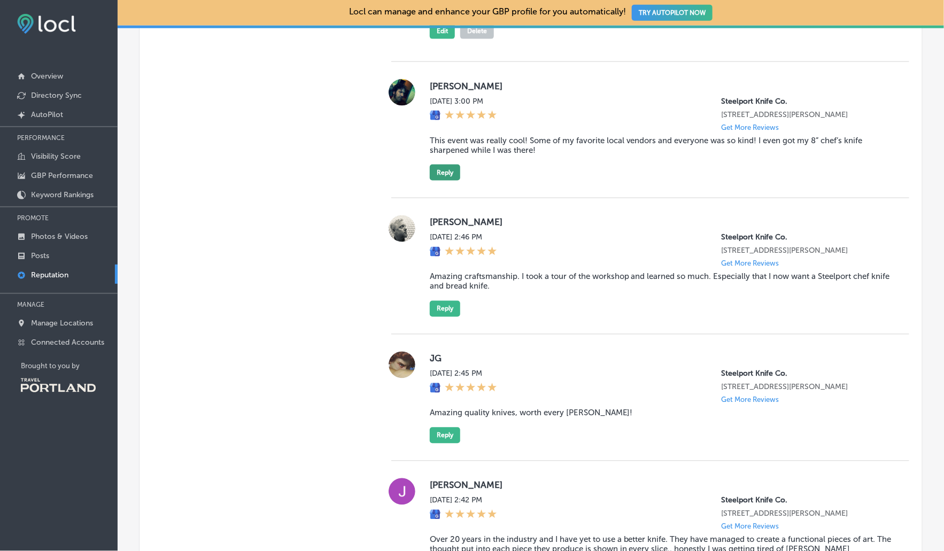
click at [445, 181] on button "Reply" at bounding box center [445, 173] width 30 height 16
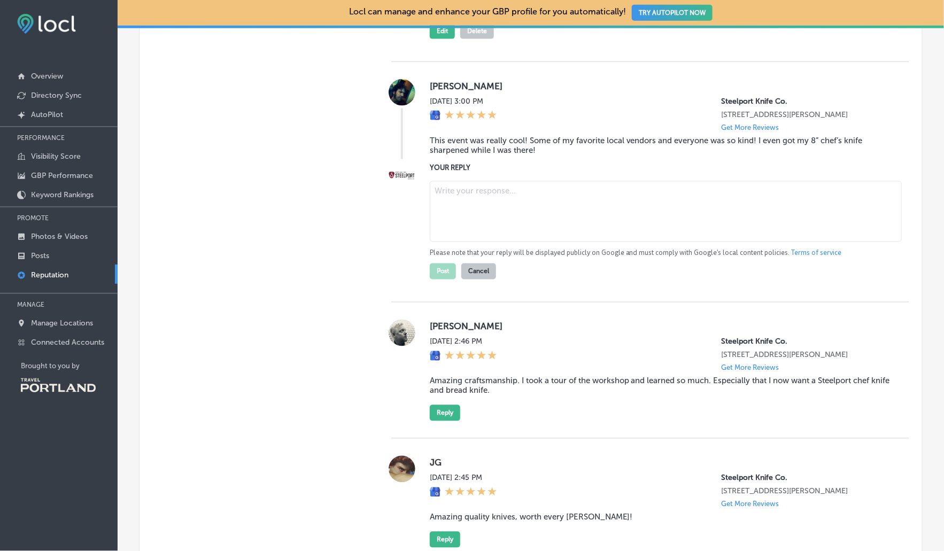
click at [501, 242] on textarea at bounding box center [666, 211] width 472 height 61
click at [764, 242] on textarea "Thanks, [PERSON_NAME]! We have a lot of fun at our events and are glad you join…" at bounding box center [666, 211] width 472 height 61
click at [826, 242] on textarea "Thanks, [PERSON_NAME]! We have a lot of fun at our events and are glad you join…" at bounding box center [666, 211] width 472 height 61
click at [838, 242] on textarea "Thanks, [PERSON_NAME]! We have a lot of fun at our events and are glad you join…" at bounding box center [666, 211] width 472 height 61
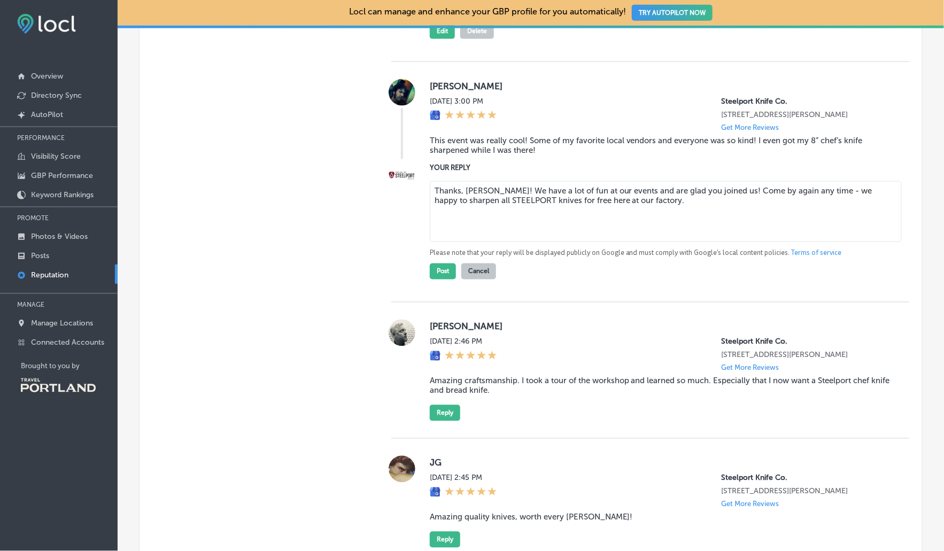
click at [835, 242] on textarea "Thanks, [PERSON_NAME]! We have a lot of fun at our events and are glad you join…" at bounding box center [666, 211] width 472 height 61
click at [484, 242] on textarea "Thanks, [PERSON_NAME]! We have a lot of fun at our events and are glad you join…" at bounding box center [666, 211] width 472 height 61
click at [559, 242] on textarea "Thanks, [PERSON_NAME]! We have a lot of fun at our events and are glad you join…" at bounding box center [666, 211] width 472 height 61
click at [673, 242] on textarea "Thanks, [PERSON_NAME]! We have a lot of fun at our events and are glad you join…" at bounding box center [666, 211] width 472 height 61
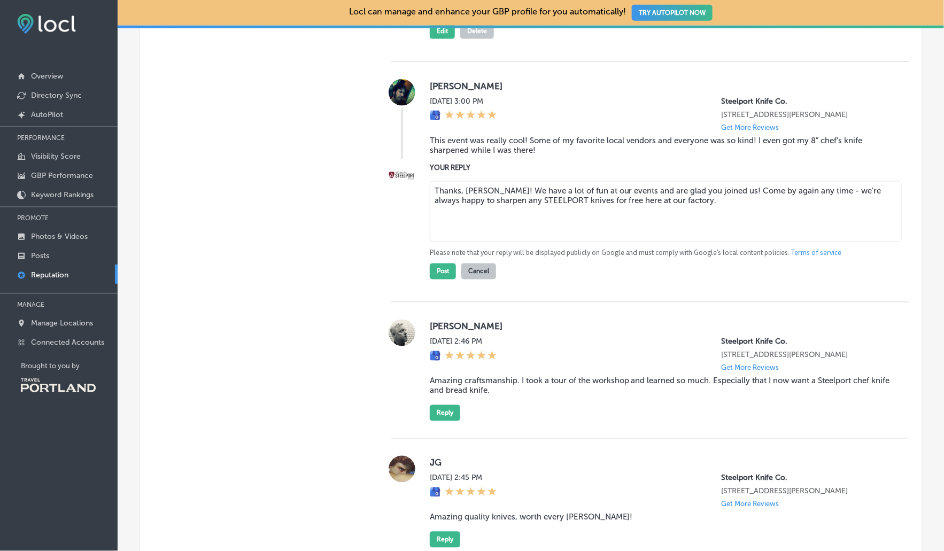
click at [599, 242] on textarea "Thanks, [PERSON_NAME]! We have a lot of fun at our events and are glad you join…" at bounding box center [666, 211] width 472 height 61
click at [650, 242] on textarea "Thanks, [PERSON_NAME]! We have a lot of fun at our factory events and are glad …" at bounding box center [666, 211] width 472 height 61
click at [756, 242] on textarea "Thanks, [PERSON_NAME]! We have a lot of fun at our factory events, and are glad…" at bounding box center [666, 211] width 472 height 61
click at [743, 242] on textarea "Thanks, [PERSON_NAME]! We have a lot of fun at our factory events, and are glad…" at bounding box center [666, 211] width 472 height 61
type textarea "Thanks, [PERSON_NAME]! We have a lot of fun at our factory events, and are glad…"
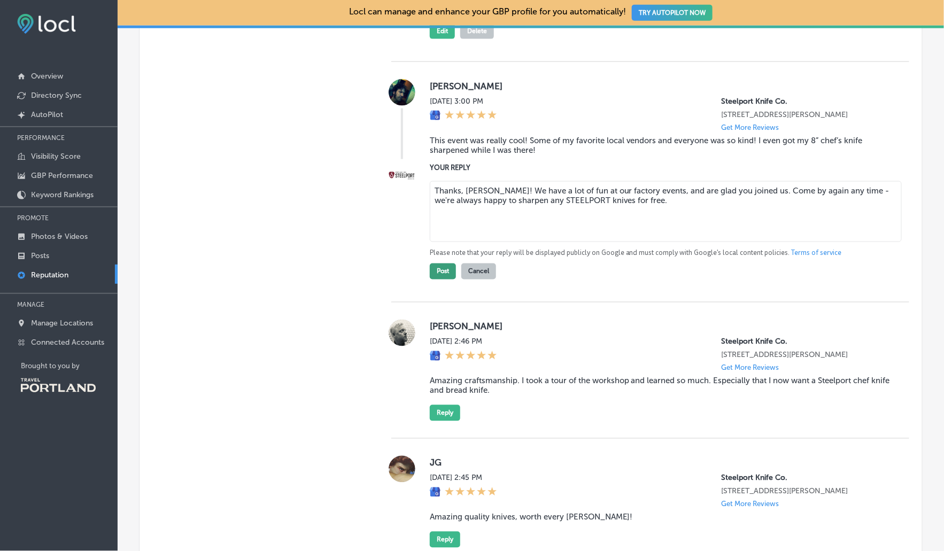
click at [440, 279] on button "Post" at bounding box center [443, 271] width 26 height 16
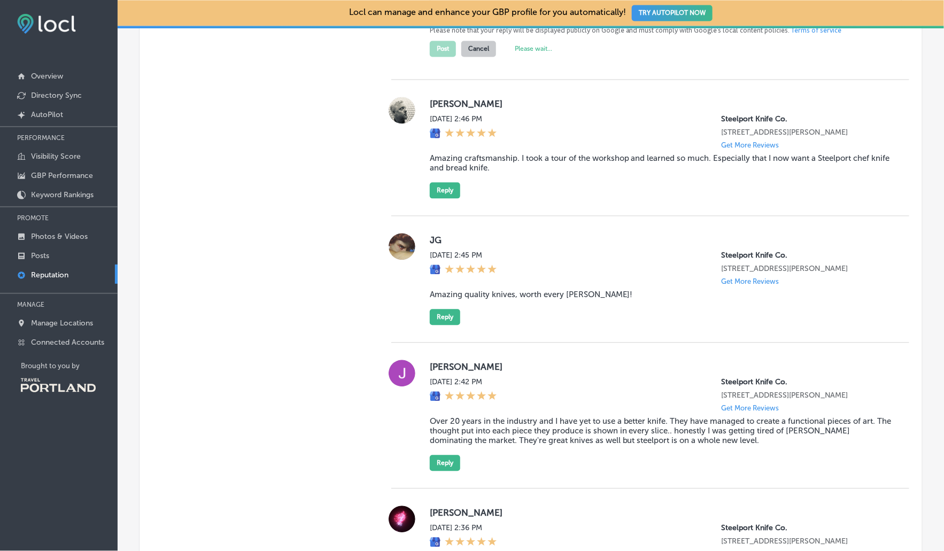
type textarea "x"
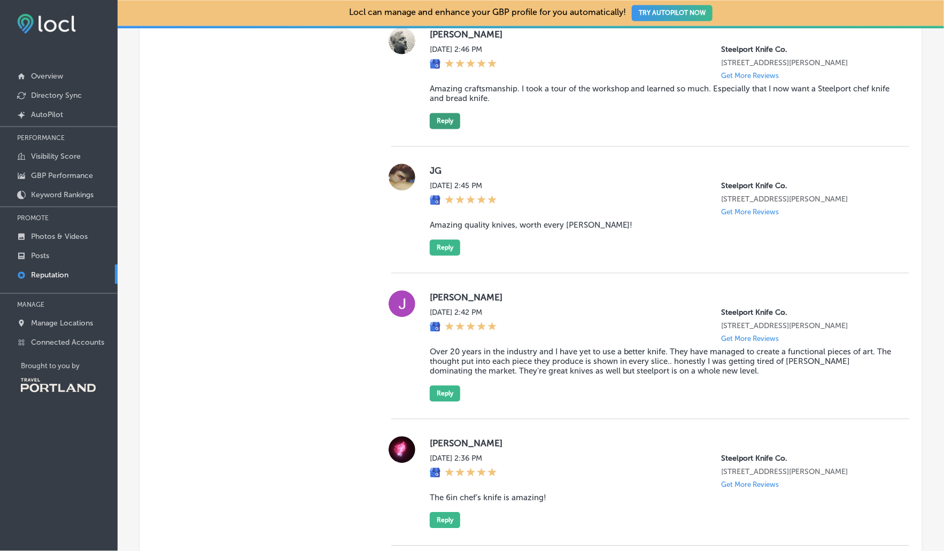
scroll to position [2198, 0]
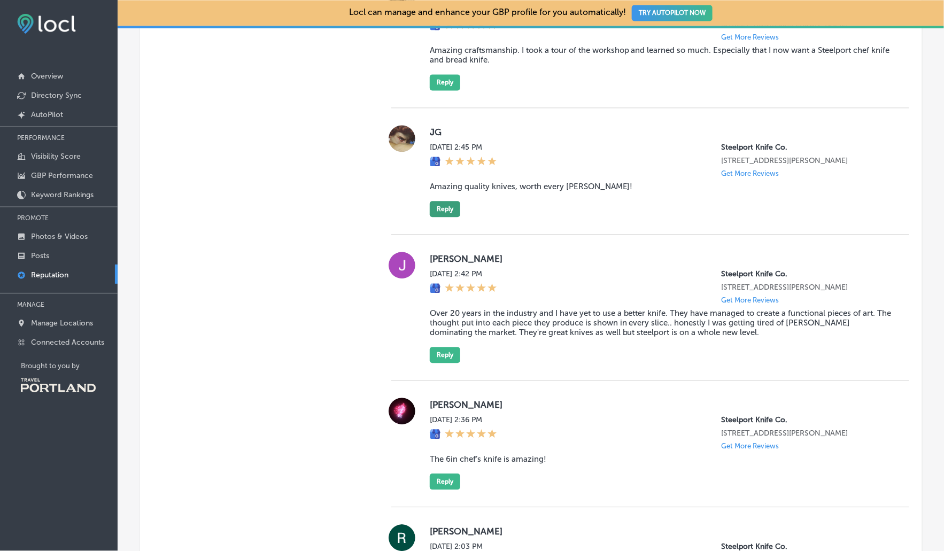
click at [436, 217] on button "Reply" at bounding box center [445, 209] width 30 height 16
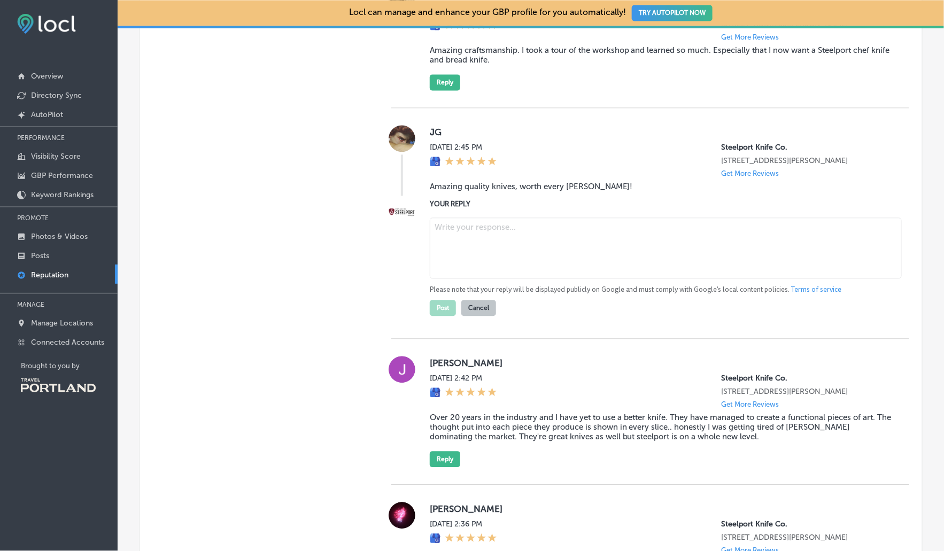
click at [473, 278] on textarea at bounding box center [666, 247] width 472 height 61
type textarea "Thank you!"
click at [442, 316] on button "Post" at bounding box center [443, 308] width 26 height 16
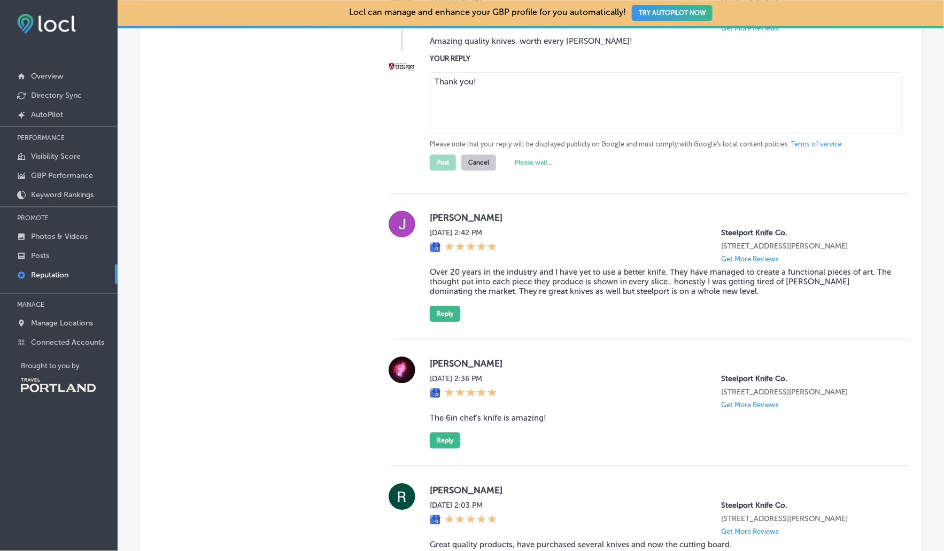
type textarea "x"
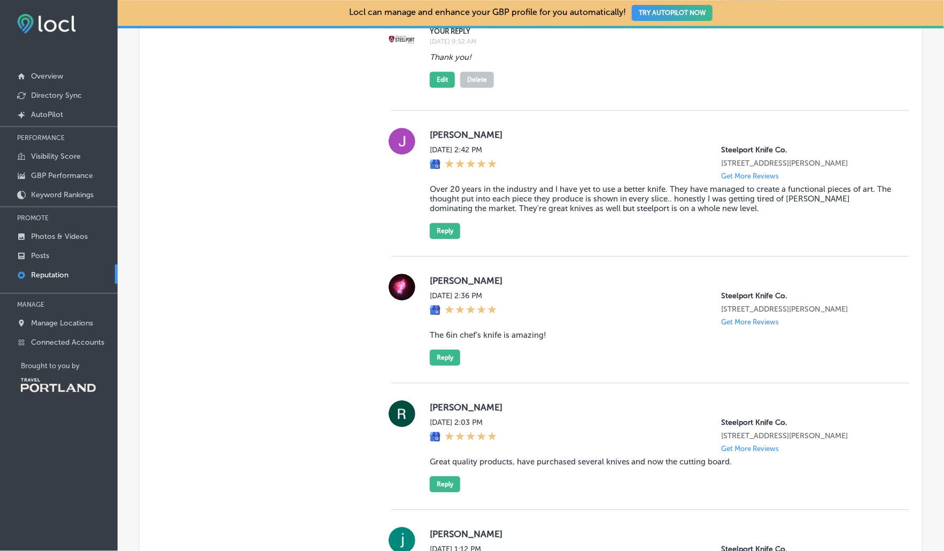
scroll to position [2371, 0]
click at [451, 238] on button "Reply" at bounding box center [445, 230] width 30 height 16
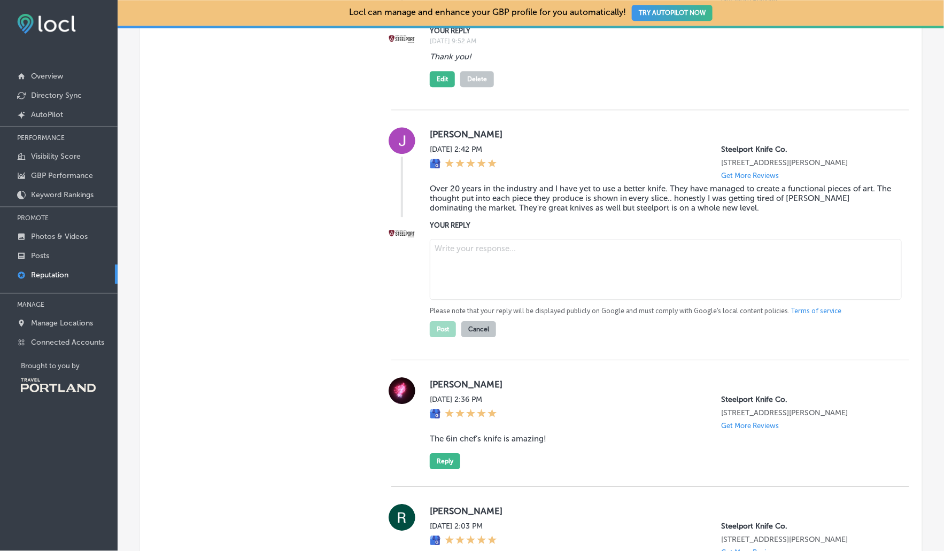
click at [456, 300] on textarea at bounding box center [666, 269] width 472 height 61
drag, startPoint x: 579, startPoint y: 329, endPoint x: 426, endPoint y: 328, distance: 152.8
click at [426, 328] on div "YOUR REPLY What an honor - thank you for your Please note that your reply will …" at bounding box center [650, 279] width 518 height 118
drag, startPoint x: 722, startPoint y: 332, endPoint x: 866, endPoint y: 328, distance: 143.8
click at [866, 300] on textarea "We're honored by your kind words, [PERSON_NAME]! Thanks for being a STEELPORT f…" at bounding box center [666, 269] width 472 height 61
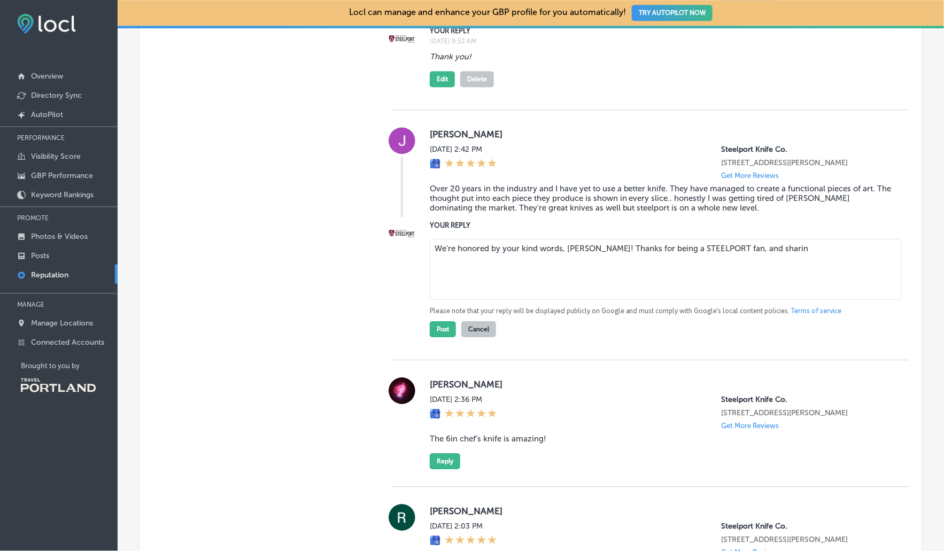
drag, startPoint x: 488, startPoint y: 331, endPoint x: 464, endPoint y: 331, distance: 24.0
click at [464, 300] on textarea "We're honored by your kind words, [PERSON_NAME]! Thanks for being a STEELPORT f…" at bounding box center [666, 269] width 472 height 61
drag, startPoint x: 783, startPoint y: 333, endPoint x: 431, endPoint y: 327, distance: 352.2
click at [431, 300] on textarea "We're honored by your kind words, [PERSON_NAME]! Thanks for being a STEELPORT f…" at bounding box center [666, 269] width 472 height 61
click at [491, 300] on textarea "That's very kind, [PERSON_NAME]." at bounding box center [666, 269] width 472 height 61
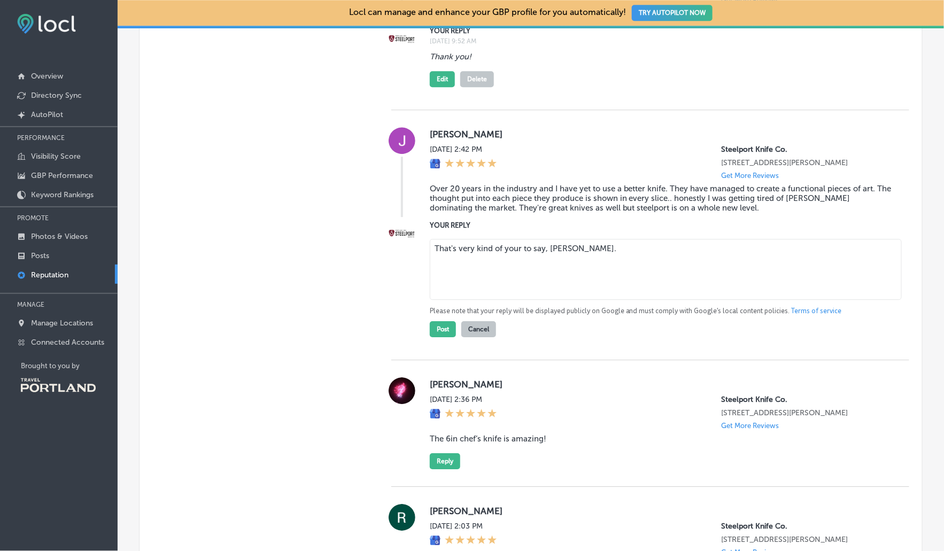
click at [595, 300] on textarea "That's very kind of your to say, [PERSON_NAME]." at bounding box center [666, 269] width 472 height 61
click at [601, 300] on textarea "That's very kind of your to say, [PERSON_NAME]. We're humbled when industry pro…" at bounding box center [666, 269] width 472 height 61
drag, startPoint x: 688, startPoint y: 331, endPoint x: 841, endPoint y: 332, distance: 153.4
click at [841, 300] on textarea "That's very kind of your to say, [PERSON_NAME]. We're always honored to hear hu…" at bounding box center [666, 269] width 472 height 61
click at [520, 300] on textarea "That's very kind of your to say, [PERSON_NAME]. We're always honored to hear fe…" at bounding box center [666, 269] width 472 height 61
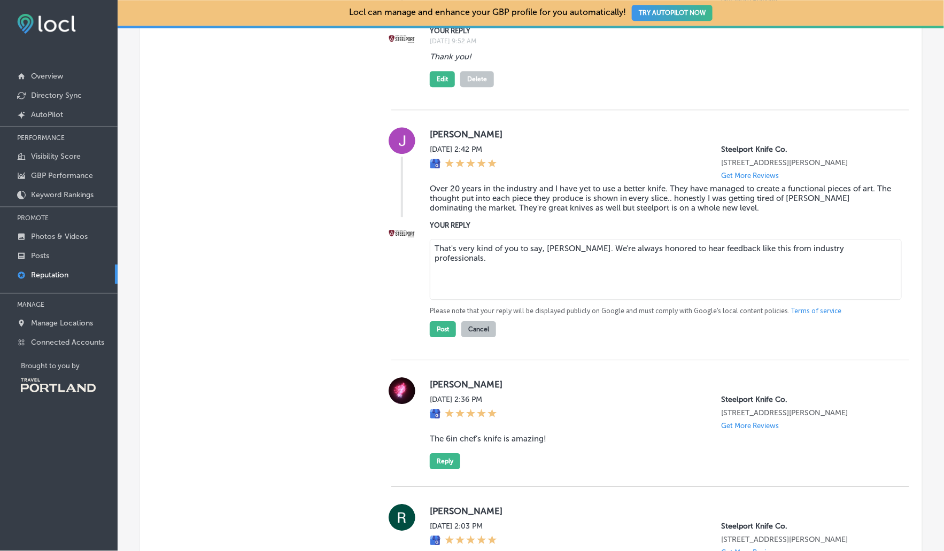
click at [572, 300] on textarea "That's very kind of you to say, [PERSON_NAME]. We're always honored to hear fee…" at bounding box center [666, 269] width 472 height 61
drag, startPoint x: 475, startPoint y: 331, endPoint x: 458, endPoint y: 331, distance: 16.6
click at [458, 300] on textarea "That's very kind of you to say, [PERSON_NAME]. We're always honored to hear fee…" at bounding box center [666, 269] width 472 height 61
click at [523, 300] on textarea "That's very kind of you to say, [PERSON_NAME]. We're always honored to hear fee…" at bounding box center [666, 269] width 472 height 61
drag, startPoint x: 541, startPoint y: 332, endPoint x: 517, endPoint y: 332, distance: 23.5
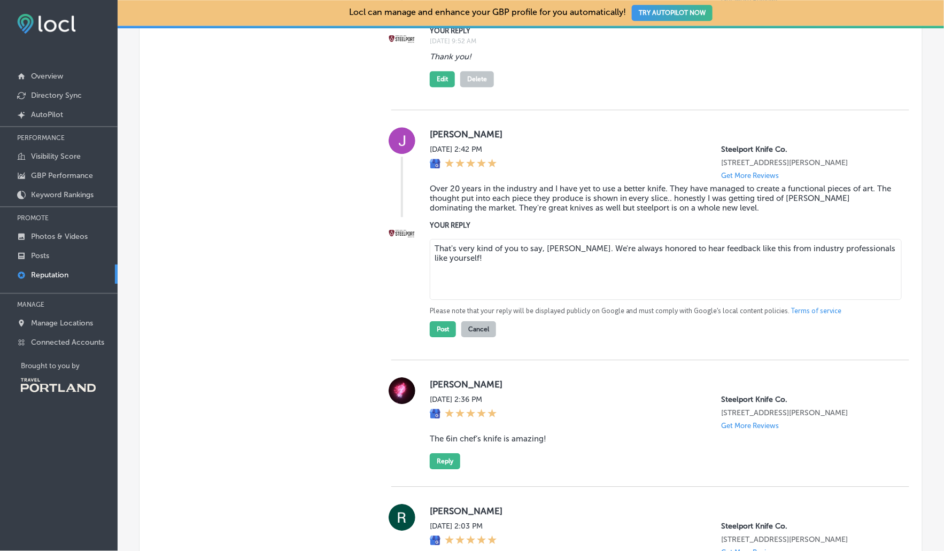
click at [517, 300] on textarea "That's very kind of you to say, [PERSON_NAME]. We're always honored to hear fee…" at bounding box center [666, 269] width 472 height 61
drag, startPoint x: 518, startPoint y: 331, endPoint x: 441, endPoint y: 332, distance: 77.5
click at [441, 300] on textarea "That's very kind of you, [PERSON_NAME]. We're always honored to hear feedback l…" at bounding box center [666, 269] width 472 height 61
click at [503, 300] on textarea "Thank you, [PERSON_NAME]. We're always honored to hear feedback like this from …" at bounding box center [666, 269] width 472 height 61
click at [845, 300] on textarea "Thank you, [PERSON_NAME]! We're always honored to hear feedback like this from …" at bounding box center [666, 269] width 472 height 61
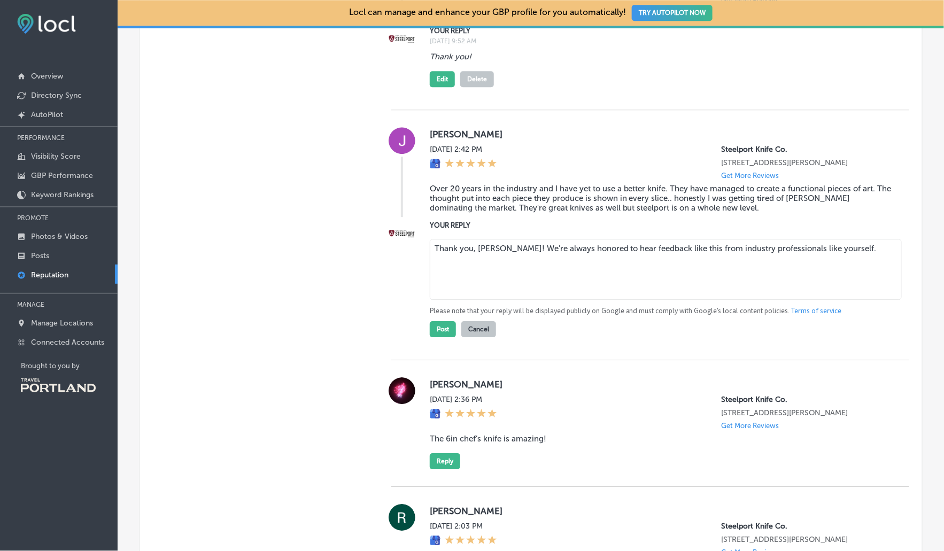
click at [556, 300] on textarea "Thank you, [PERSON_NAME]! We're always honored to hear feedback like this from …" at bounding box center [666, 269] width 472 height 61
click at [590, 300] on textarea "Thank you, [PERSON_NAME]! We're always so honored to hear feedback like this fr…" at bounding box center [666, 269] width 472 height 61
type textarea "Thank you, [PERSON_NAME]! We're always so honored to hear feedback like this fr…"
click at [445, 337] on button "Post" at bounding box center [443, 329] width 26 height 16
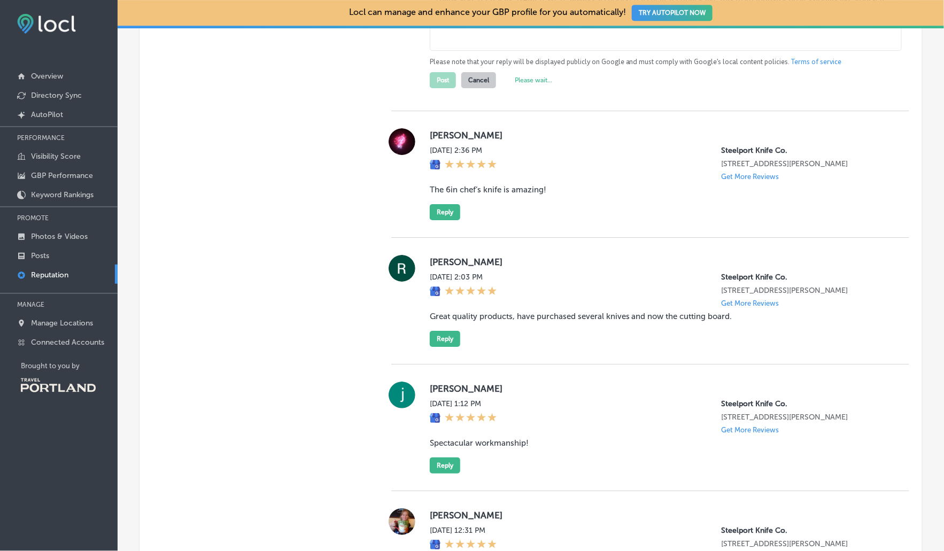
scroll to position [2646, 0]
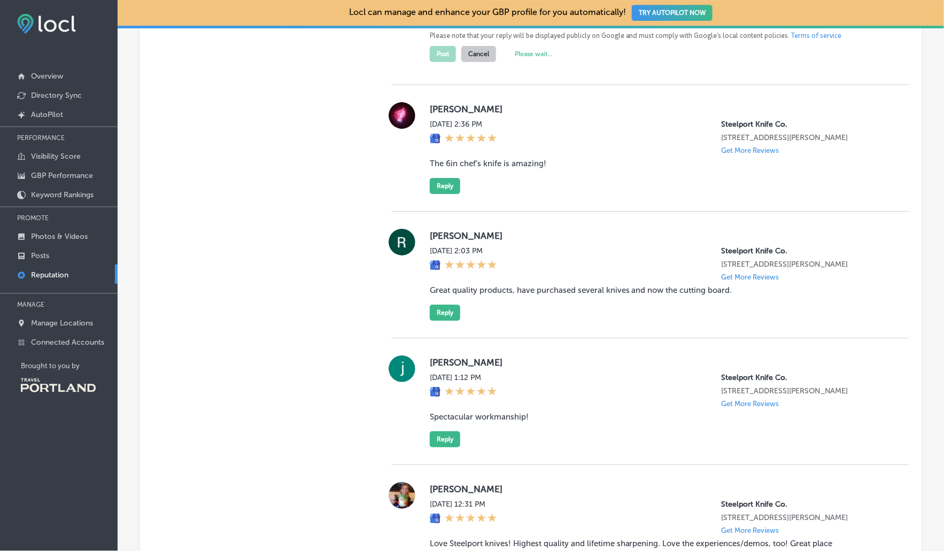
type textarea "x"
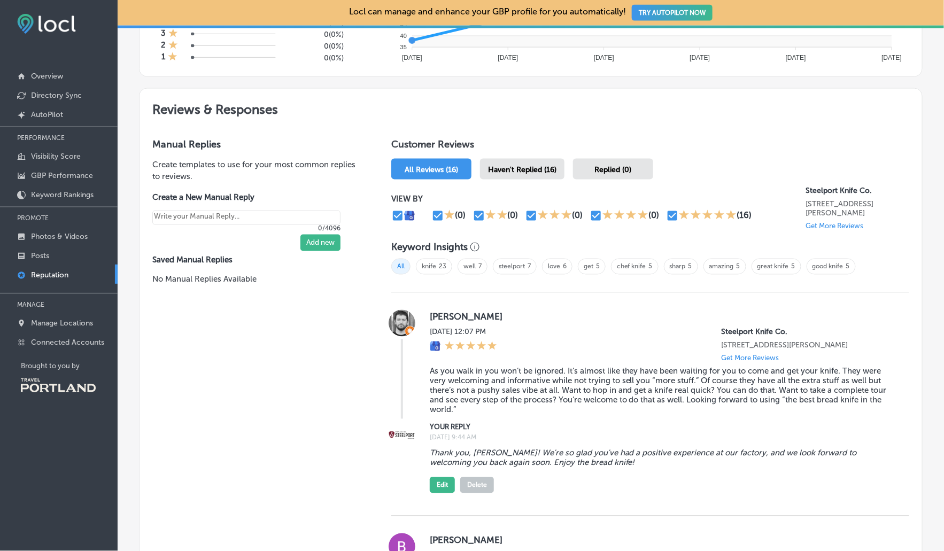
scroll to position [0, 0]
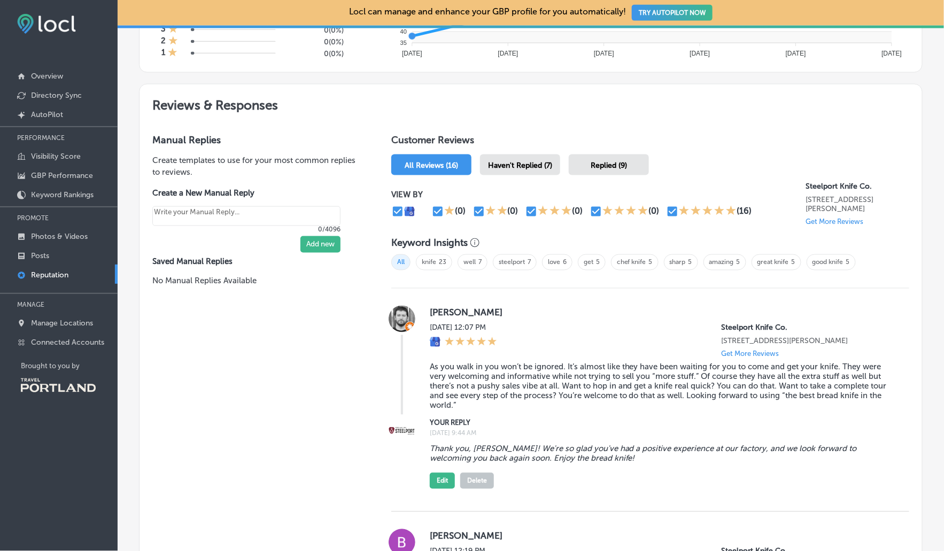
scroll to position [517, 0]
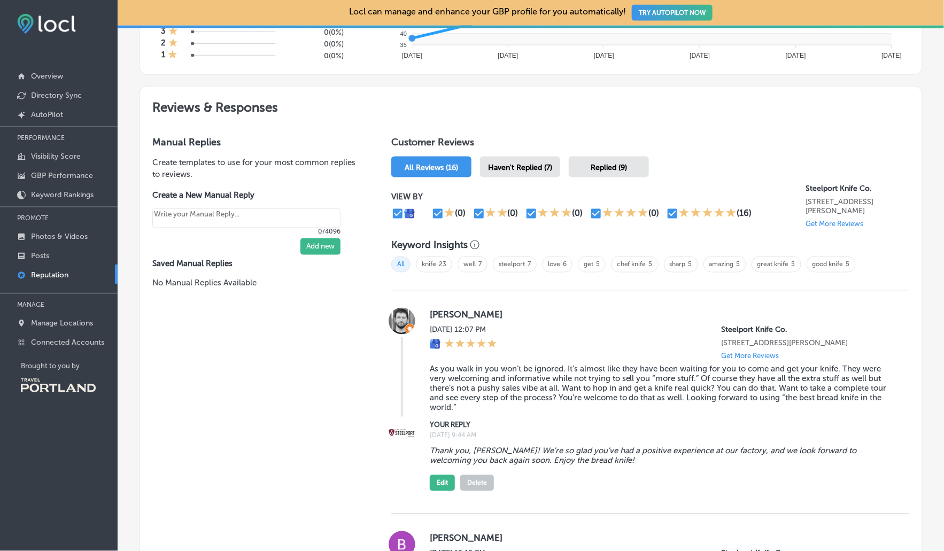
click at [539, 166] on div "Haven't Replied (7)" at bounding box center [520, 167] width 80 height 21
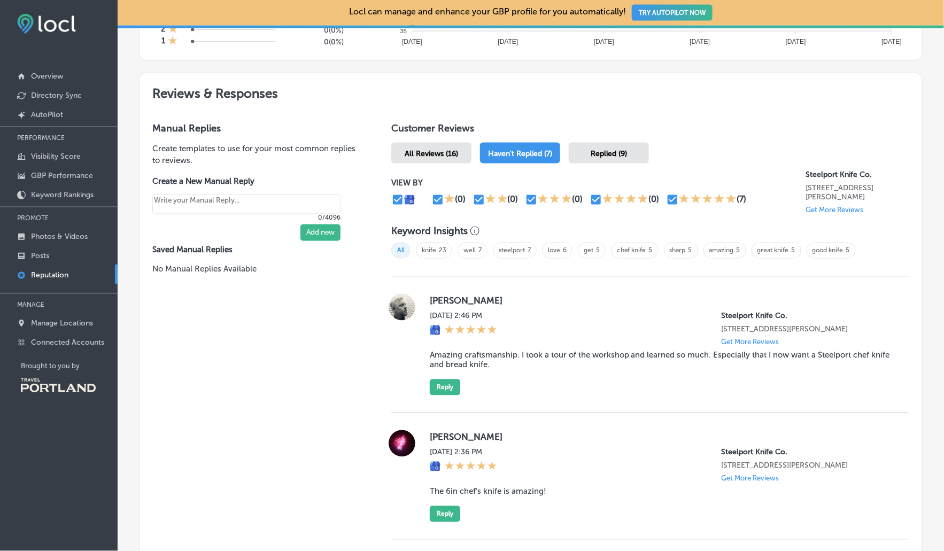
scroll to position [662, 0]
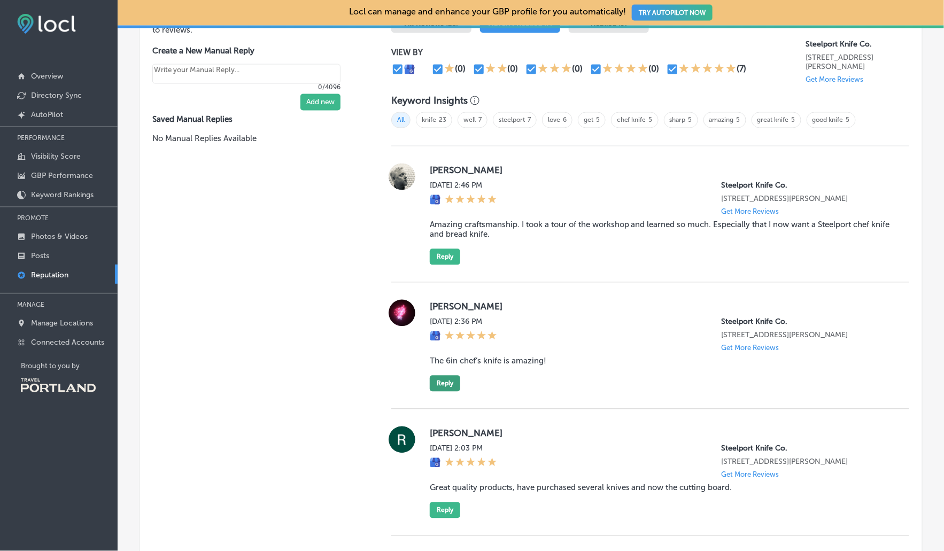
click at [448, 390] on button "Reply" at bounding box center [445, 384] width 30 height 16
type textarea "x"
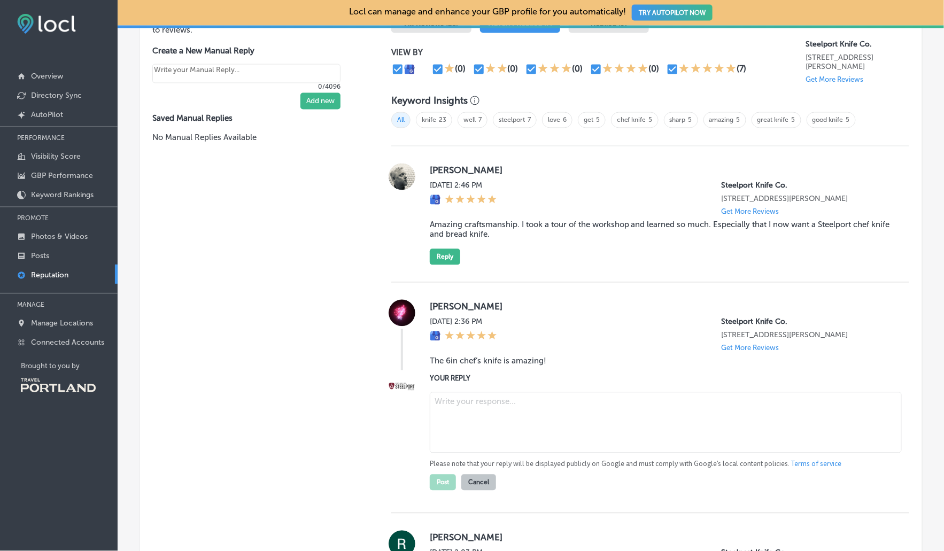
click at [474, 434] on textarea at bounding box center [666, 422] width 472 height 61
type textarea "Thank you, Mael! Glad to hear you love it!"
click at [438, 491] on button "Post" at bounding box center [443, 483] width 26 height 16
type textarea "x"
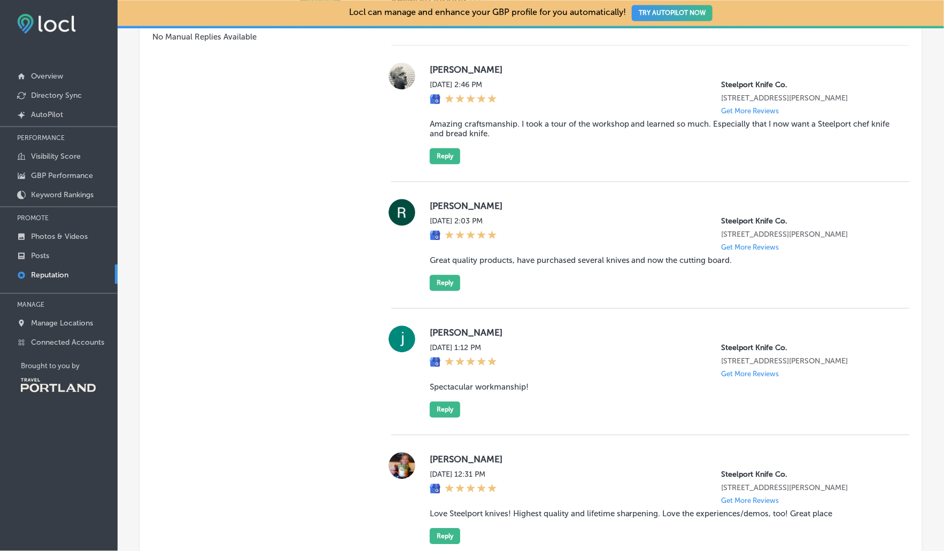
scroll to position [642, 0]
